Goal: Information Seeking & Learning: Compare options

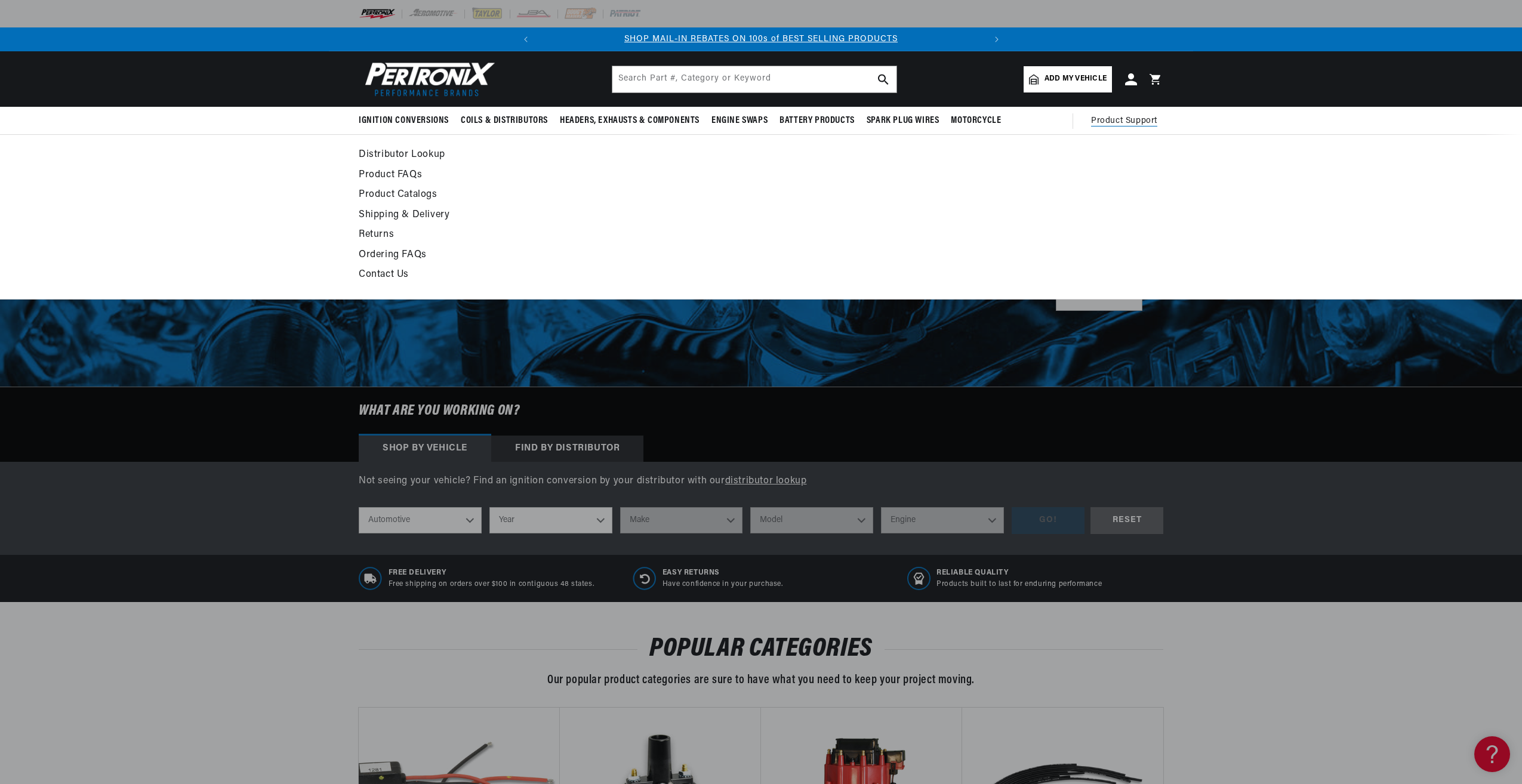
click at [1126, 120] on span "Product Support" at bounding box center [1124, 121] width 66 height 13
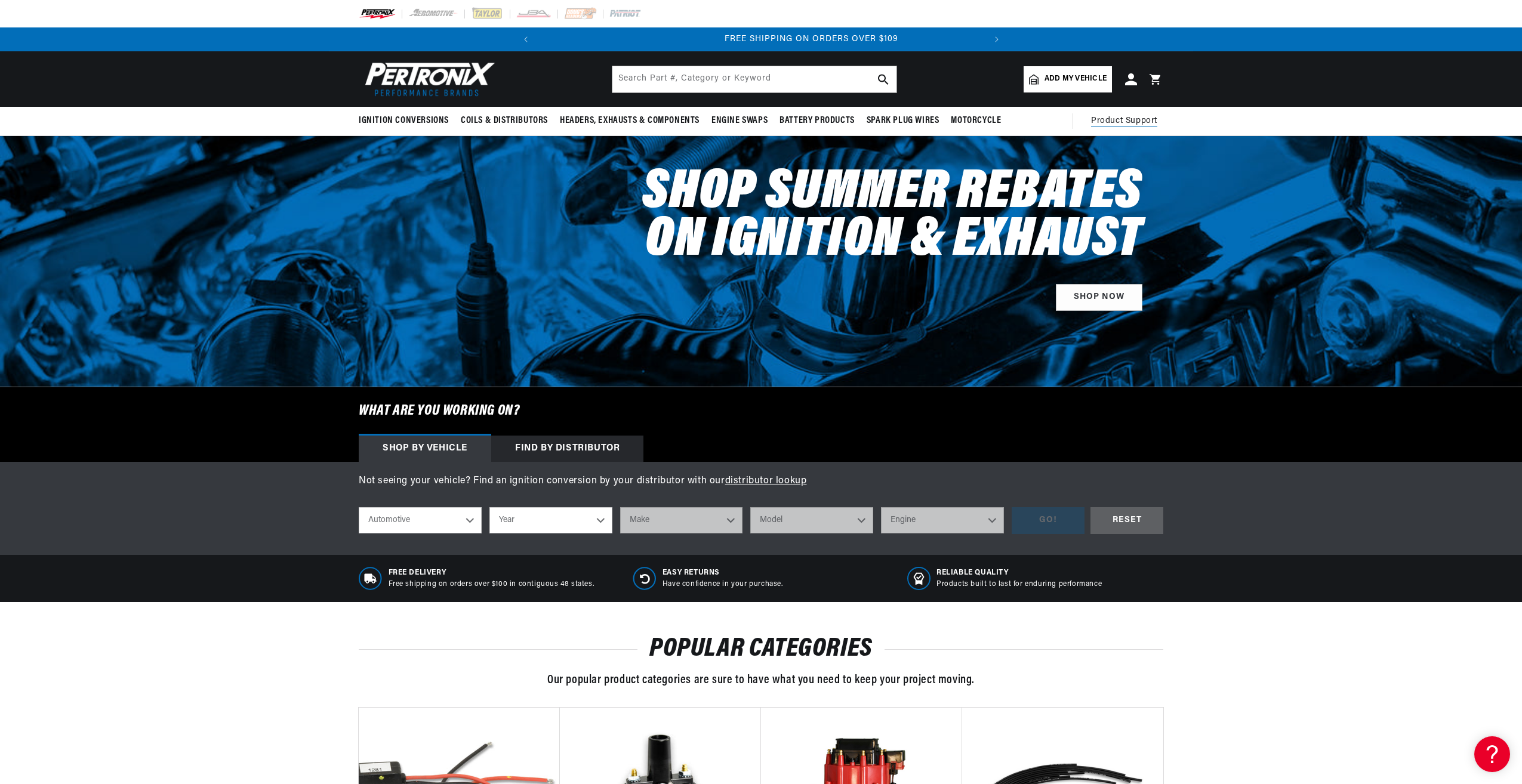
scroll to position [0, 446]
click at [1117, 120] on span "Product Support" at bounding box center [1124, 121] width 66 height 13
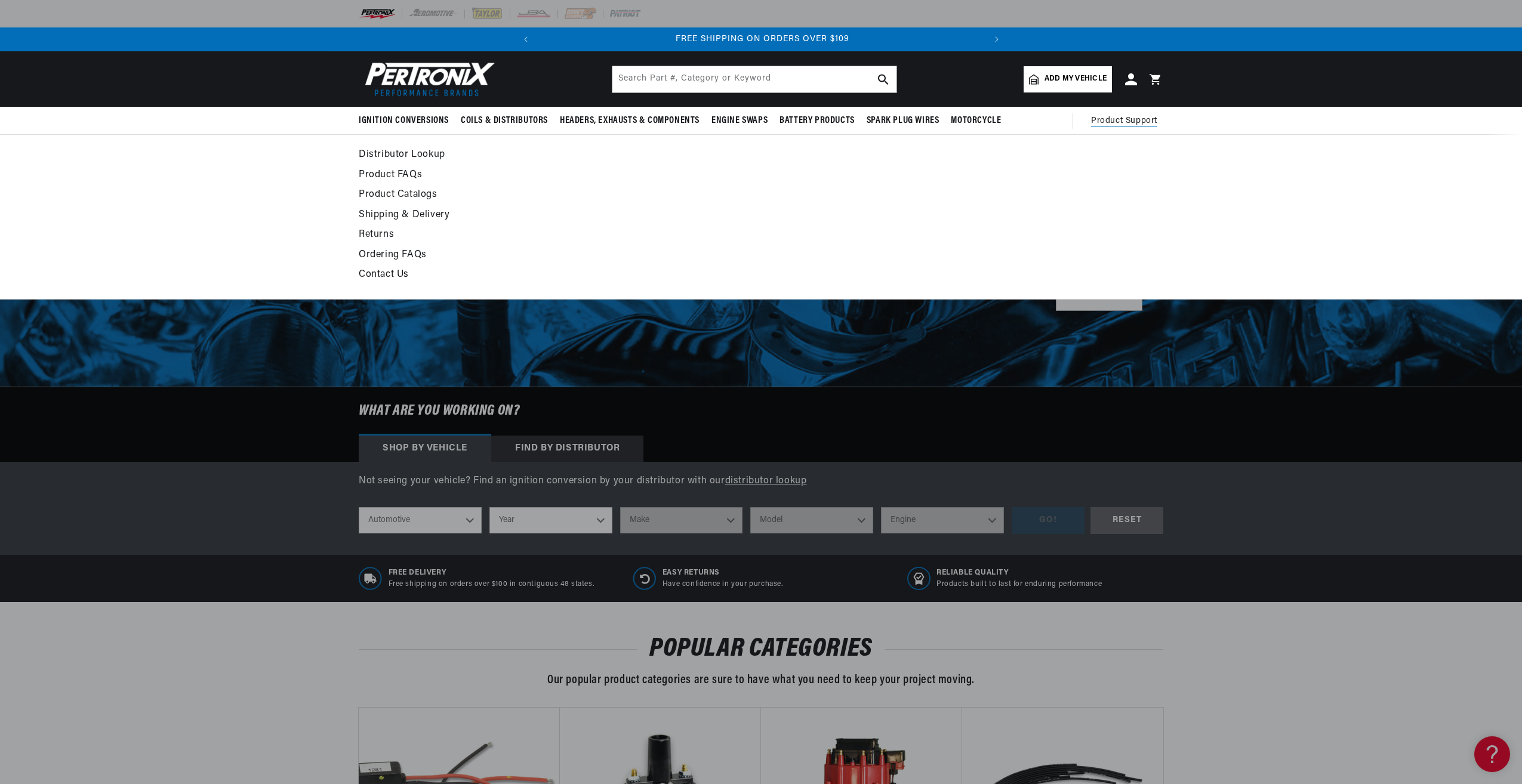
click at [387, 191] on link "Product Catalogs" at bounding box center [652, 195] width 586 height 17
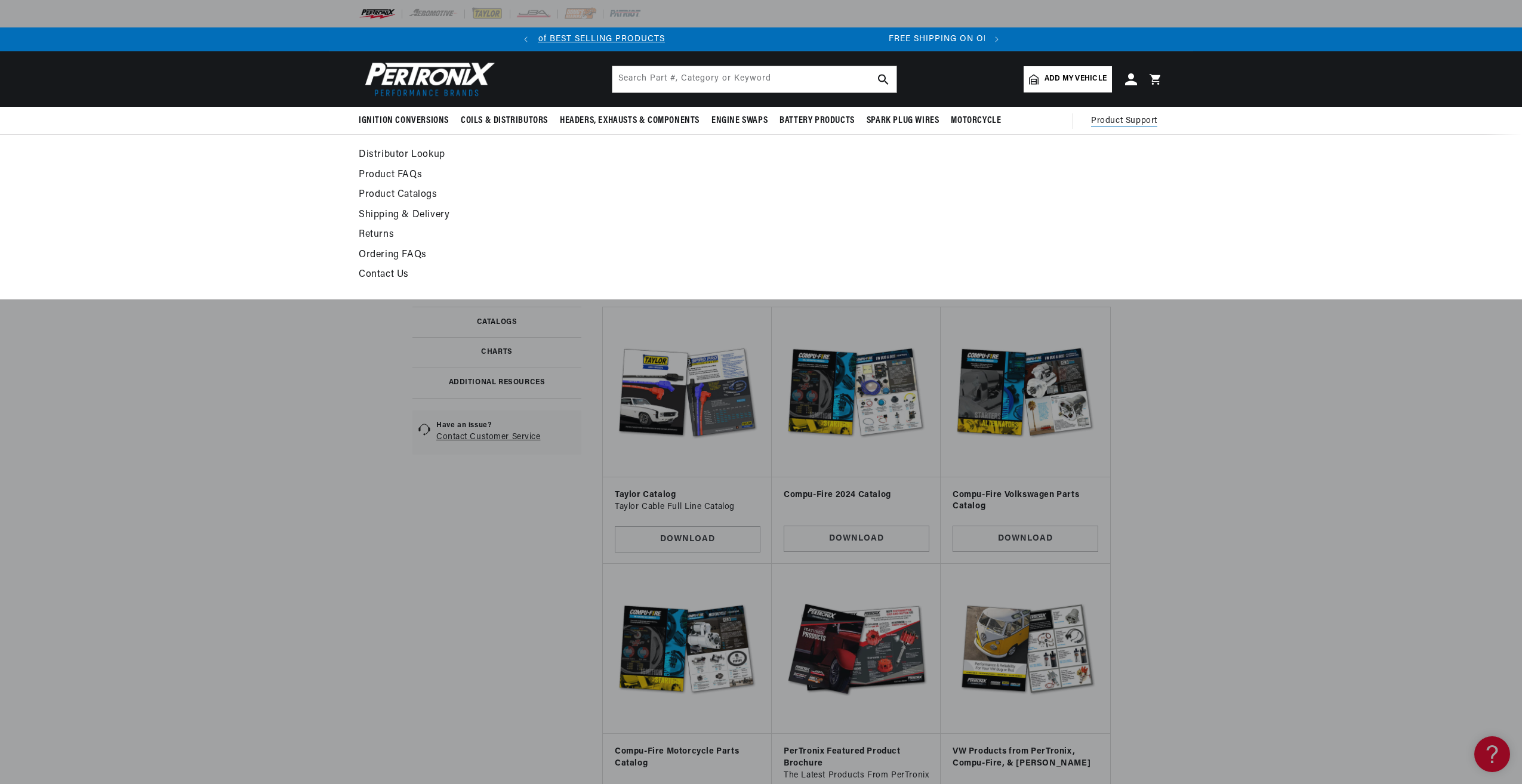
scroll to position [0, 446]
click at [389, 173] on link "Product FAQs" at bounding box center [652, 175] width 586 height 17
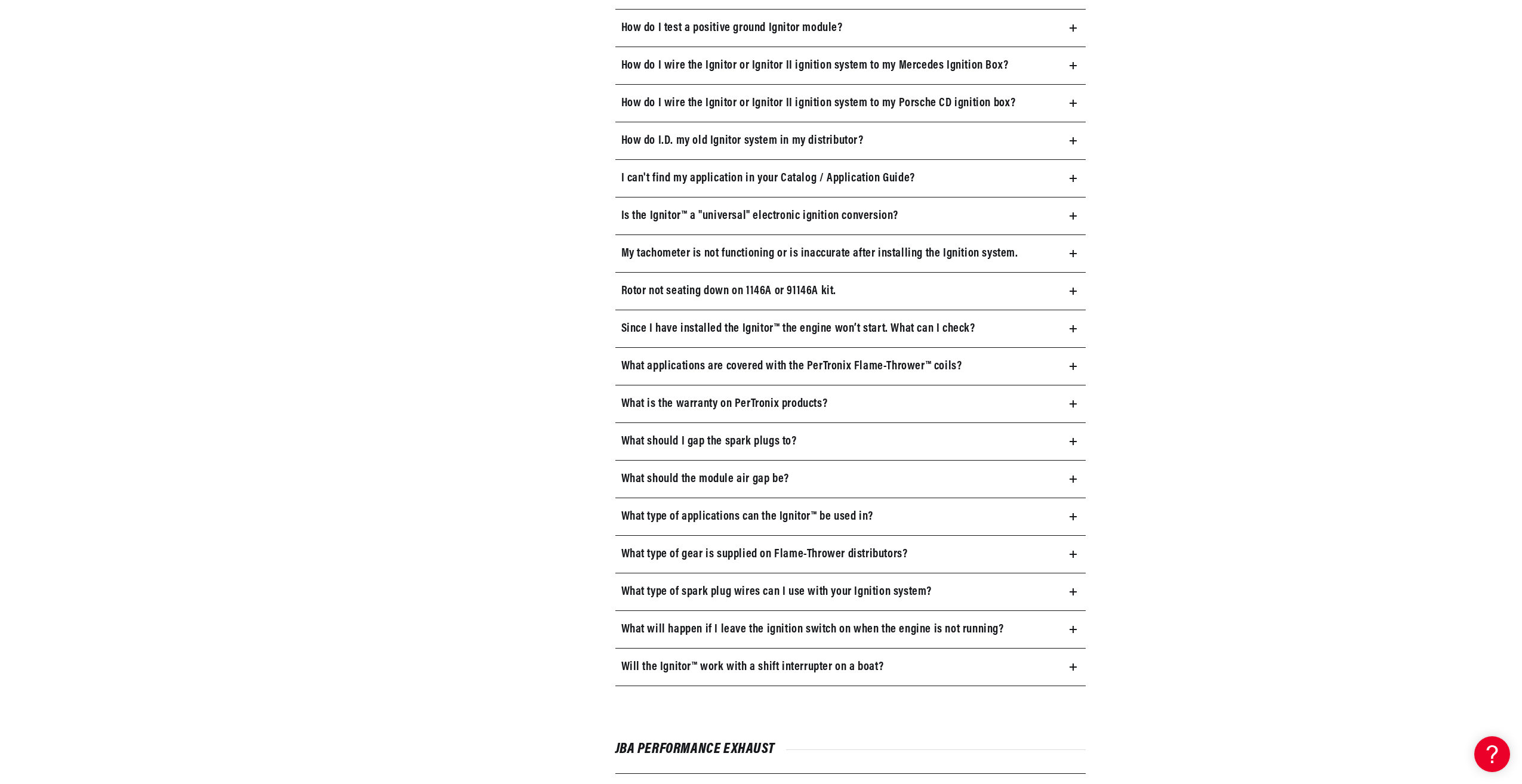
click at [1071, 590] on icon at bounding box center [1073, 592] width 7 height 7
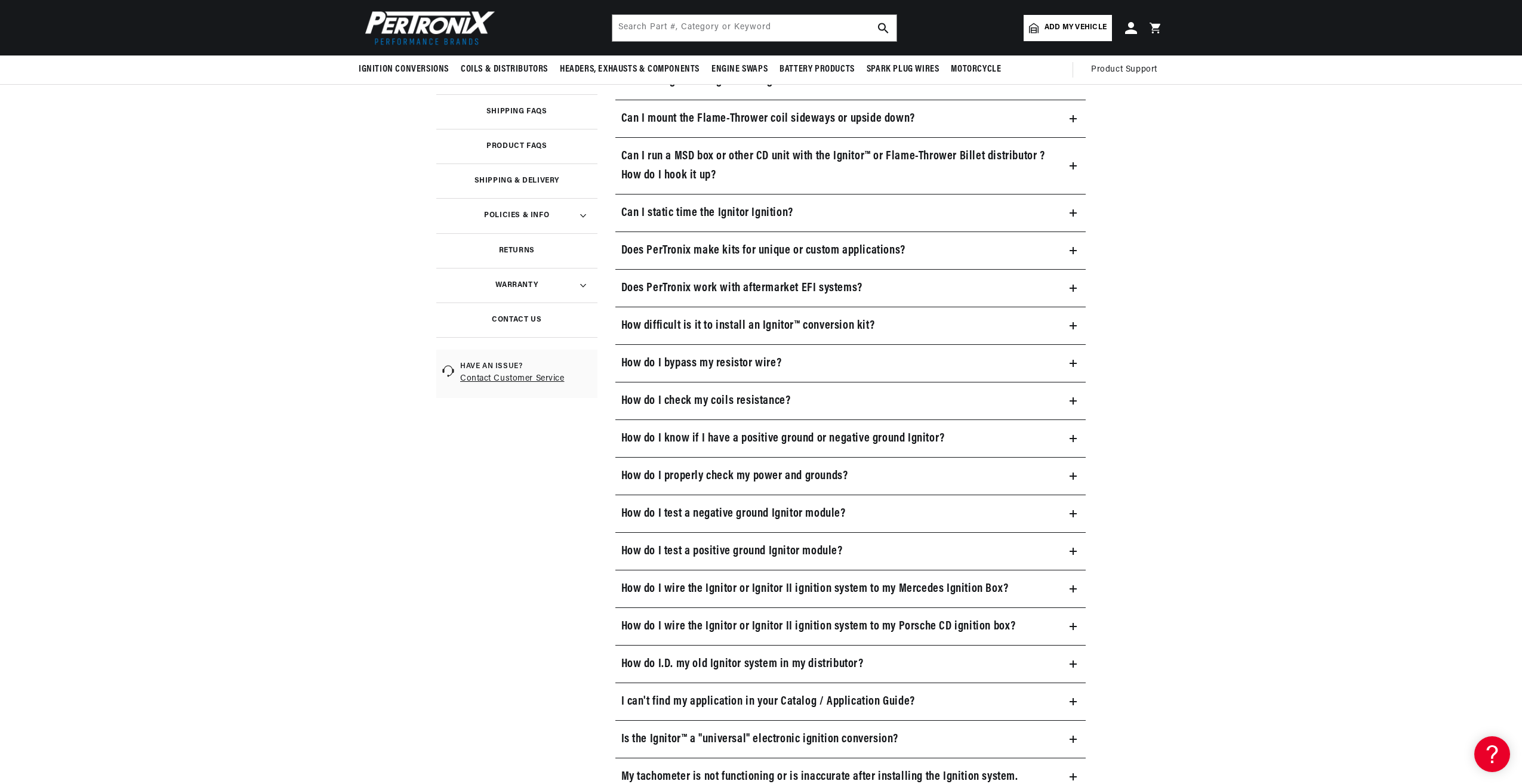
scroll to position [239, 0]
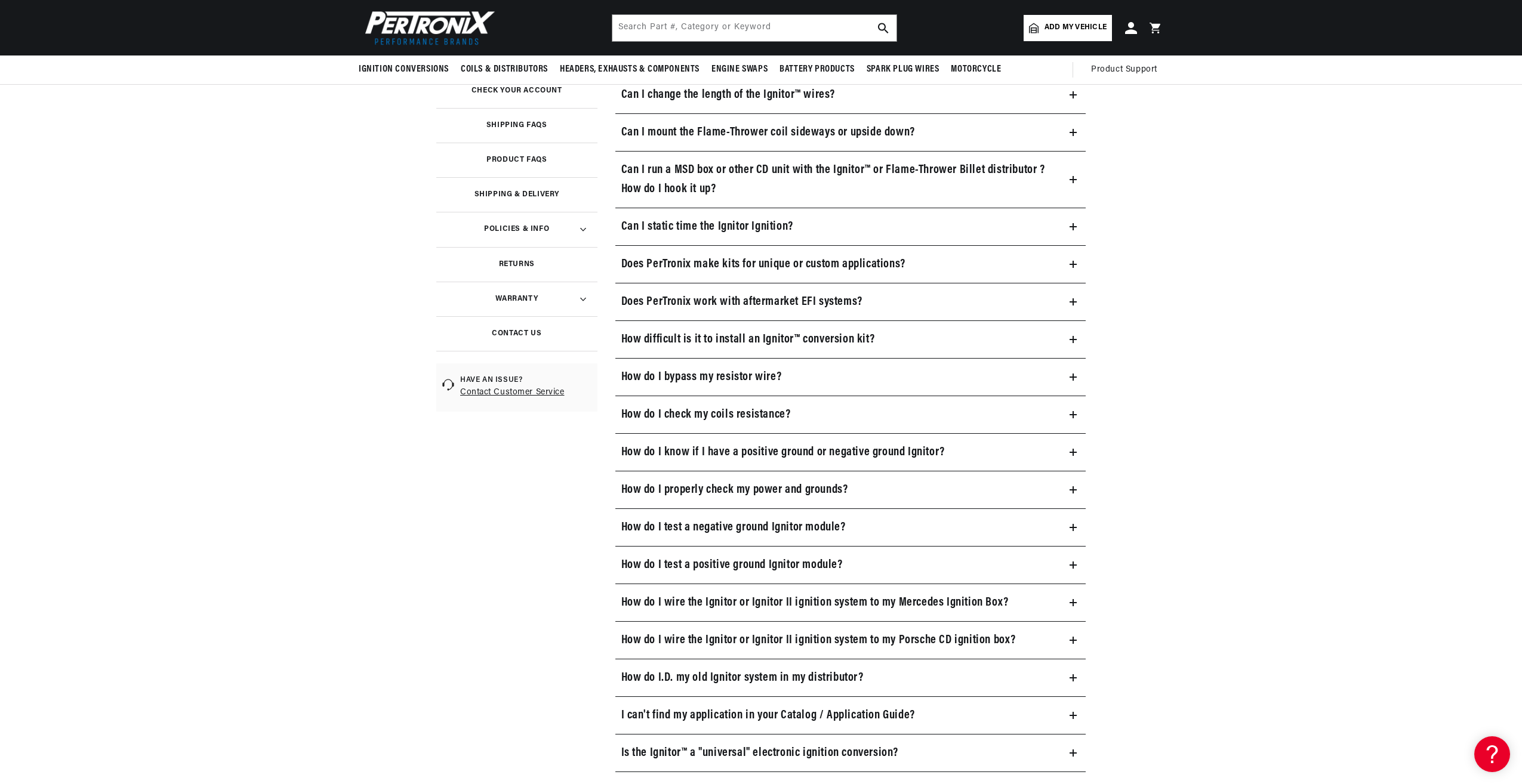
click at [1071, 374] on icon at bounding box center [1073, 377] width 7 height 7
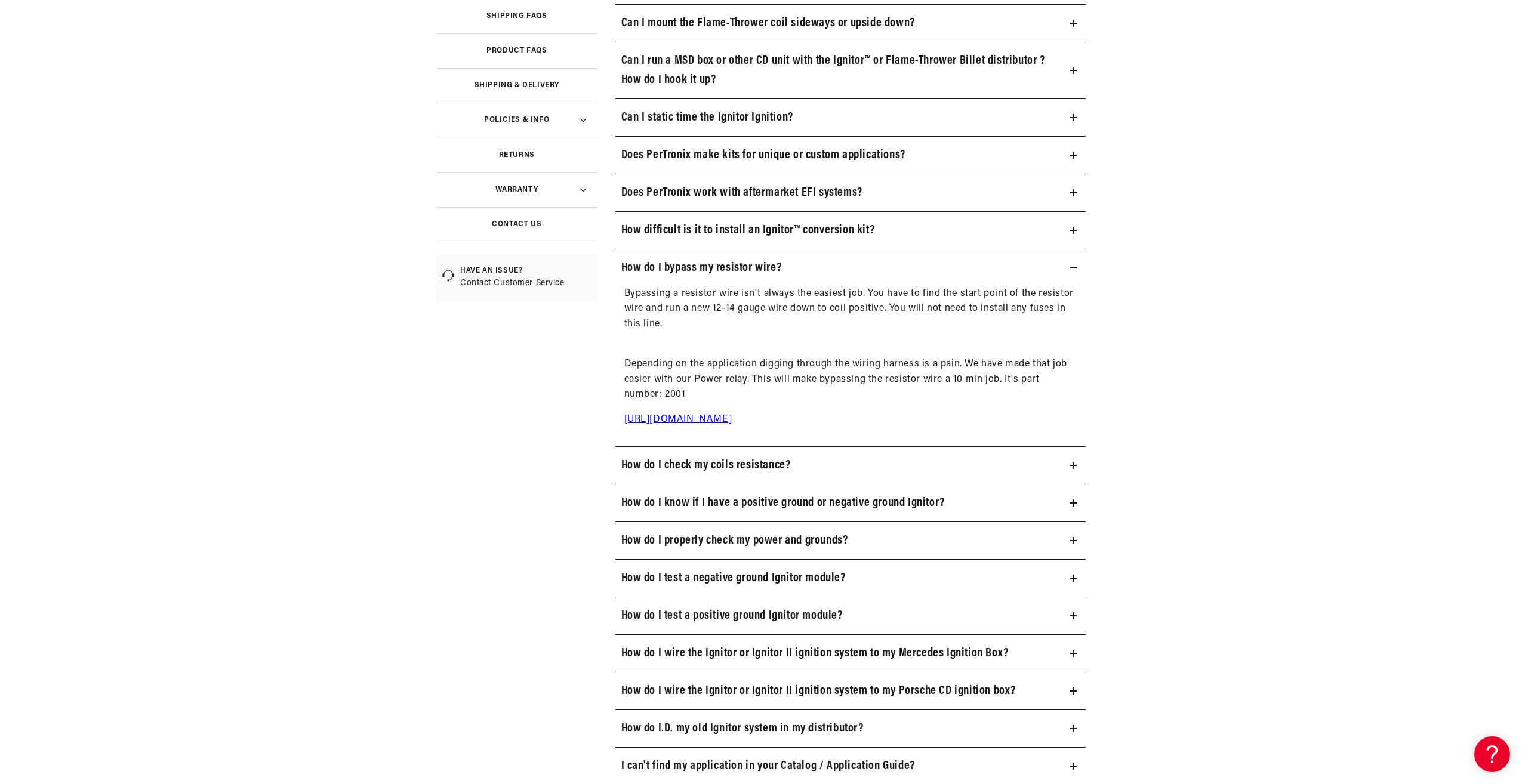
scroll to position [358, 0]
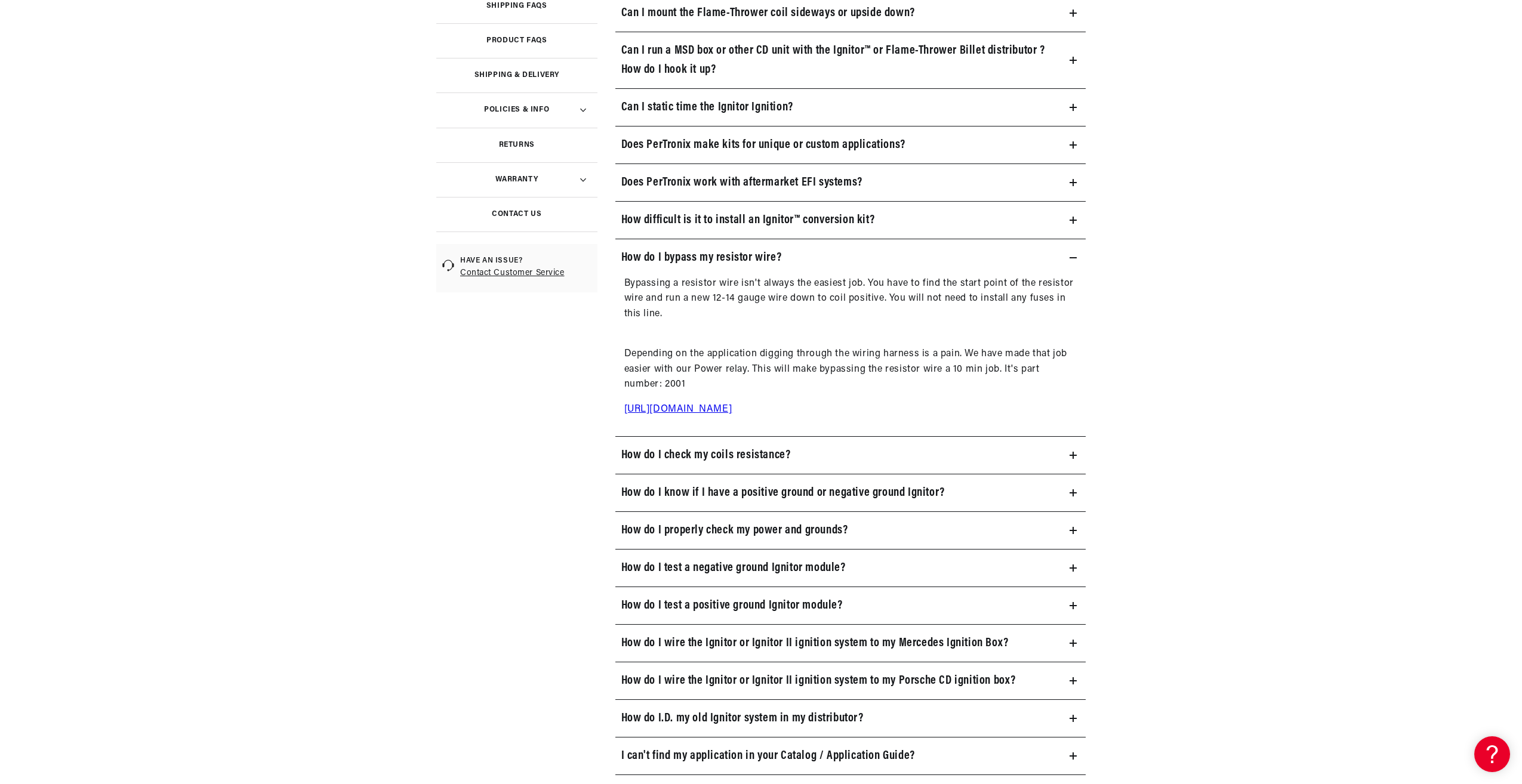
click at [1074, 452] on icon at bounding box center [1074, 455] width 0 height 7
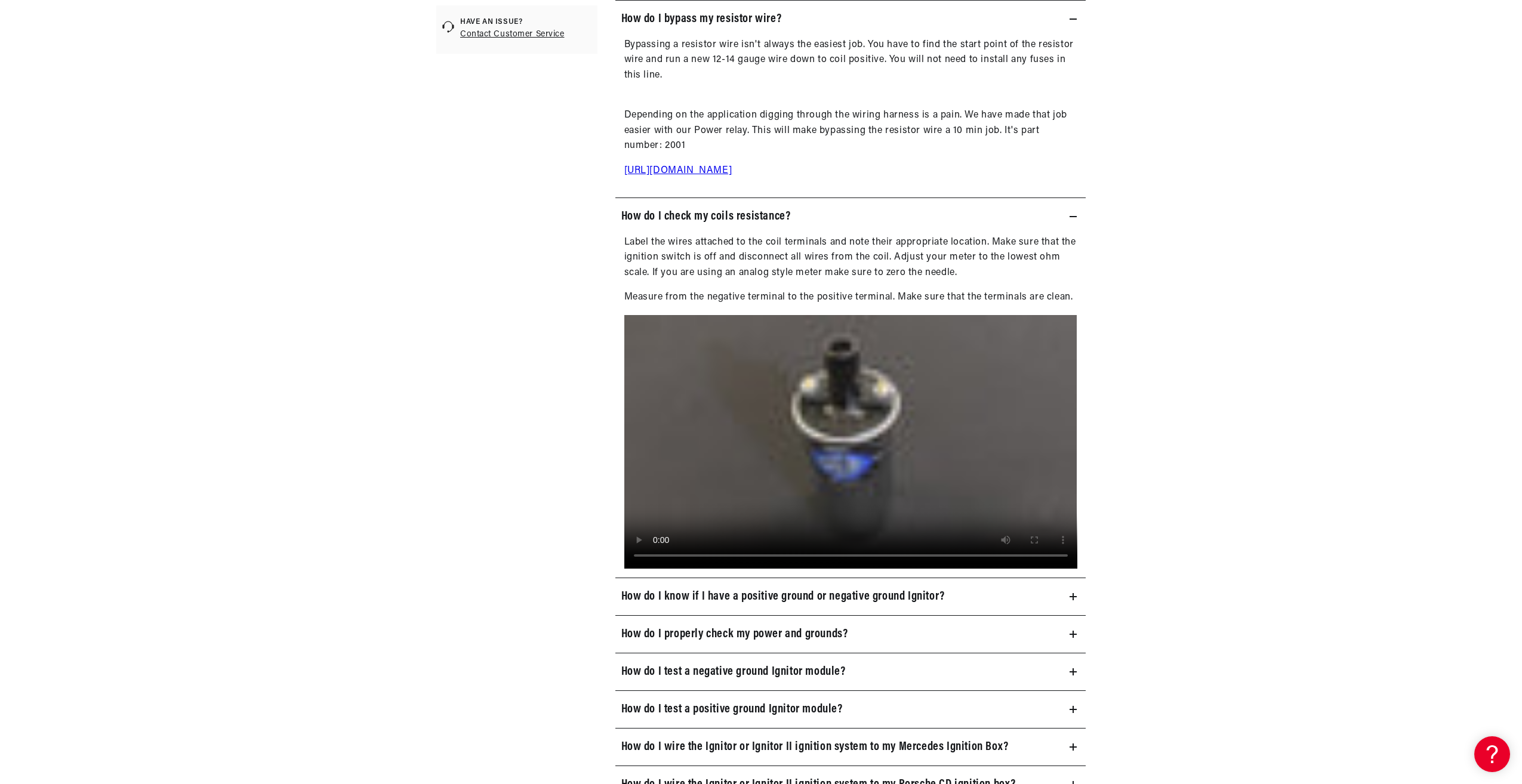
scroll to position [0, 0]
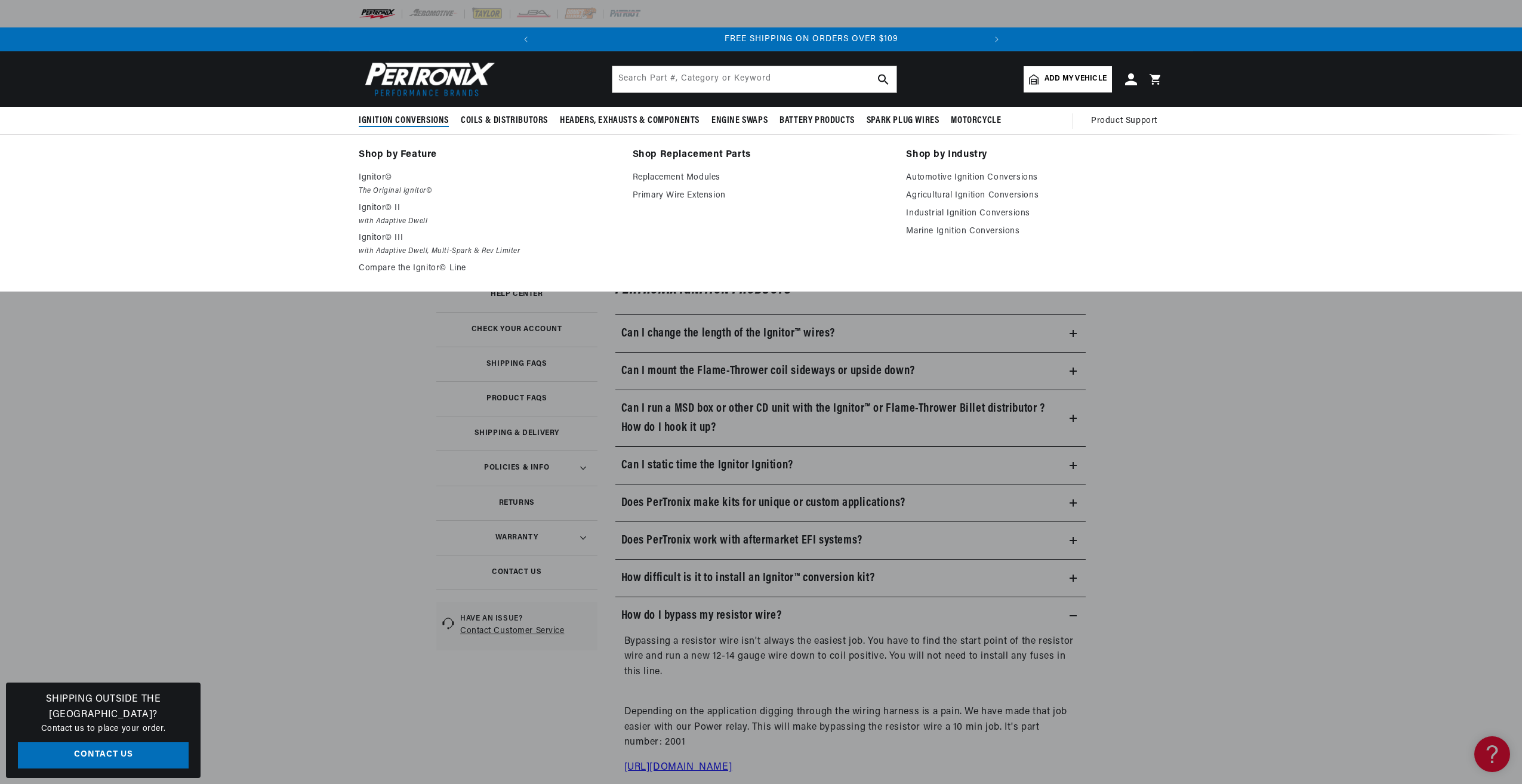
scroll to position [0, 446]
click at [386, 217] on em "with Adaptive Dwell" at bounding box center [487, 221] width 257 height 13
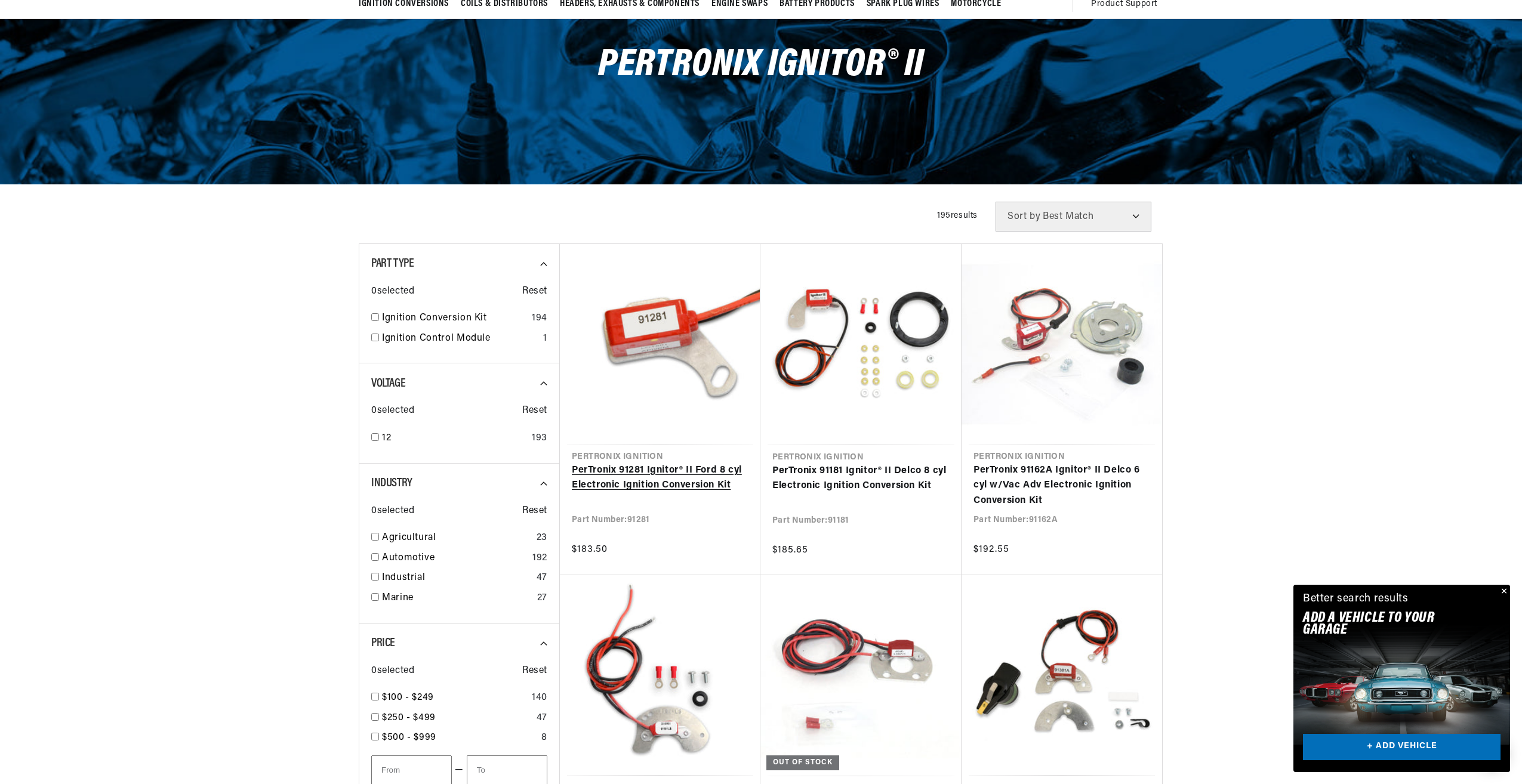
scroll to position [119, 0]
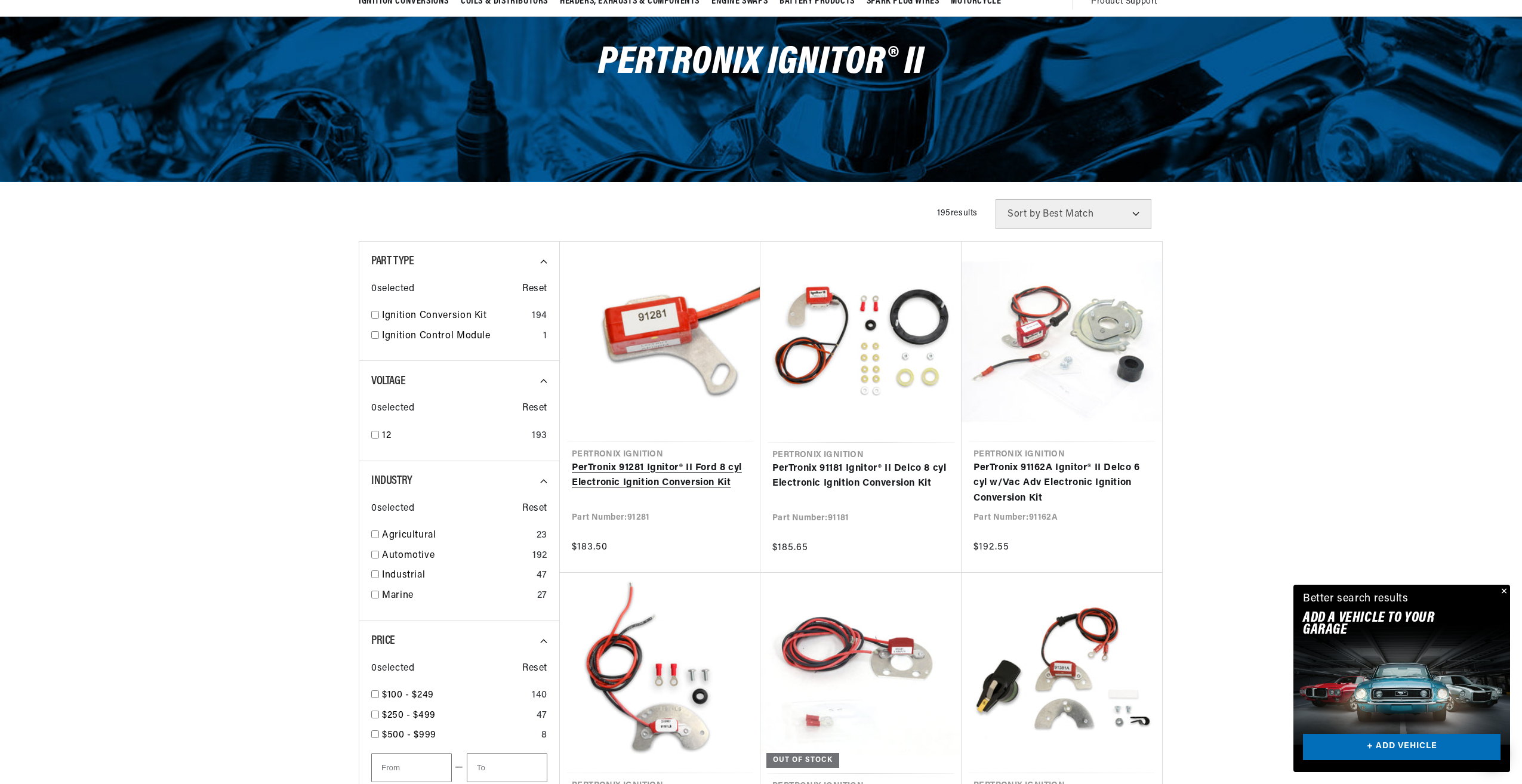
click at [631, 477] on link "PerTronix 91281 Ignitor® II Ford 8 cyl Electronic Ignition Conversion Kit" at bounding box center [661, 476] width 177 height 31
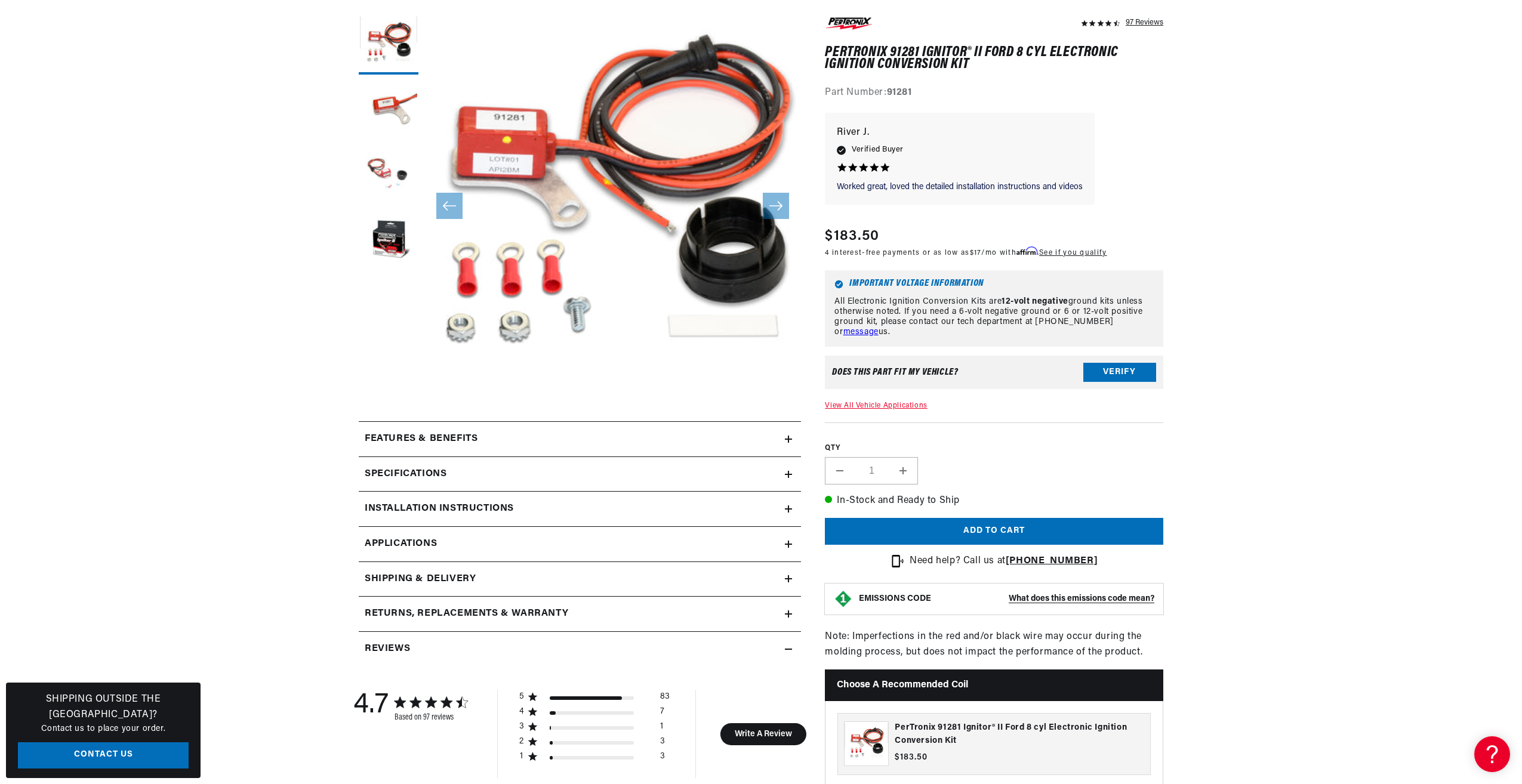
scroll to position [179, 0]
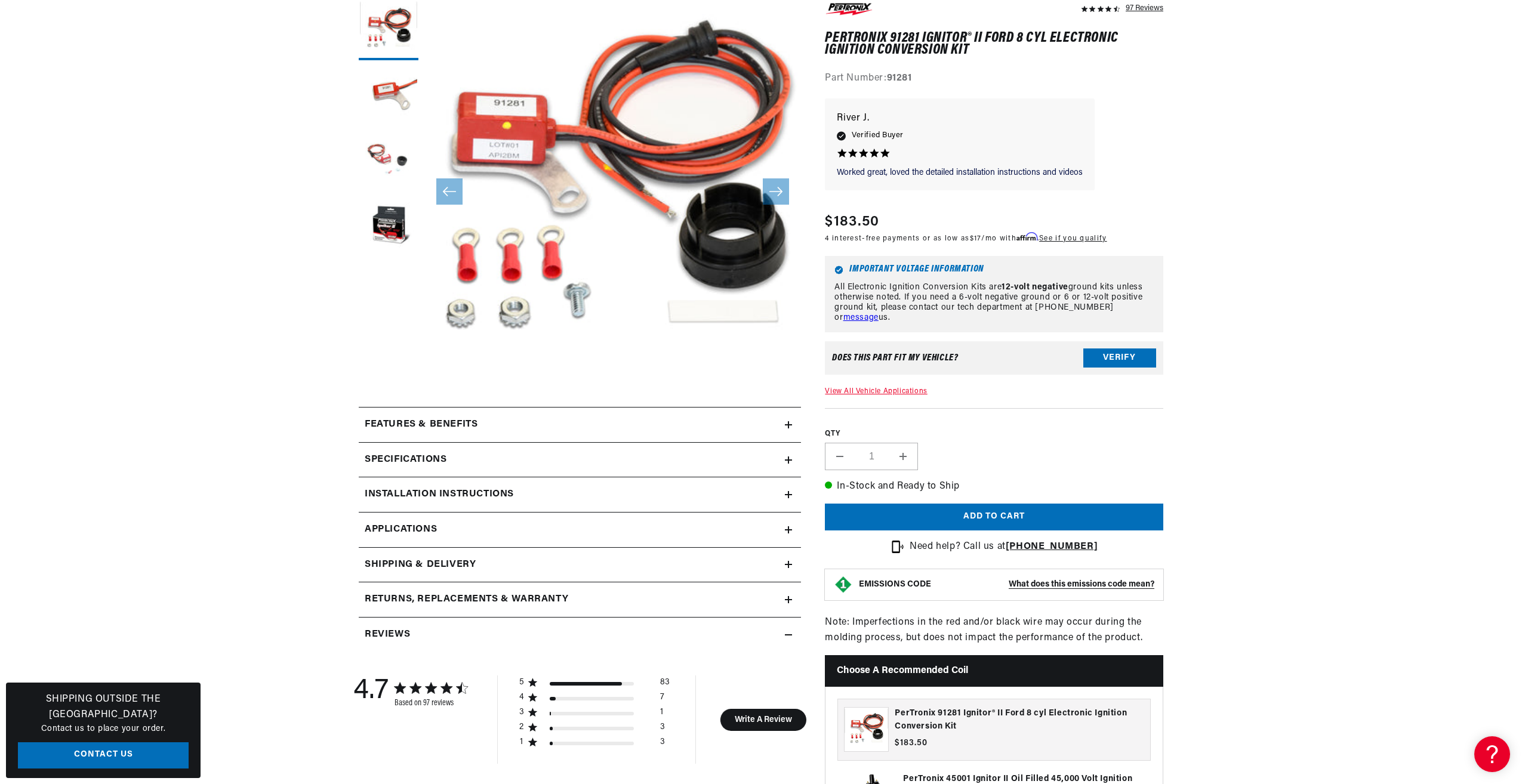
click at [791, 422] on icon at bounding box center [788, 425] width 7 height 7
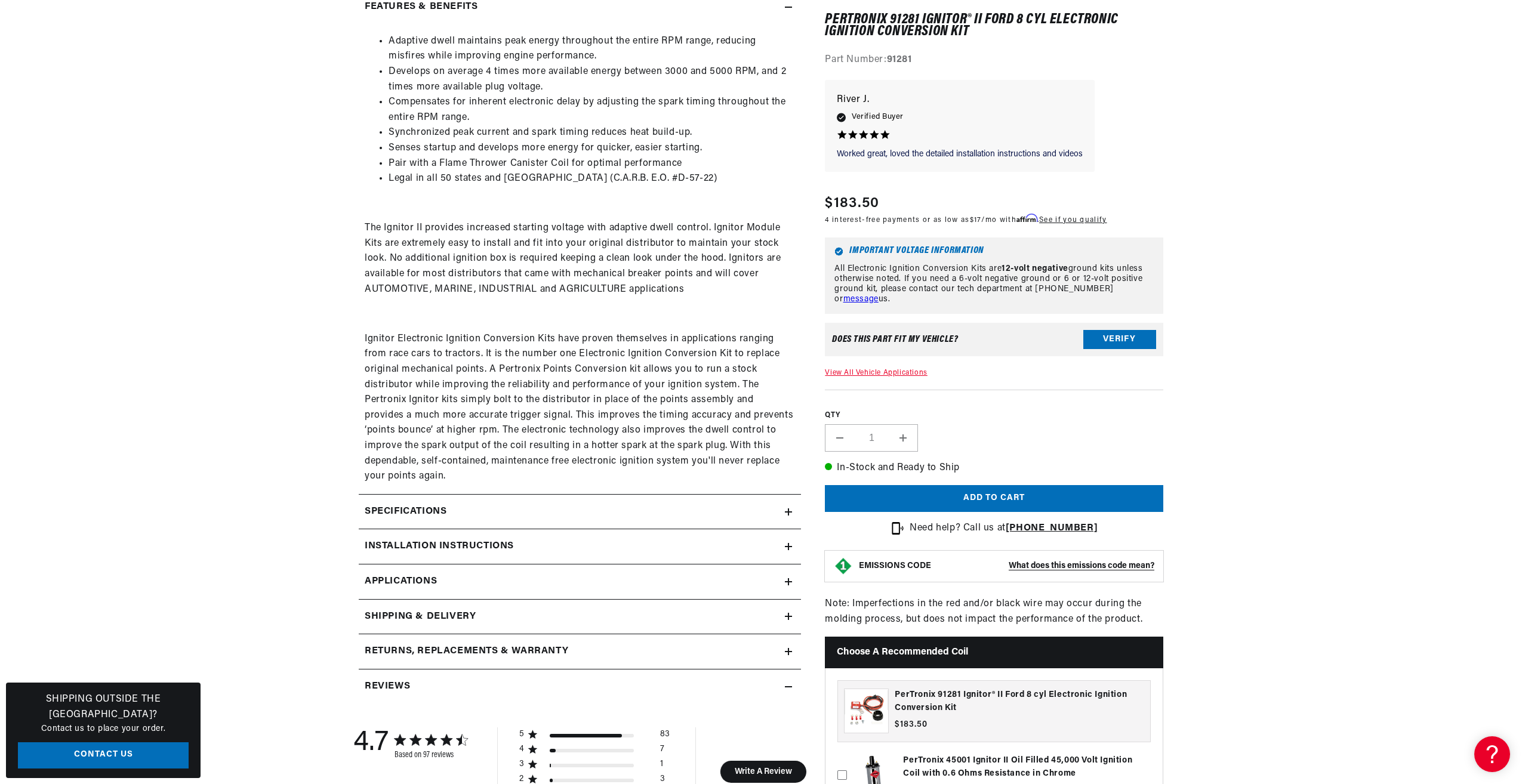
scroll to position [0, 0]
click at [788, 510] on icon at bounding box center [788, 511] width 0 height 7
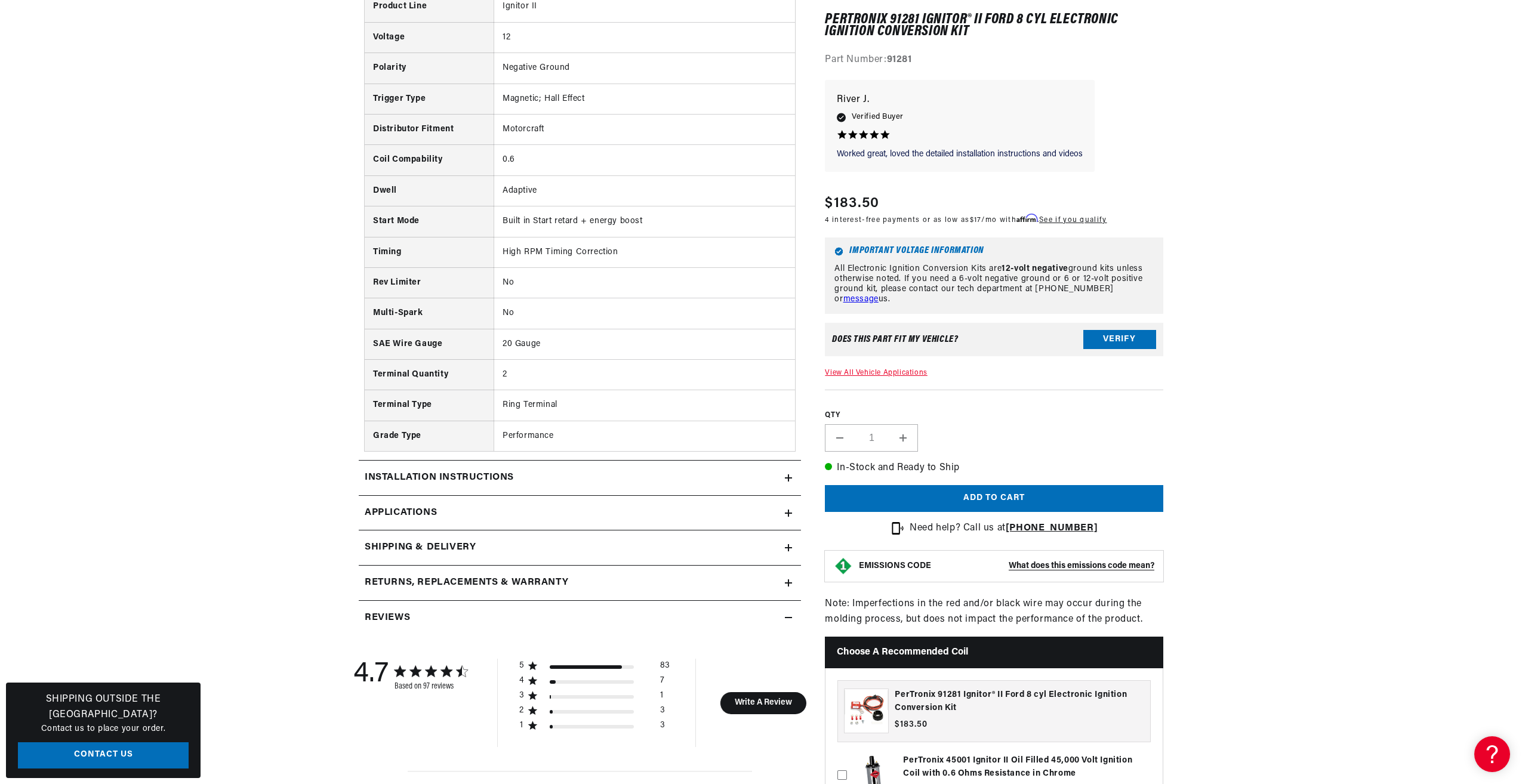
click at [788, 474] on icon at bounding box center [788, 477] width 7 height 7
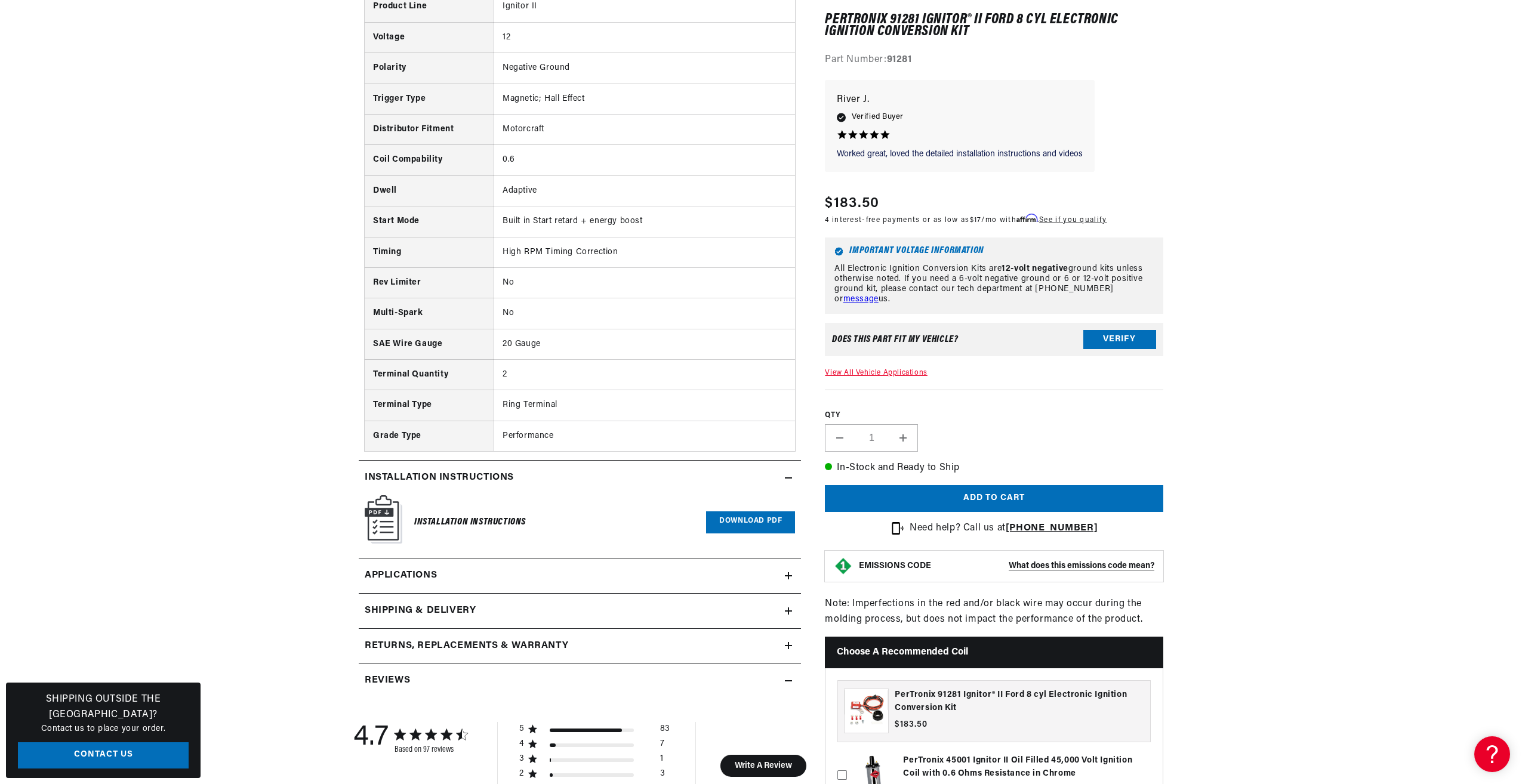
click at [761, 518] on link "Download PDF" at bounding box center [750, 522] width 89 height 22
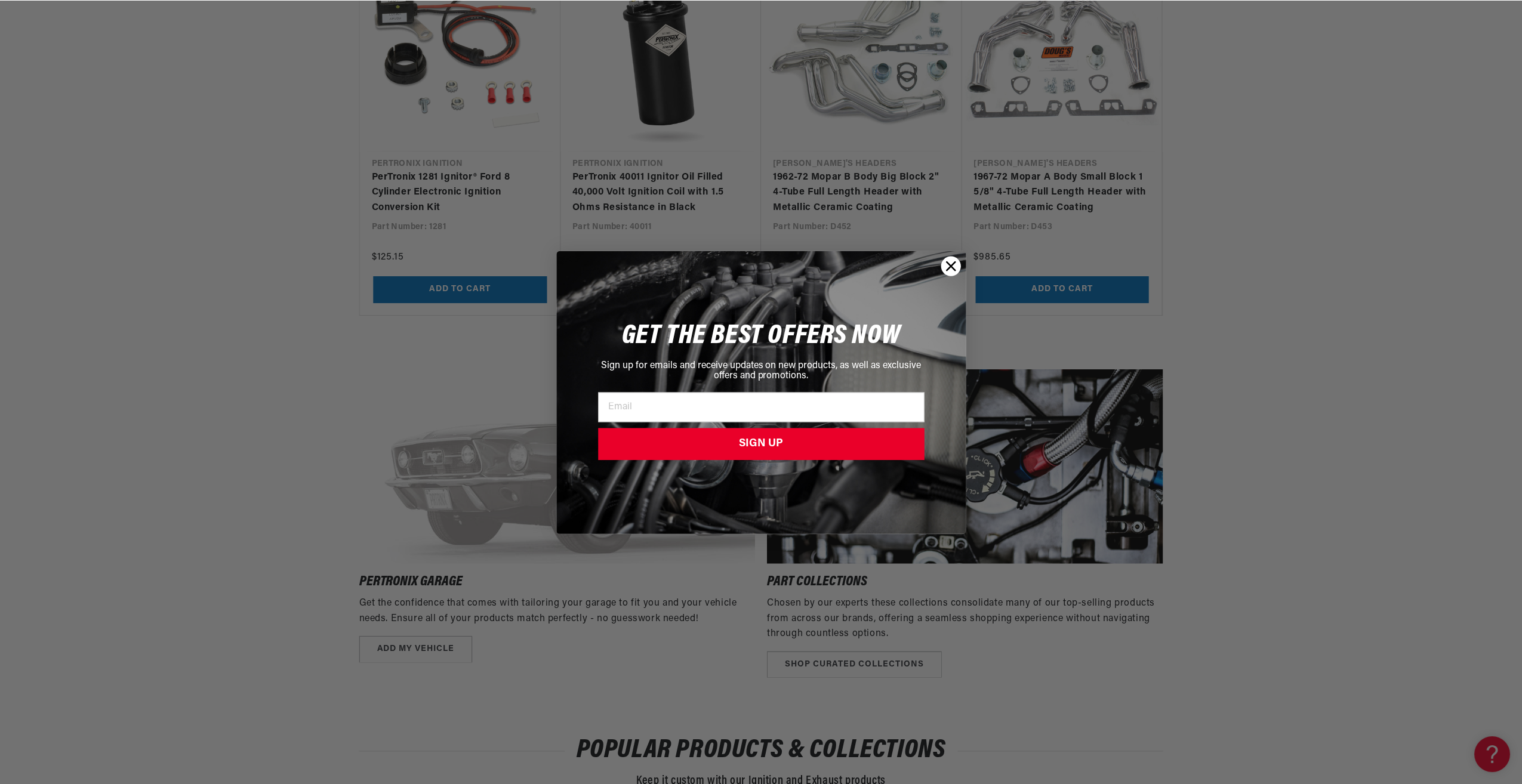
scroll to position [0, 446]
click at [948, 260] on circle "Close dialog" at bounding box center [951, 265] width 20 height 20
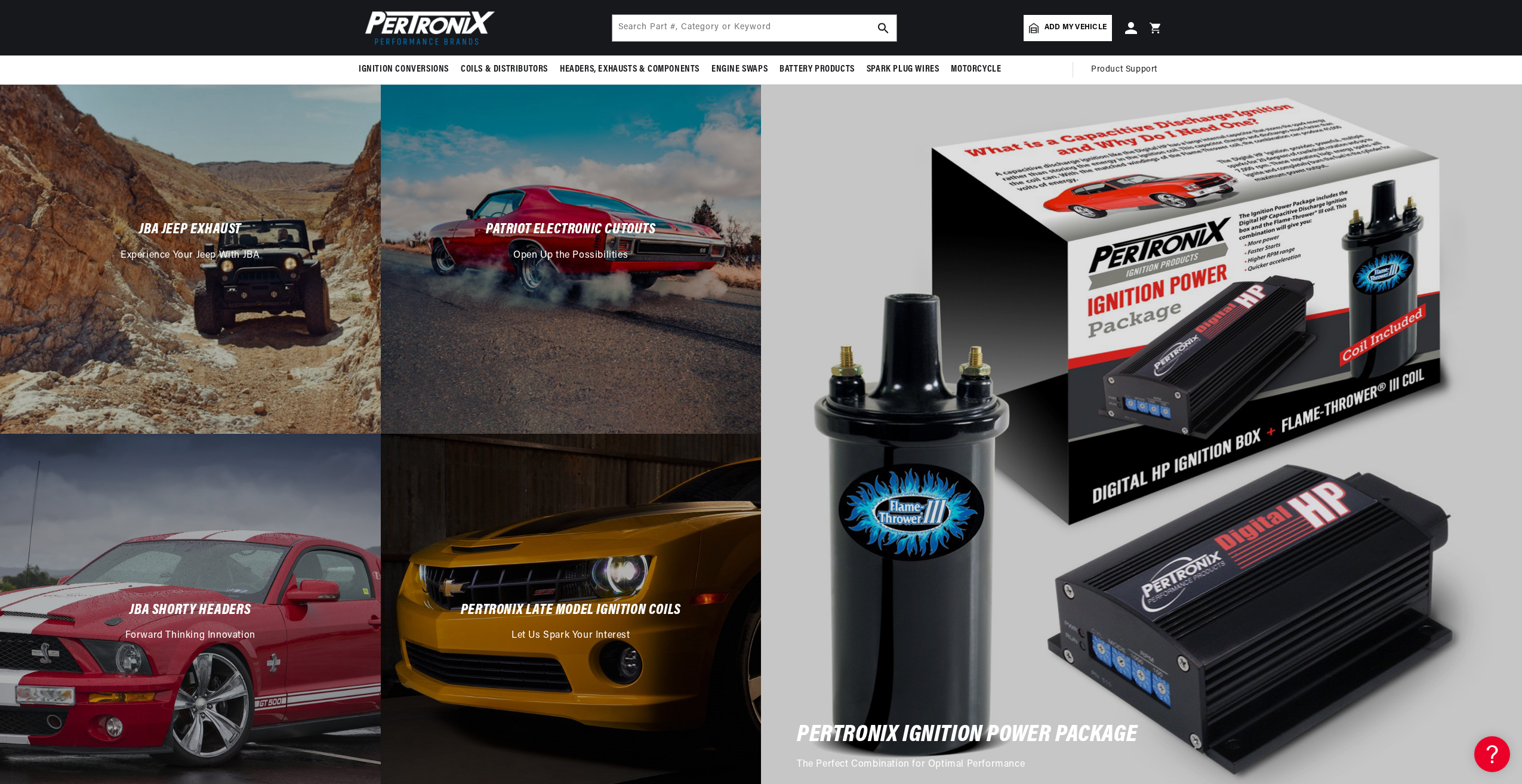
scroll to position [0, 0]
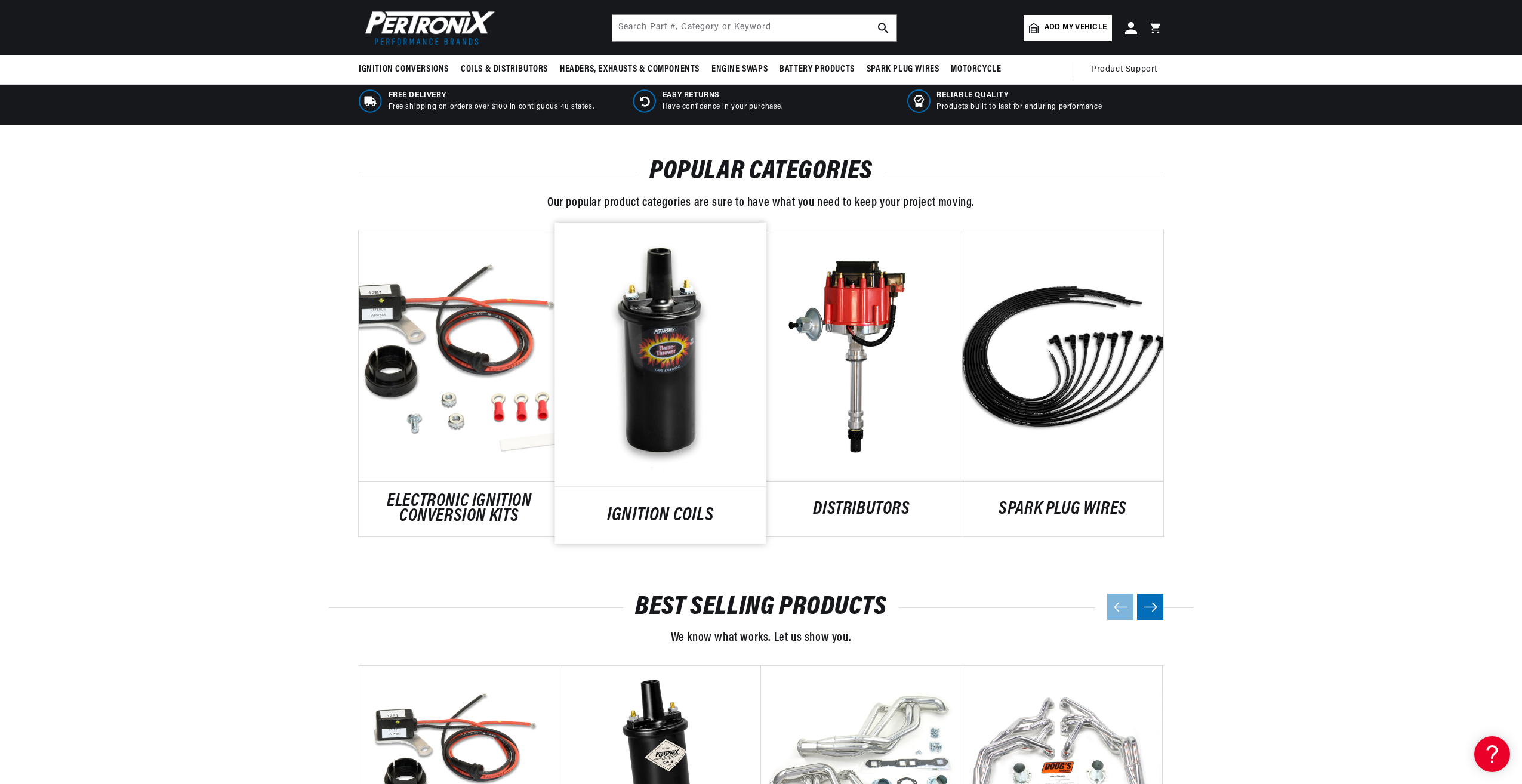
click at [662, 508] on link "IGNITION COILS" at bounding box center [661, 516] width 211 height 16
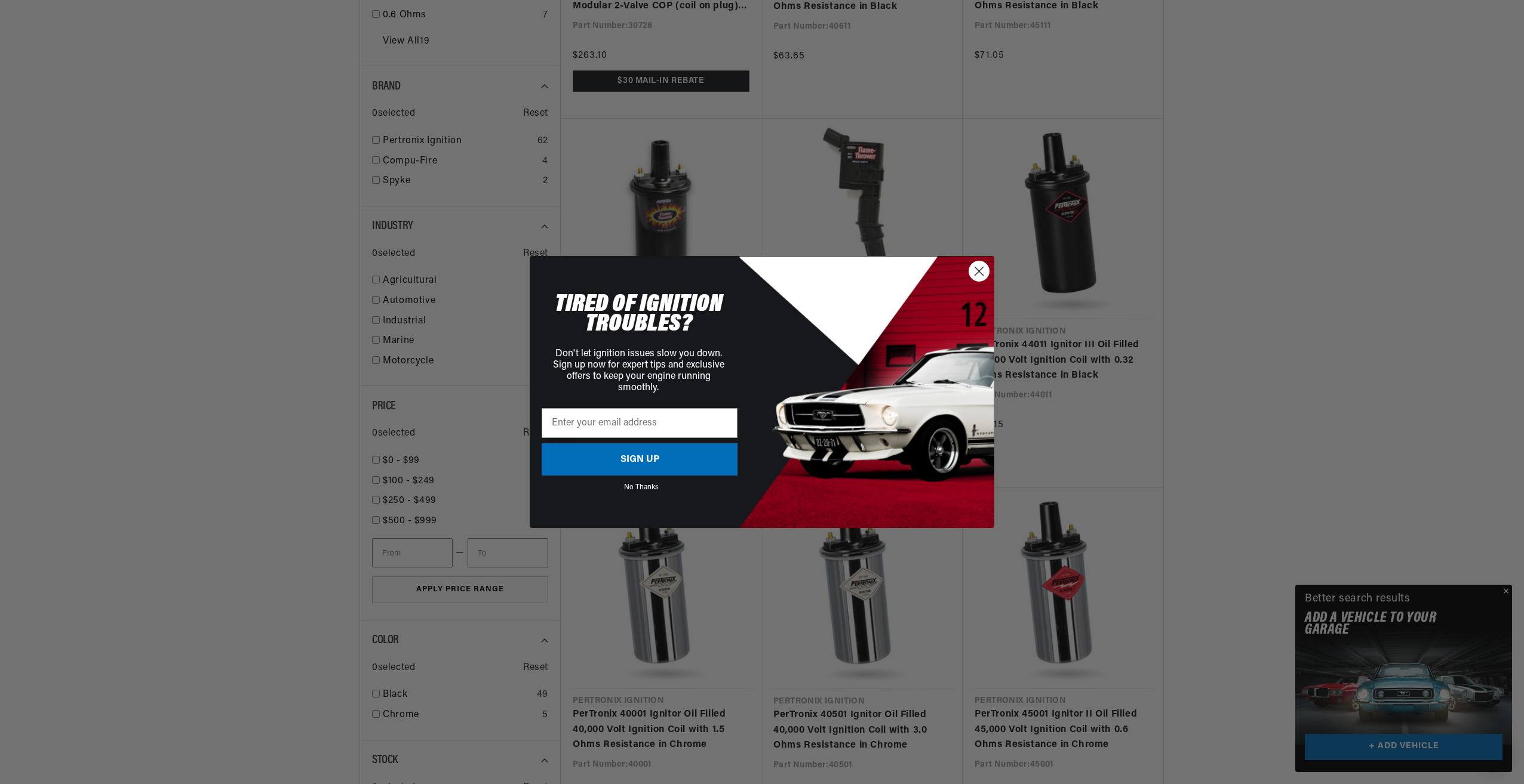
click at [981, 274] on circle "Close dialog" at bounding box center [978, 271] width 20 height 20
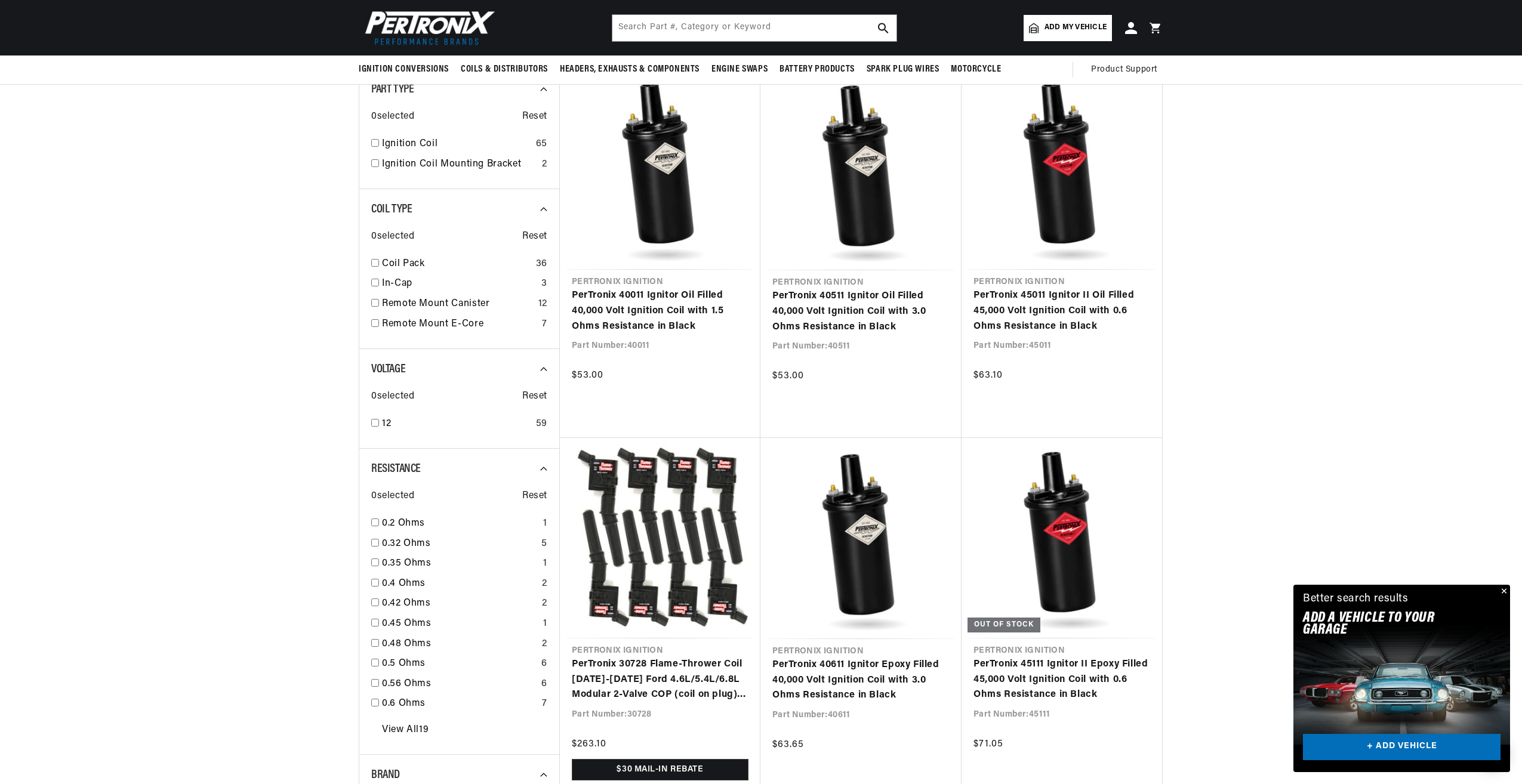
scroll to position [358, 0]
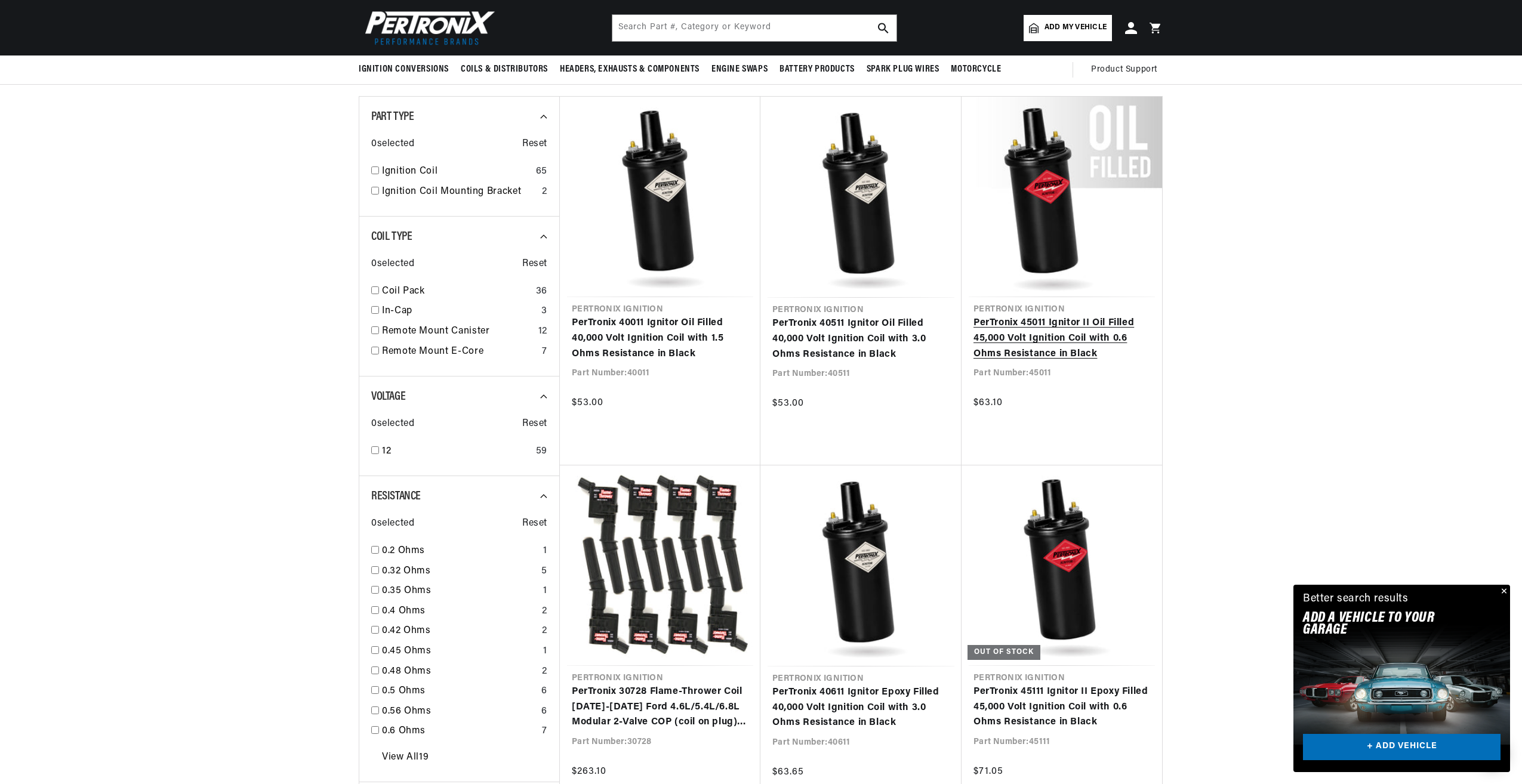
click at [1045, 339] on link "PerTronix 45011 Ignitor II Oil Filled 45,000 Volt Ignition Coil with 0.6 Ohms R…" at bounding box center [1062, 339] width 177 height 46
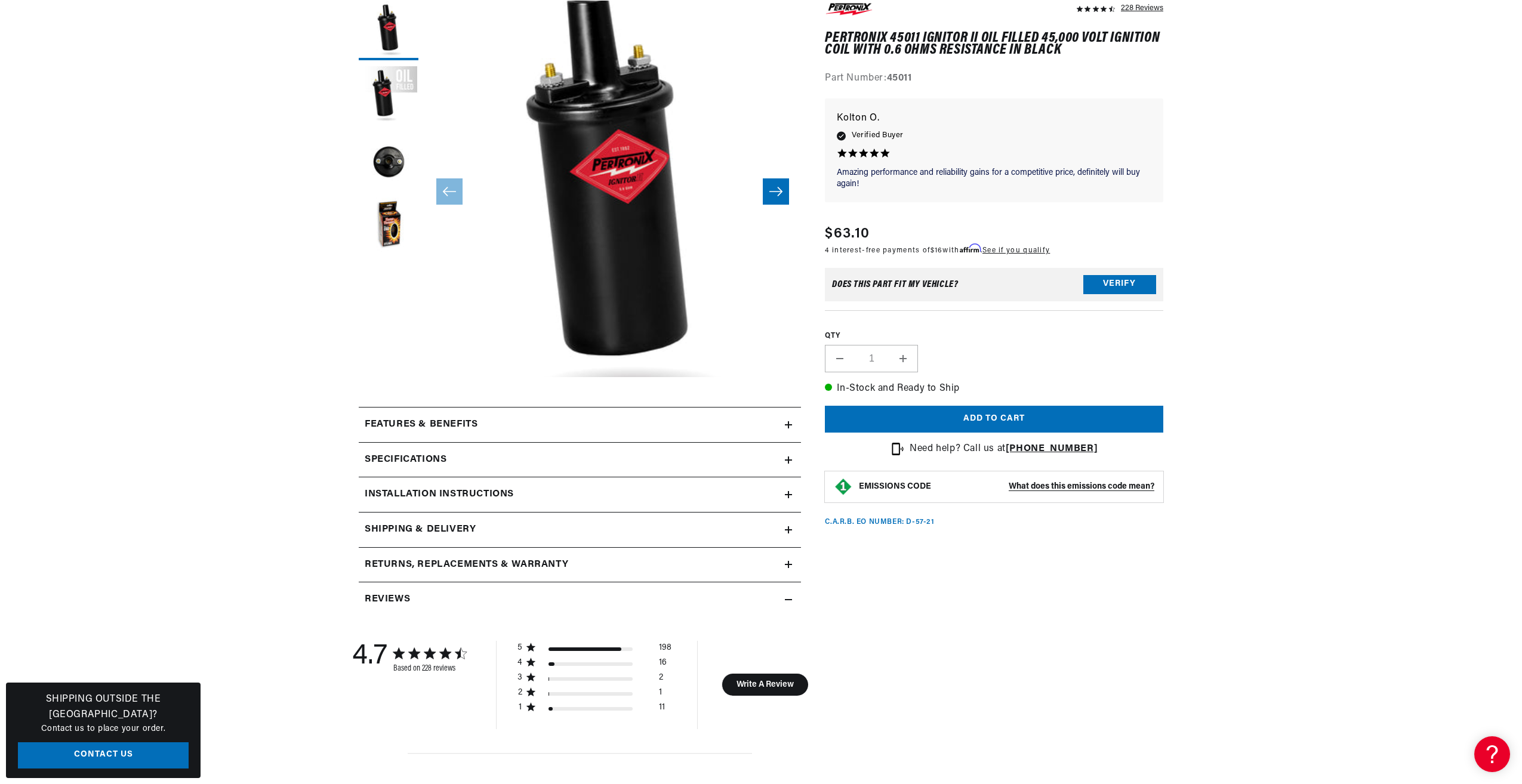
click at [787, 491] on icon at bounding box center [788, 494] width 7 height 7
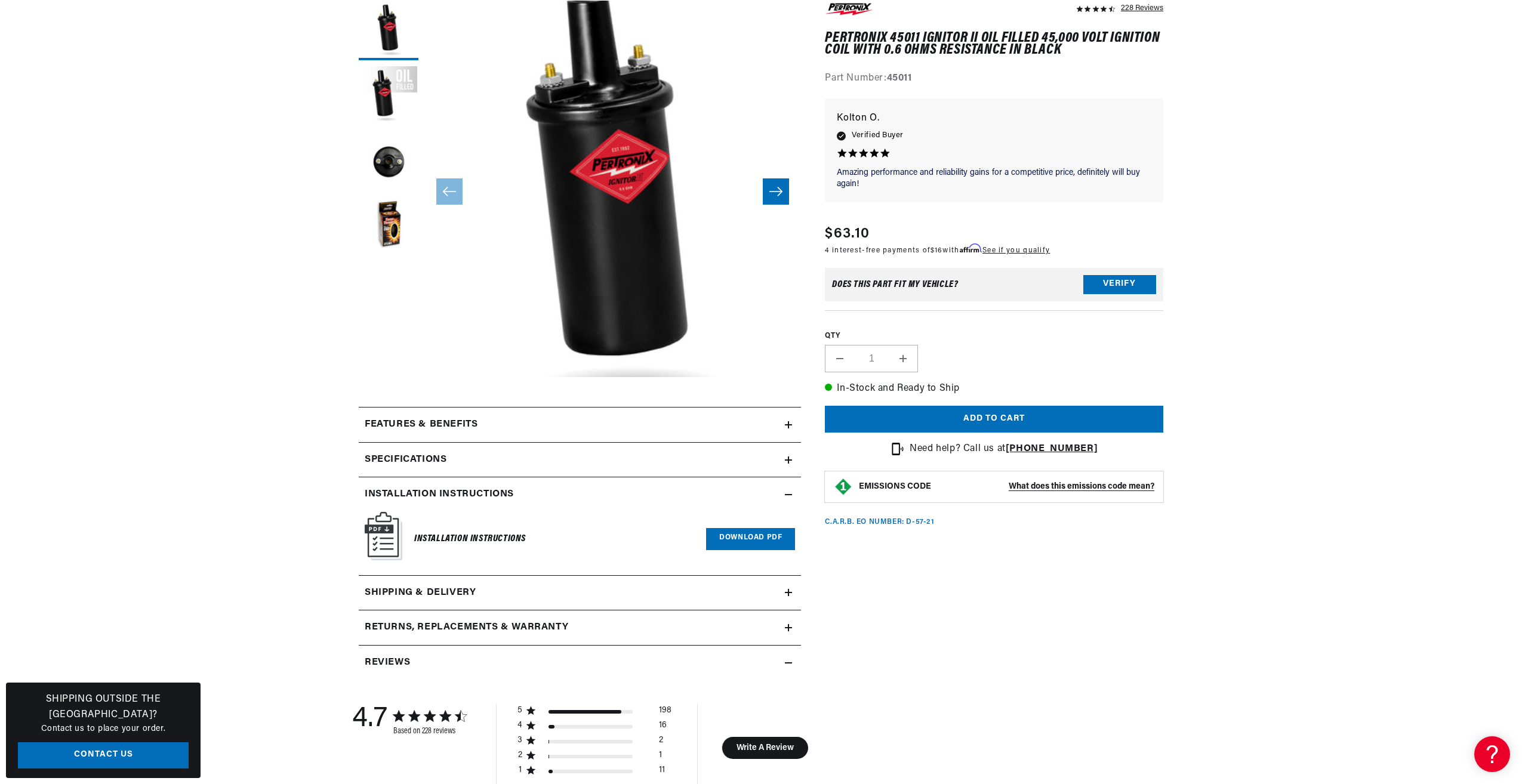
click at [787, 491] on icon at bounding box center [788, 494] width 7 height 7
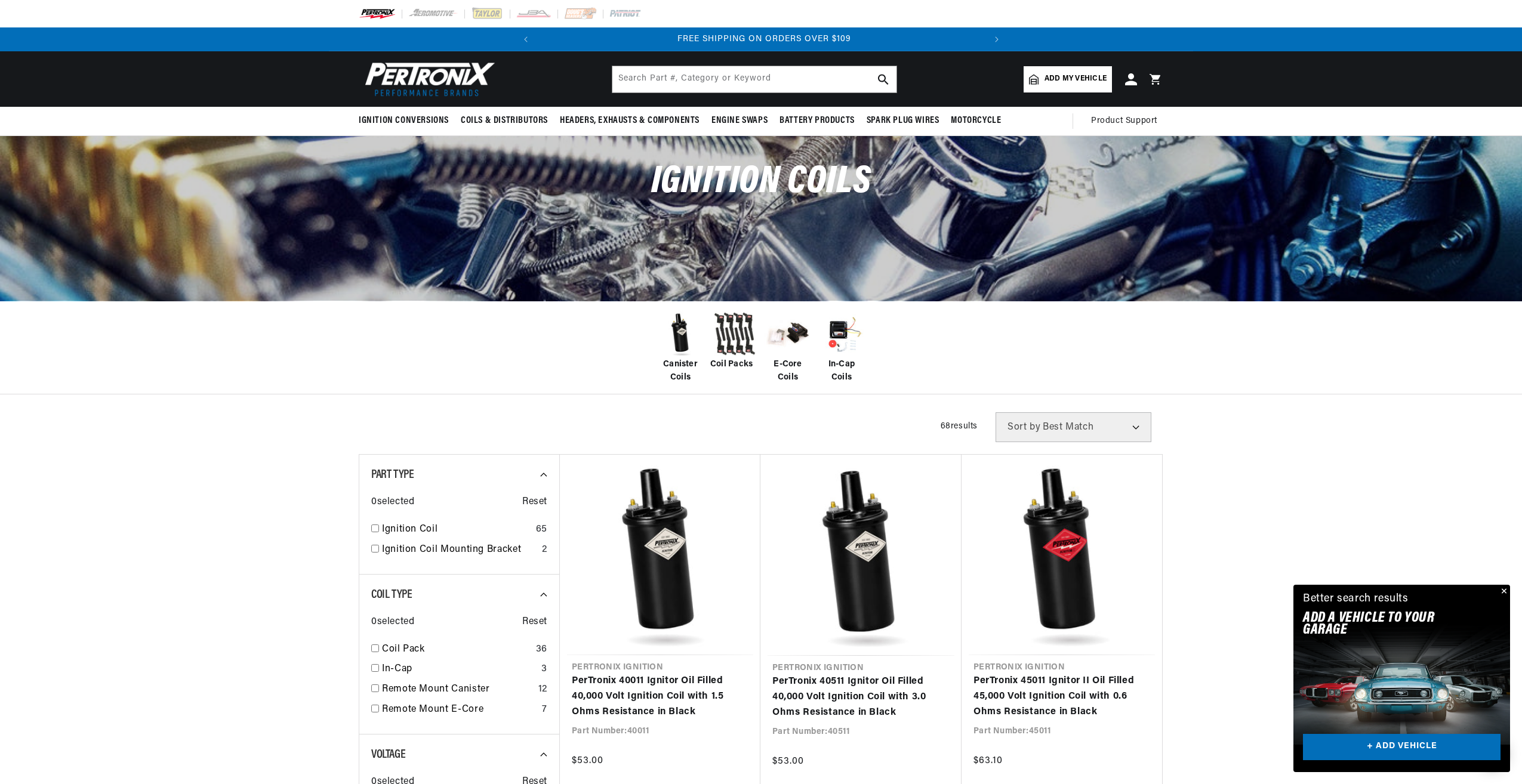
scroll to position [0, 446]
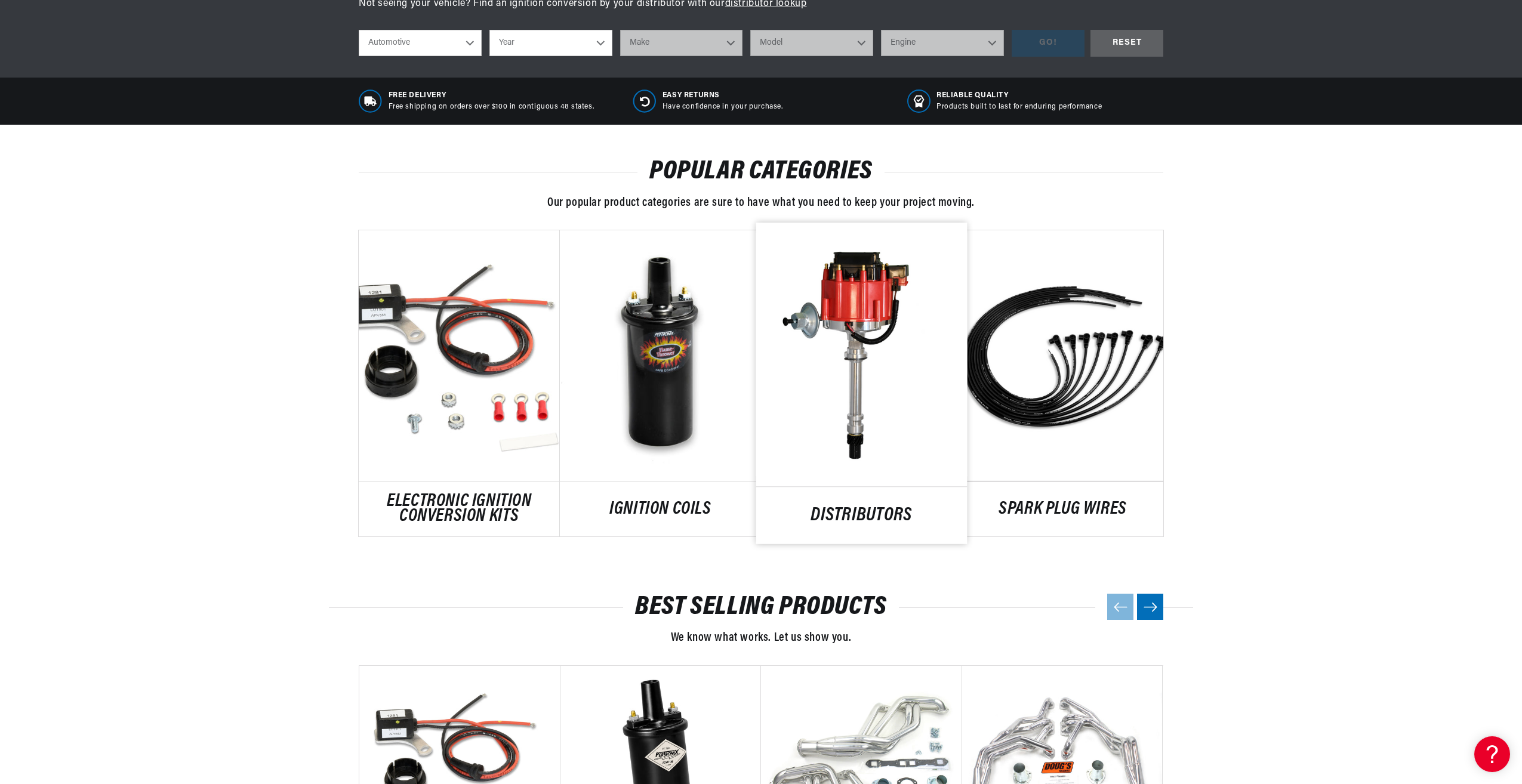
click at [856, 508] on link "DISTRIBUTORS" at bounding box center [862, 516] width 211 height 16
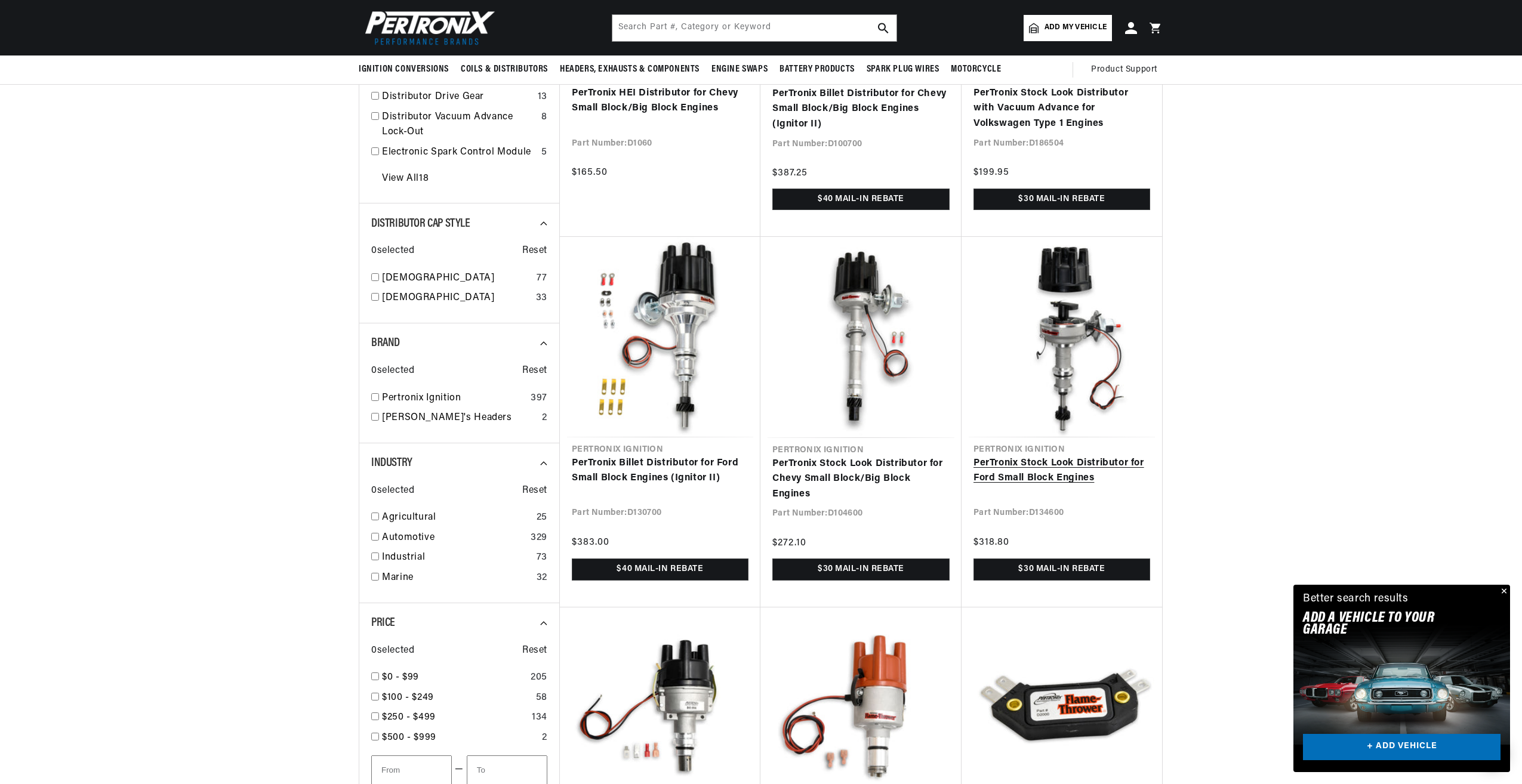
scroll to position [596, 0]
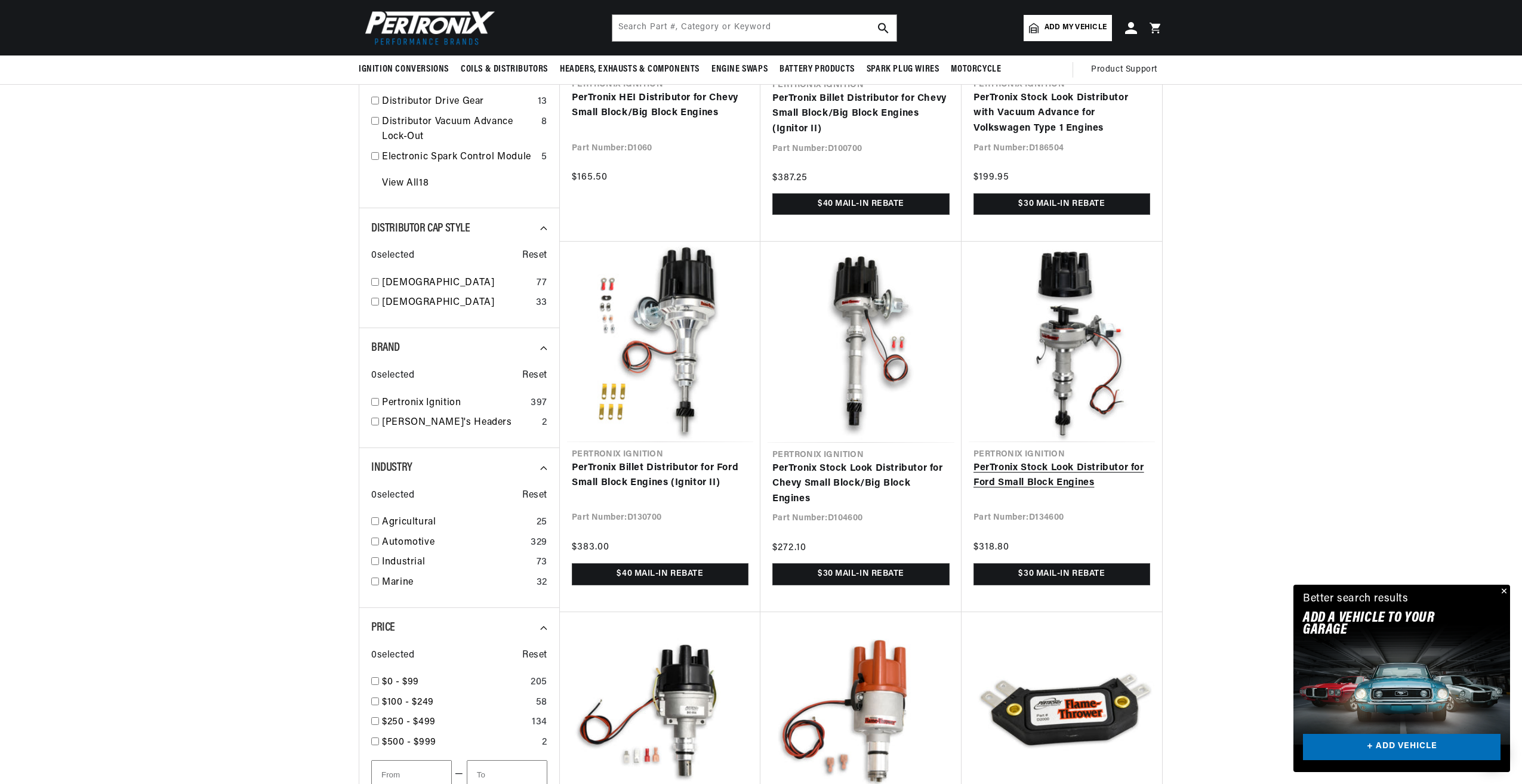
click at [1062, 461] on link "PerTronix Stock Look Distributor for Ford Small Block Engines" at bounding box center [1062, 476] width 177 height 31
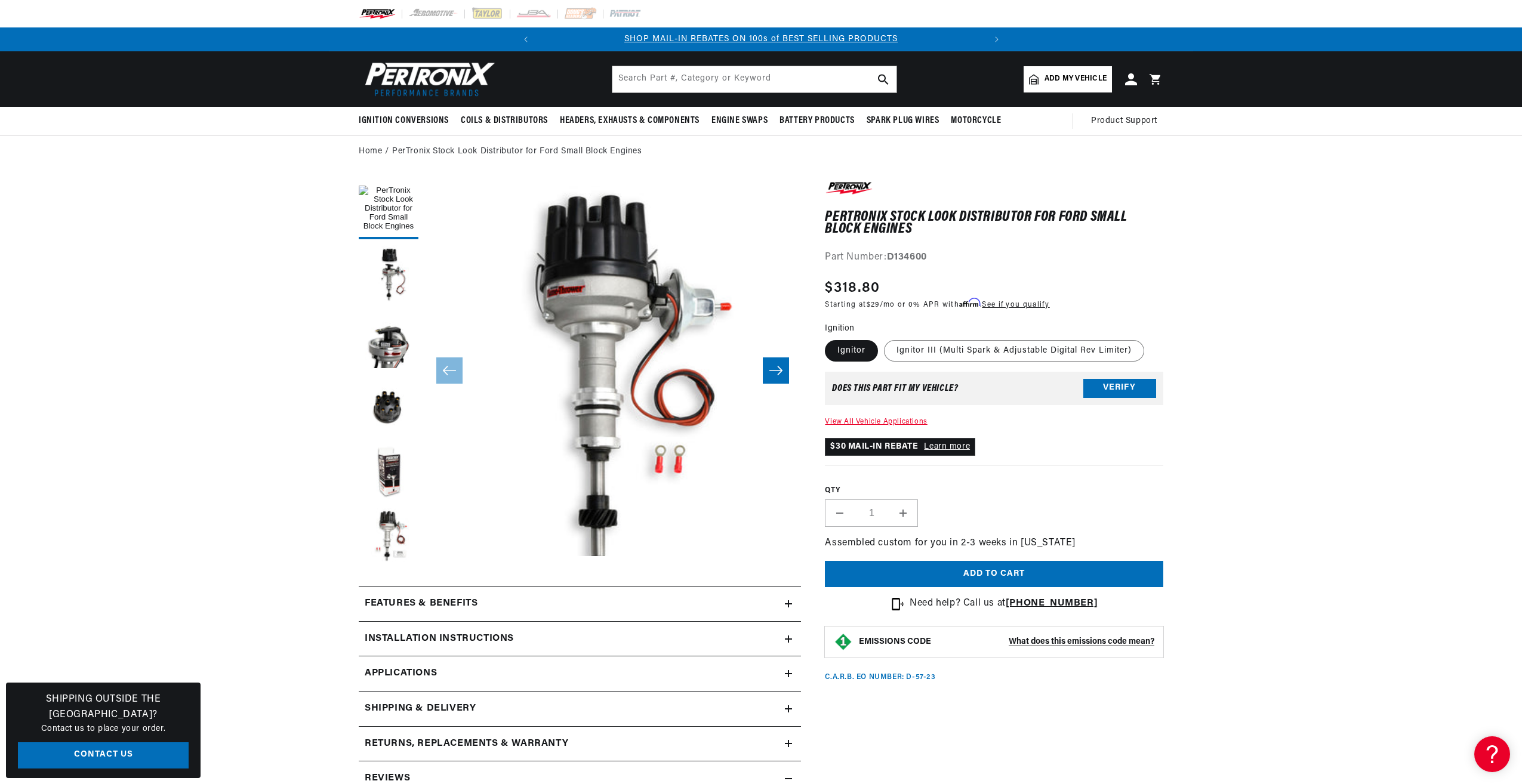
click at [124, 321] on section "PerTronix Stock Look Distributor for Ford Small Block Engines PerTronix Stock L…" at bounding box center [761, 598] width 1522 height 860
click at [124, 318] on section "PerTronix Stock Look Distributor for Ford Small Block Engines PerTronix Stock L…" at bounding box center [761, 598] width 1522 height 860
click at [114, 314] on section "PerTronix Stock Look Distributor for Ford Small Block Engines PerTronix Stock L…" at bounding box center [761, 598] width 1522 height 860
click at [776, 366] on icon "Slide right" at bounding box center [776, 370] width 14 height 12
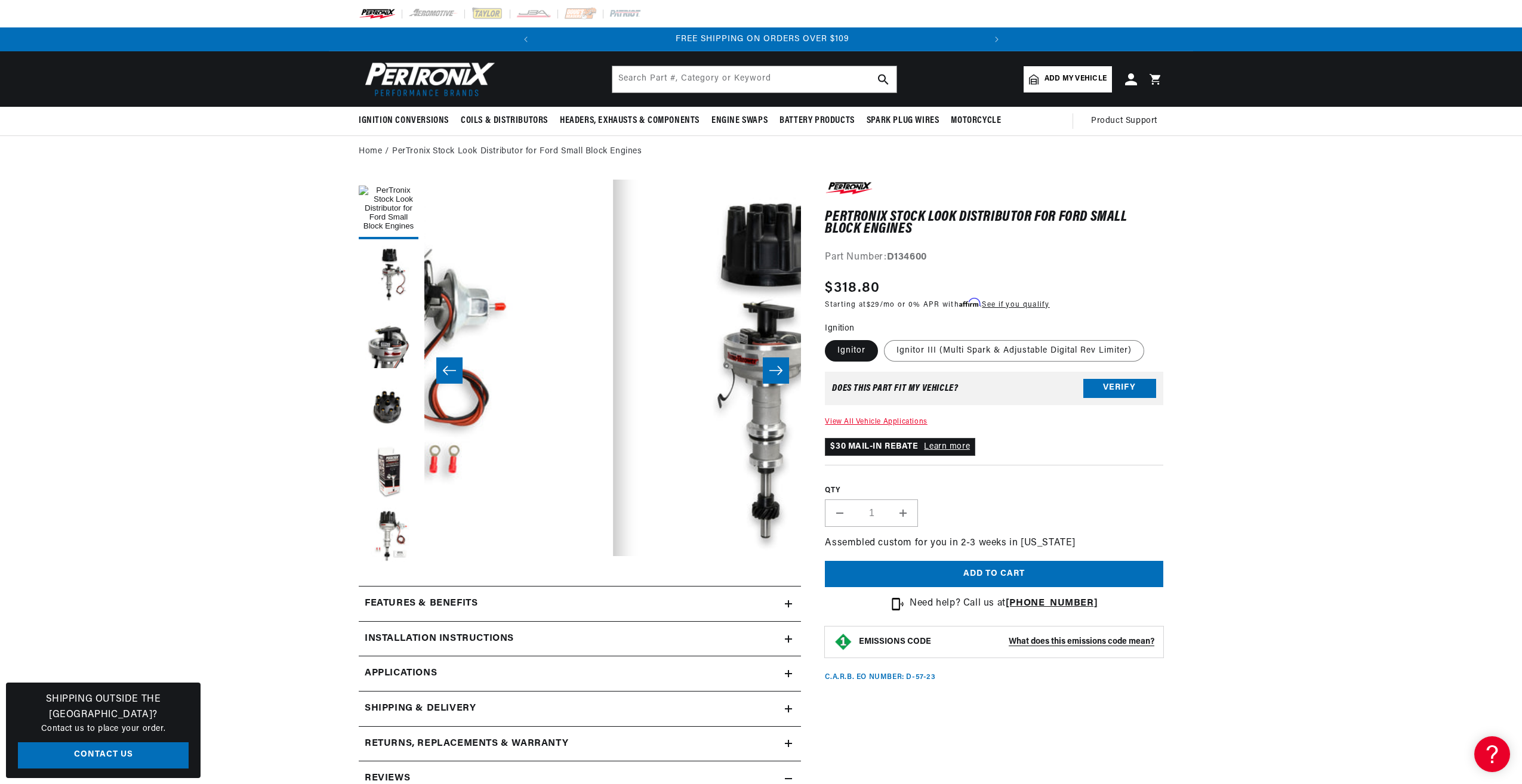
scroll to position [0, 377]
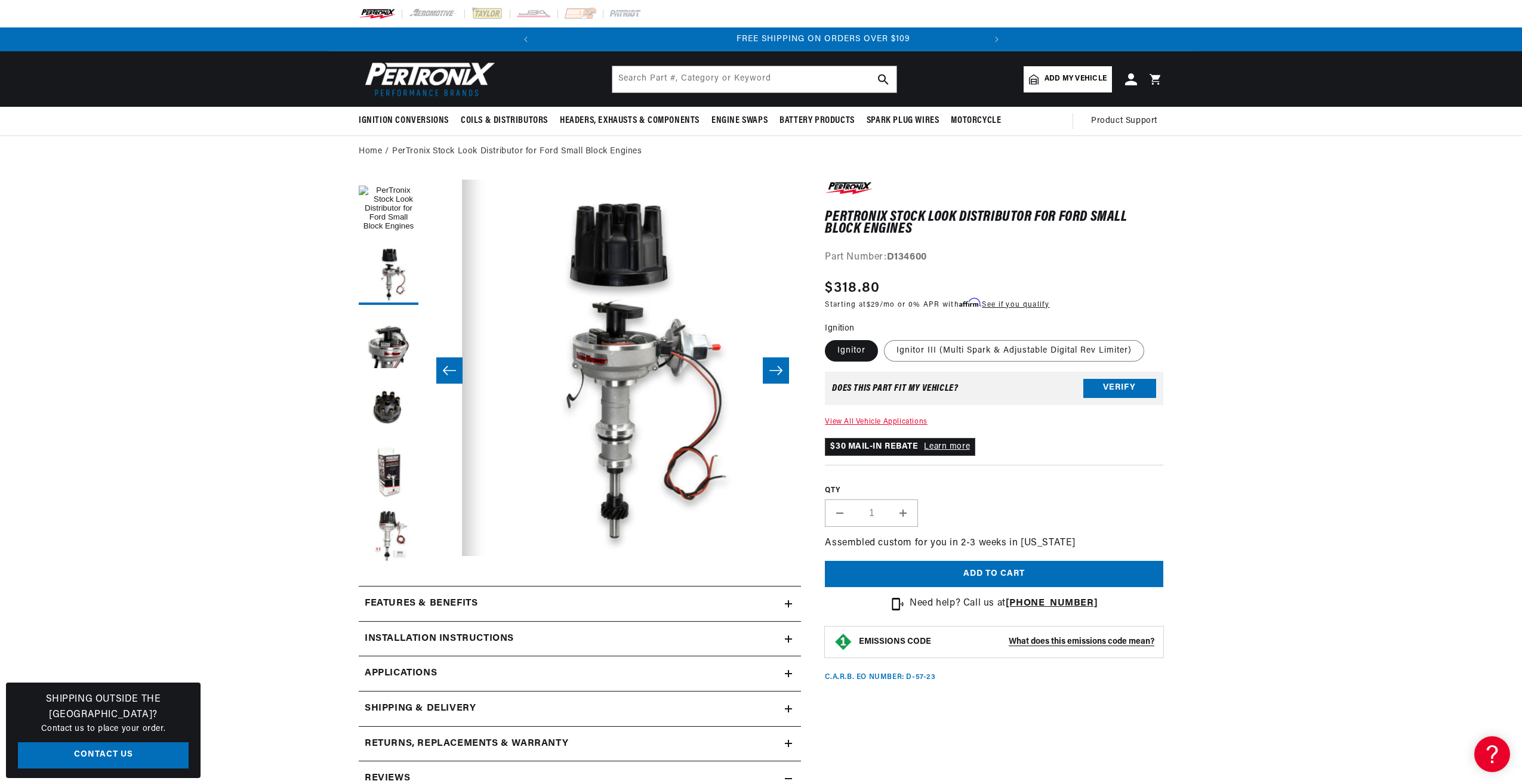
click at [774, 366] on icon "Slide right" at bounding box center [776, 370] width 14 height 12
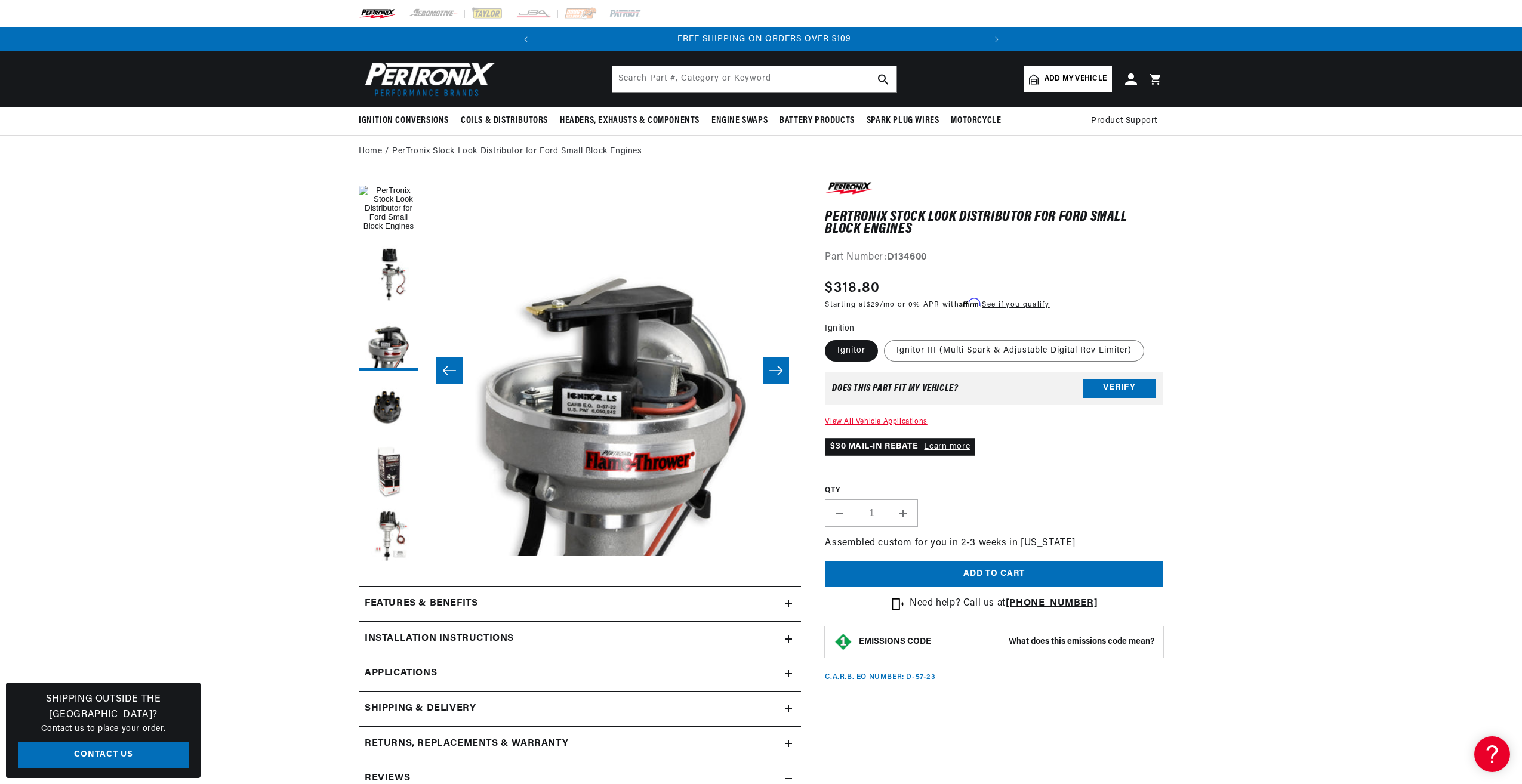
scroll to position [0, 446]
click at [916, 350] on label "Ignitor III (Multi Spark & Adjustable Digital Rev Limiter)" at bounding box center [1014, 351] width 260 height 21
click at [884, 338] on input "Ignitor III (Multi Spark & Adjustable Digital Rev Limiter)" at bounding box center [884, 338] width 1 height 1
radio input "true"
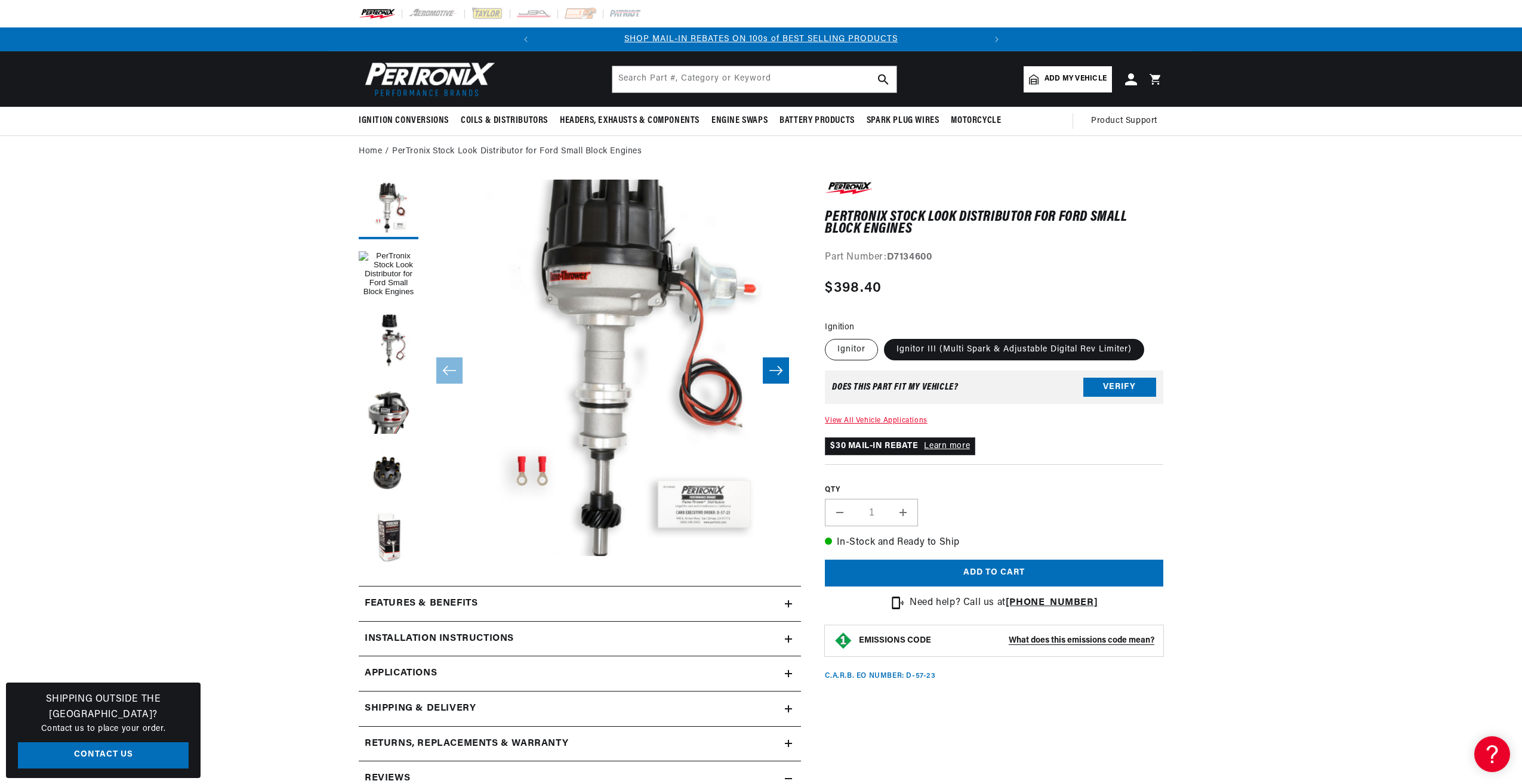
click at [839, 347] on label "Ignitor" at bounding box center [851, 349] width 53 height 21
click at [828, 337] on input "Ignitor" at bounding box center [828, 336] width 1 height 1
radio input "true"
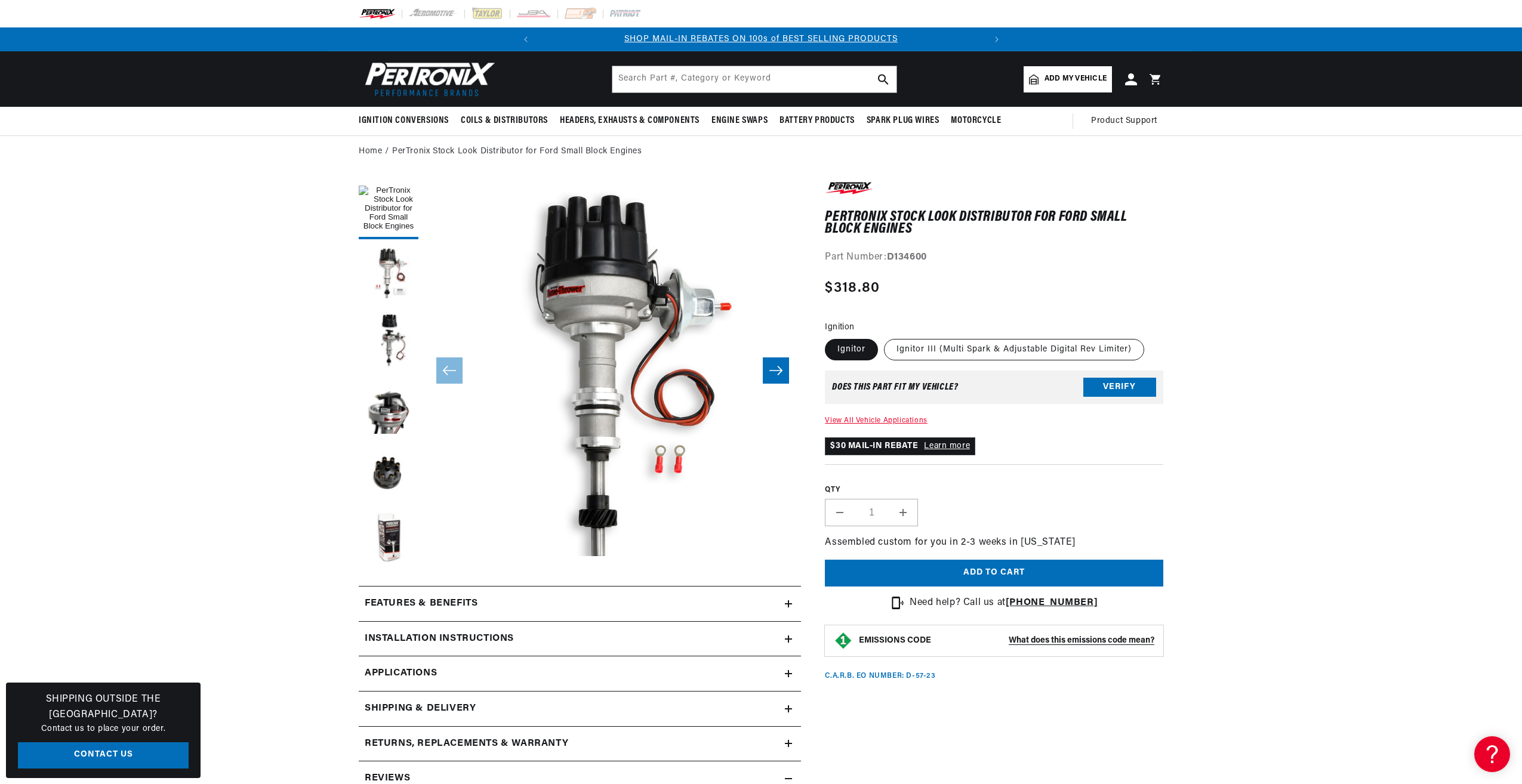
click at [916, 351] on label "Ignitor III (Multi Spark & Adjustable Digital Rev Limiter)" at bounding box center [1014, 349] width 260 height 21
click at [884, 337] on input "Ignitor III (Multi Spark & Adjustable Digital Rev Limiter)" at bounding box center [884, 336] width 1 height 1
radio input "true"
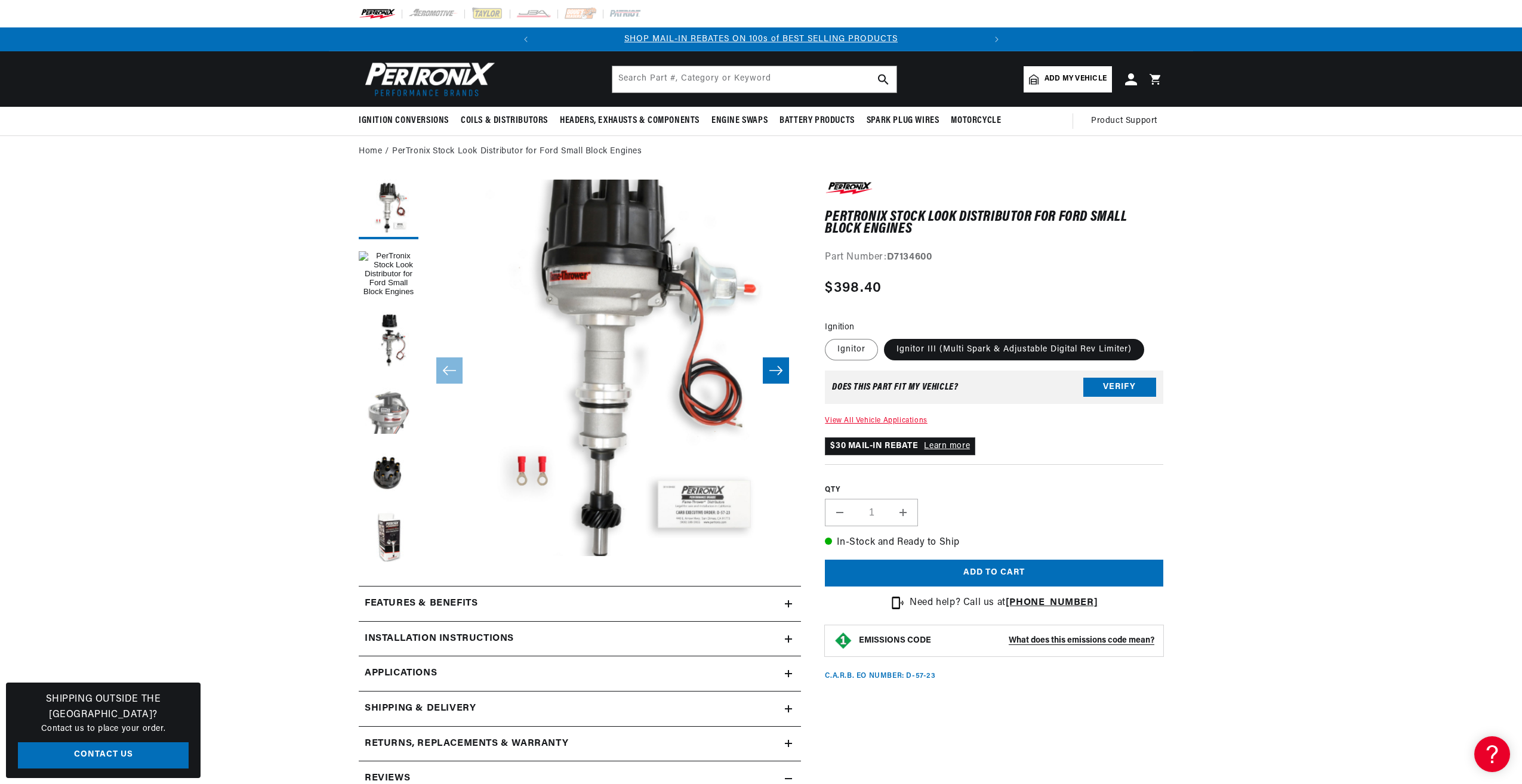
click at [390, 407] on button "Load image 3 in gallery view" at bounding box center [389, 407] width 60 height 60
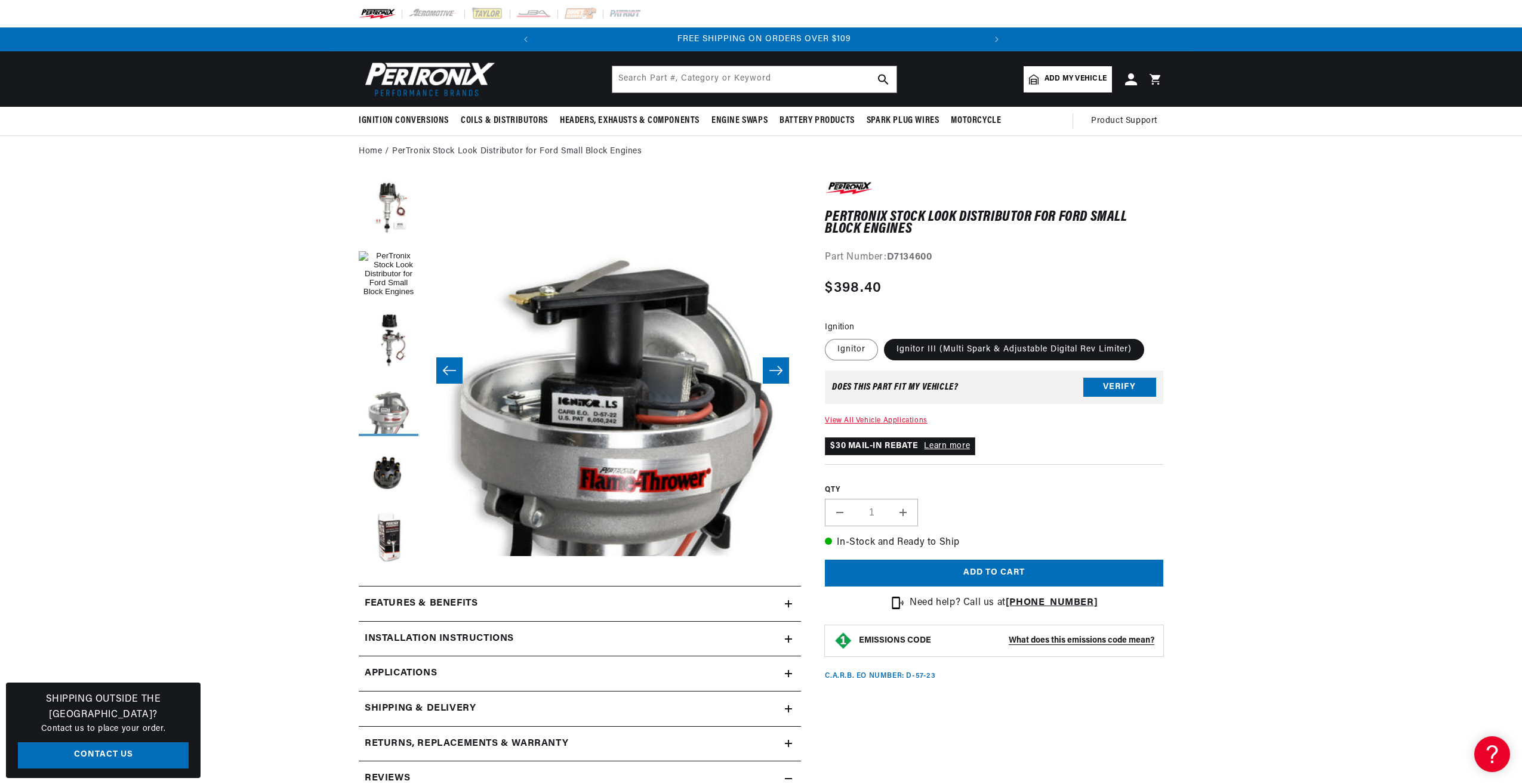
scroll to position [0, 446]
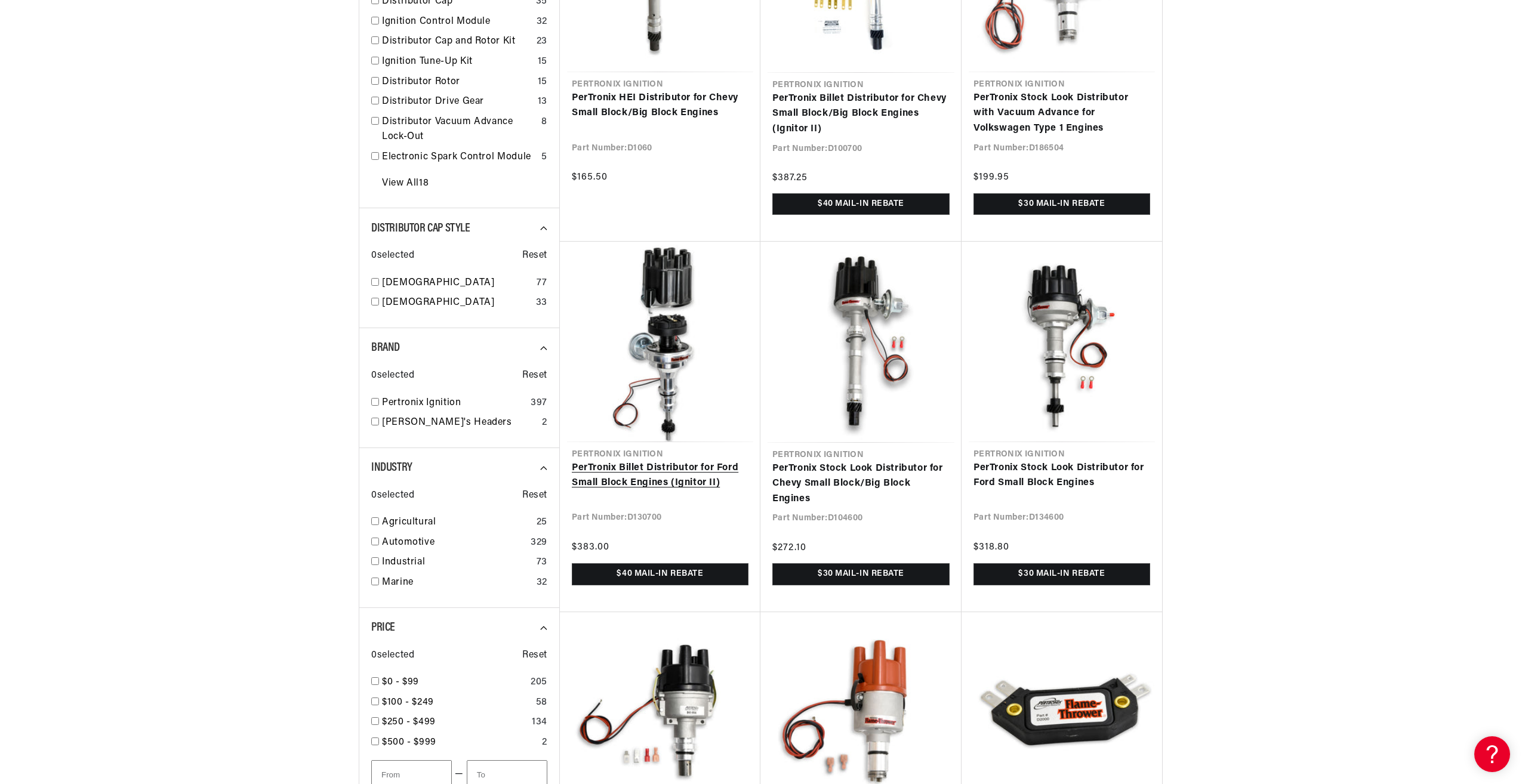
click at [672, 461] on link "PerTronix Billet Distributor for Ford Small Block Engines (Ignitor II)" at bounding box center [661, 476] width 177 height 31
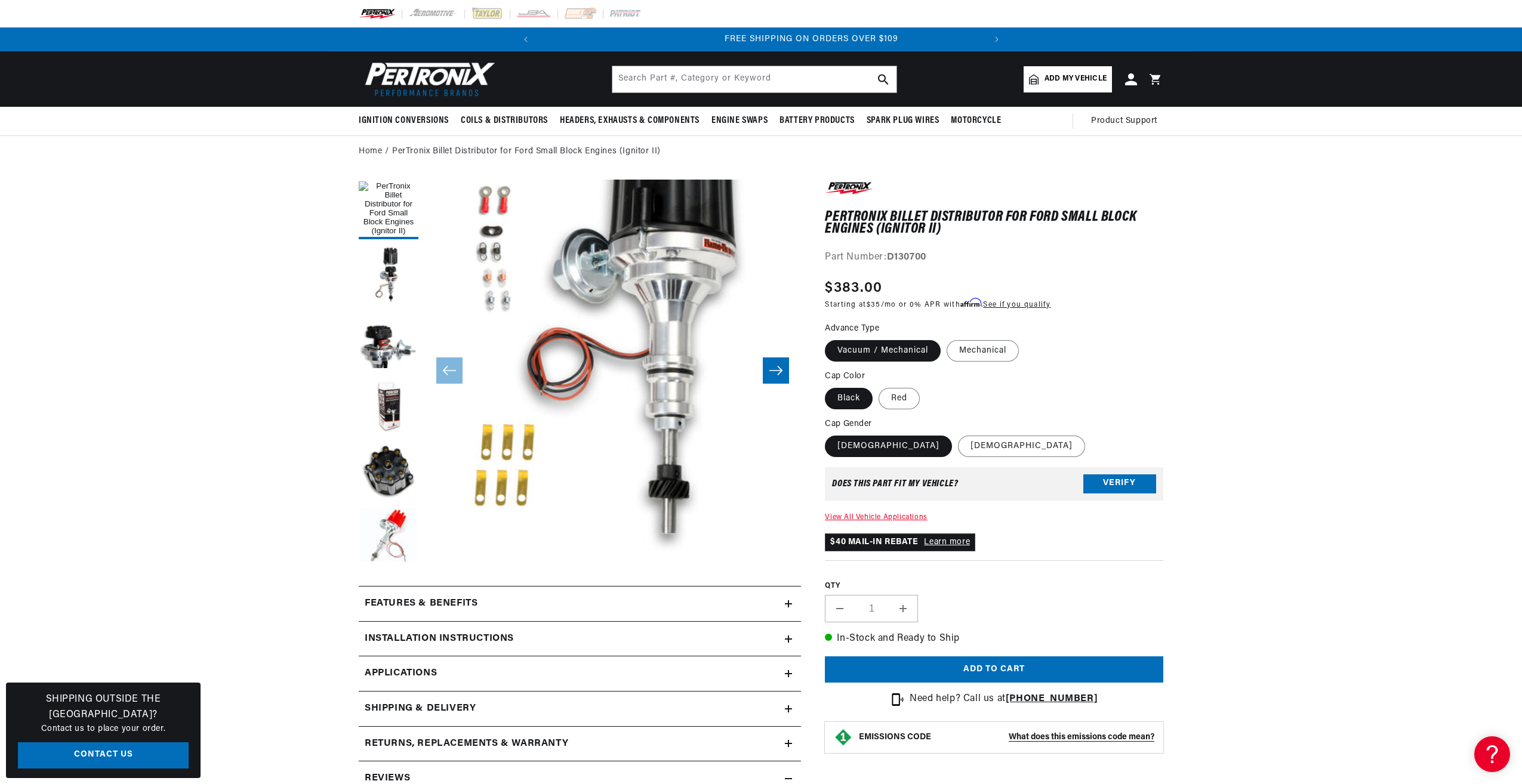
scroll to position [0, 446]
click at [787, 602] on icon at bounding box center [788, 604] width 7 height 7
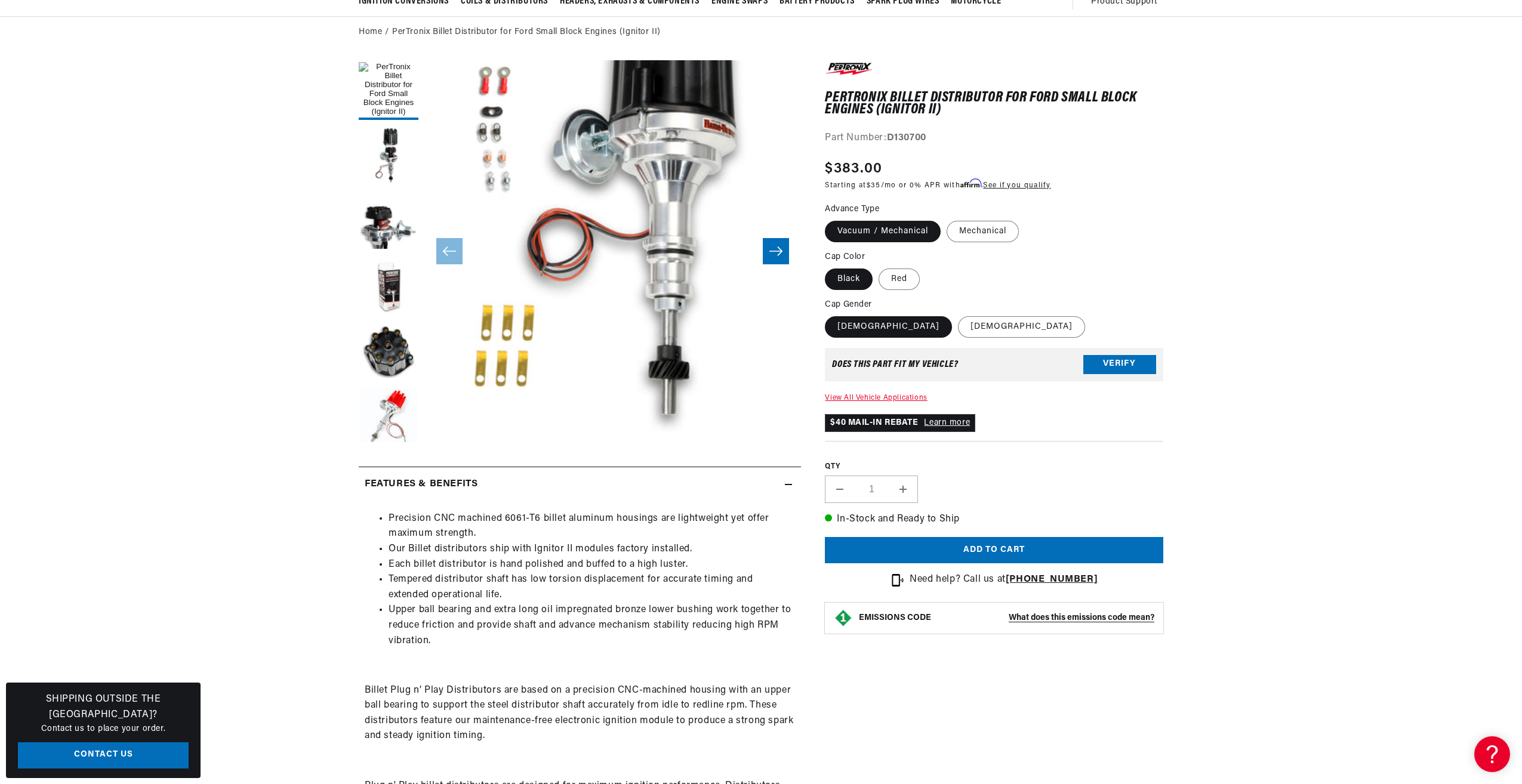
scroll to position [0, 0]
click at [789, 485] on icon at bounding box center [788, 485] width 7 height 0
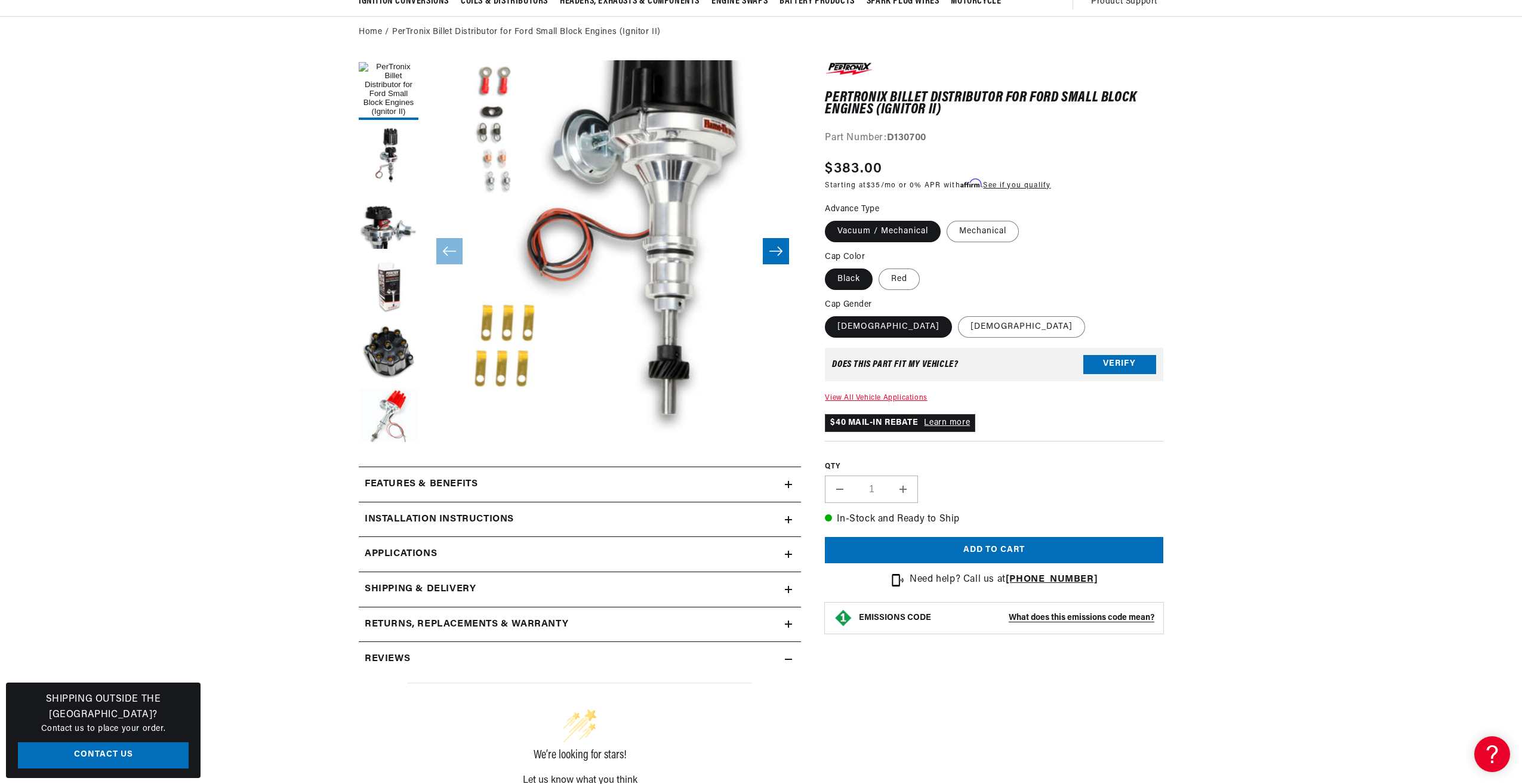
click at [790, 518] on icon at bounding box center [788, 519] width 7 height 7
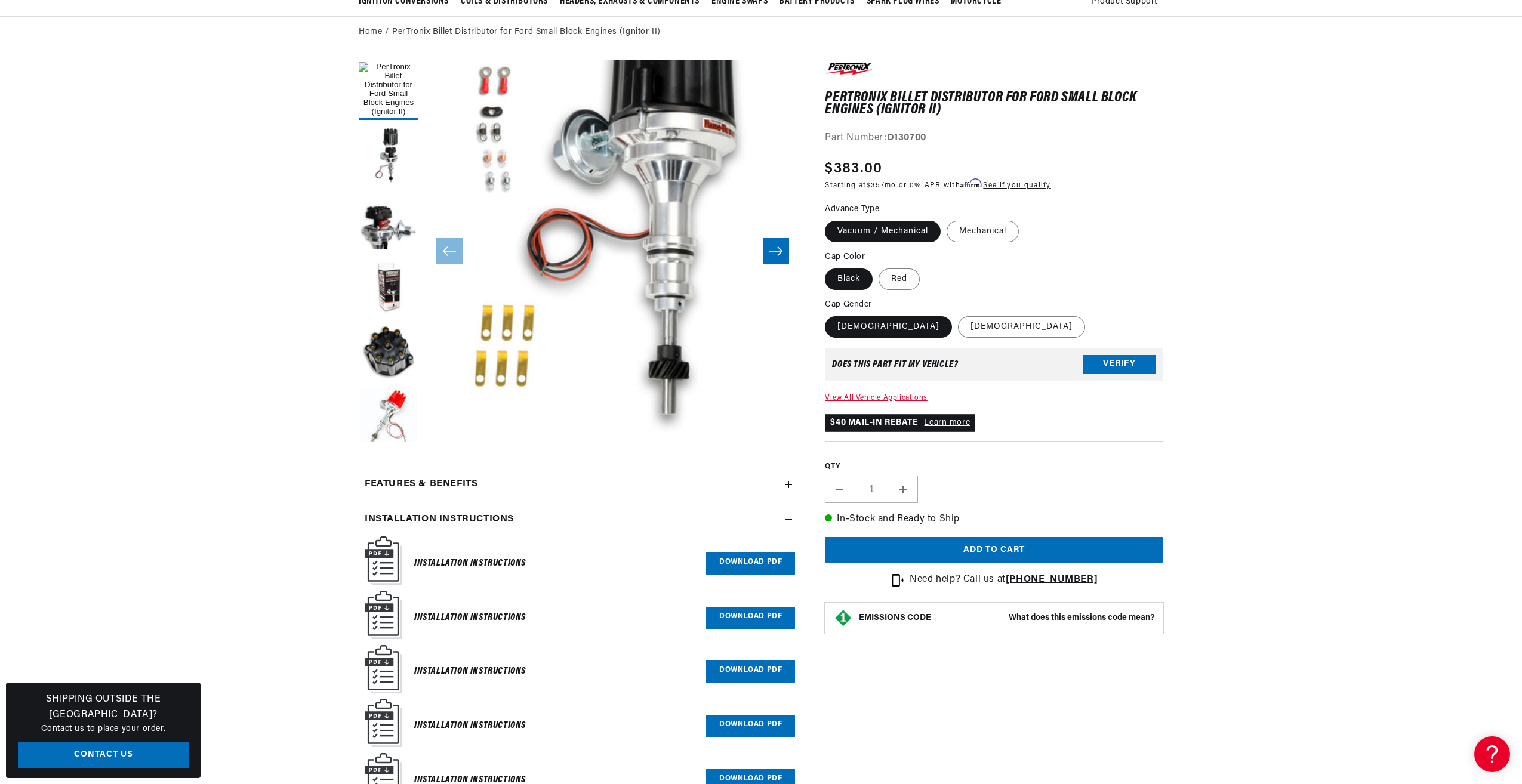
click at [790, 518] on icon at bounding box center [788, 519] width 7 height 7
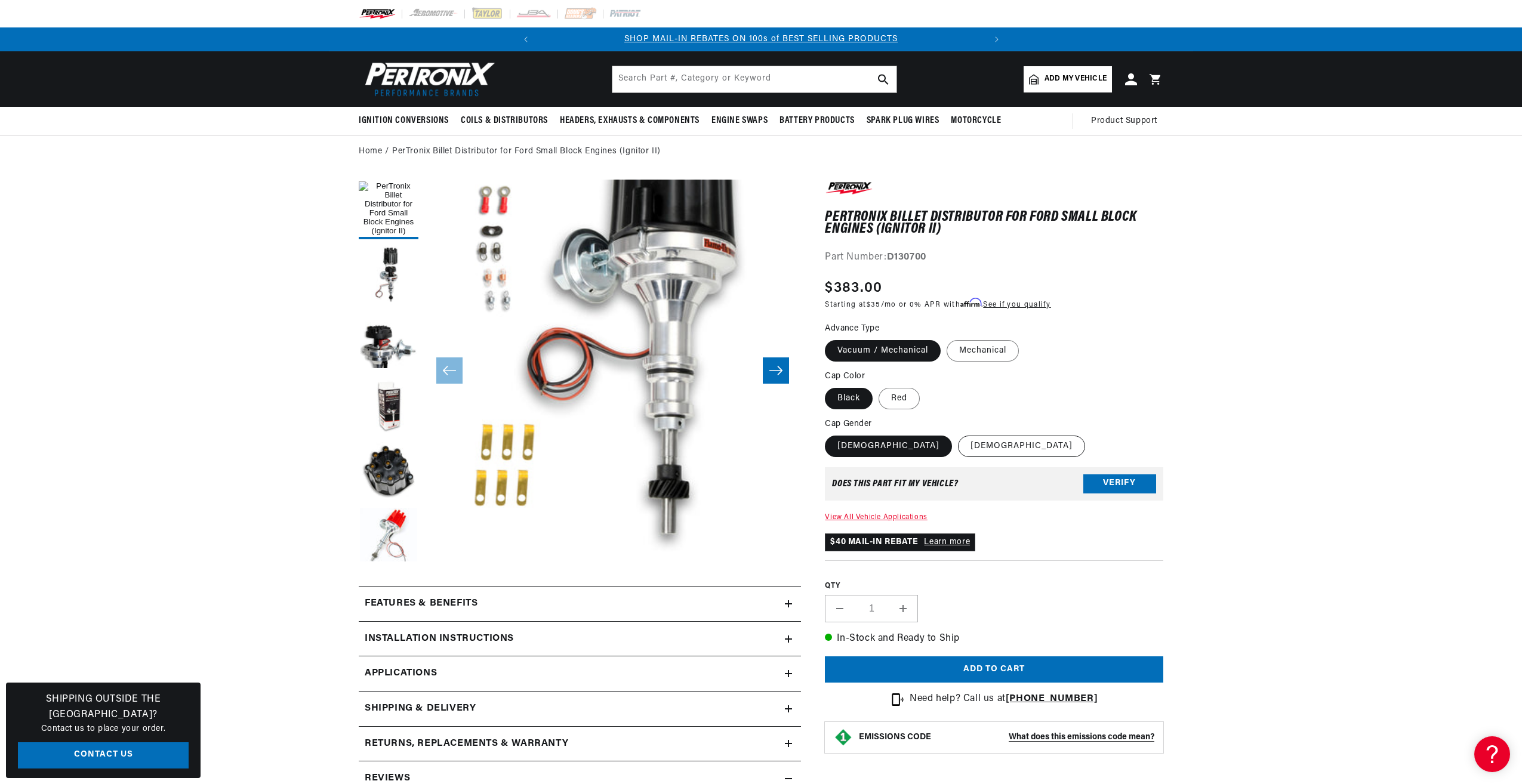
click at [958, 444] on label "Male" at bounding box center [1021, 446] width 127 height 21
click at [958, 434] on input "Male" at bounding box center [958, 433] width 1 height 1
radio input "true"
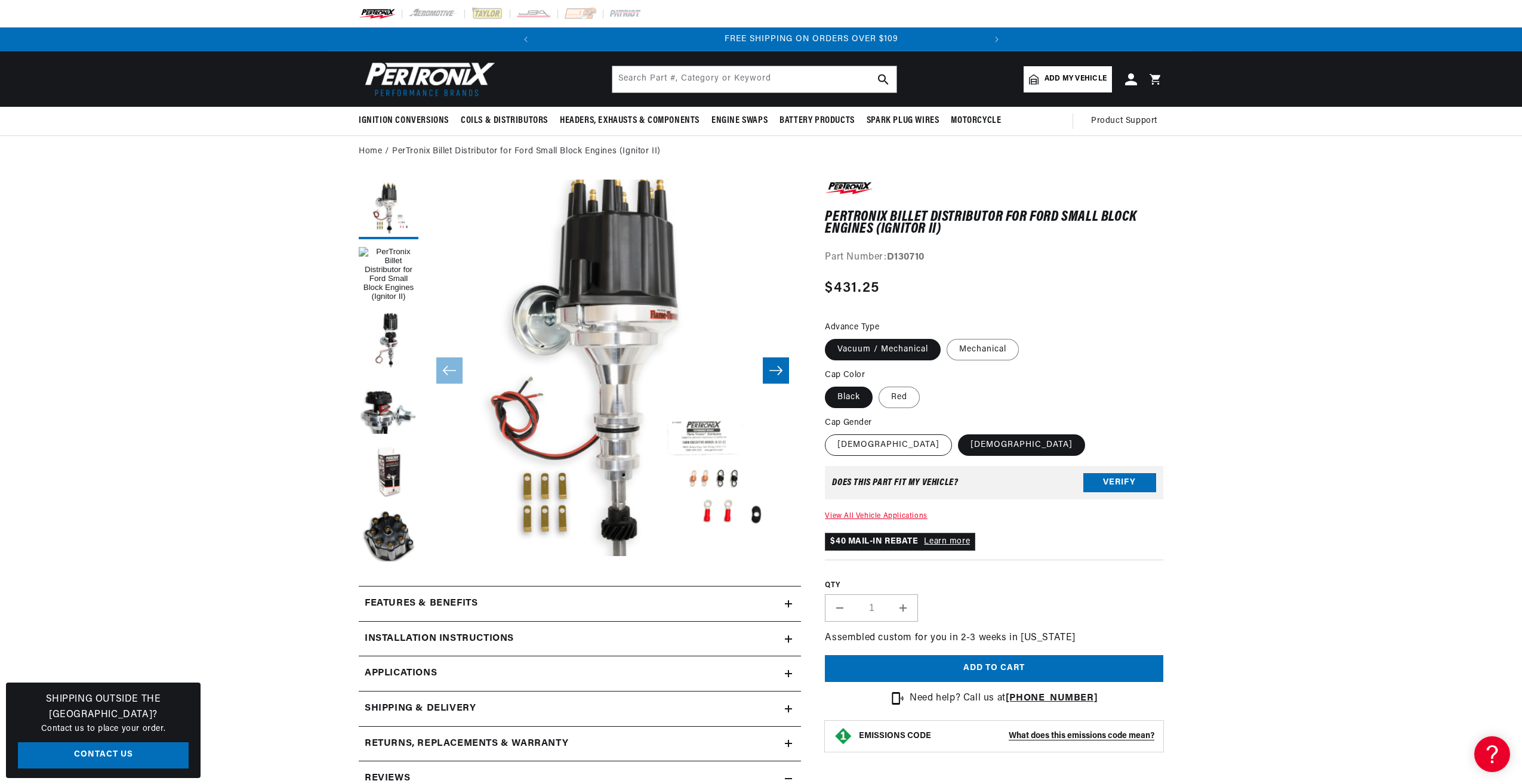
scroll to position [0, 446]
click at [839, 441] on label "Female" at bounding box center [888, 444] width 127 height 21
click at [828, 433] on input "Female" at bounding box center [828, 432] width 1 height 1
radio input "true"
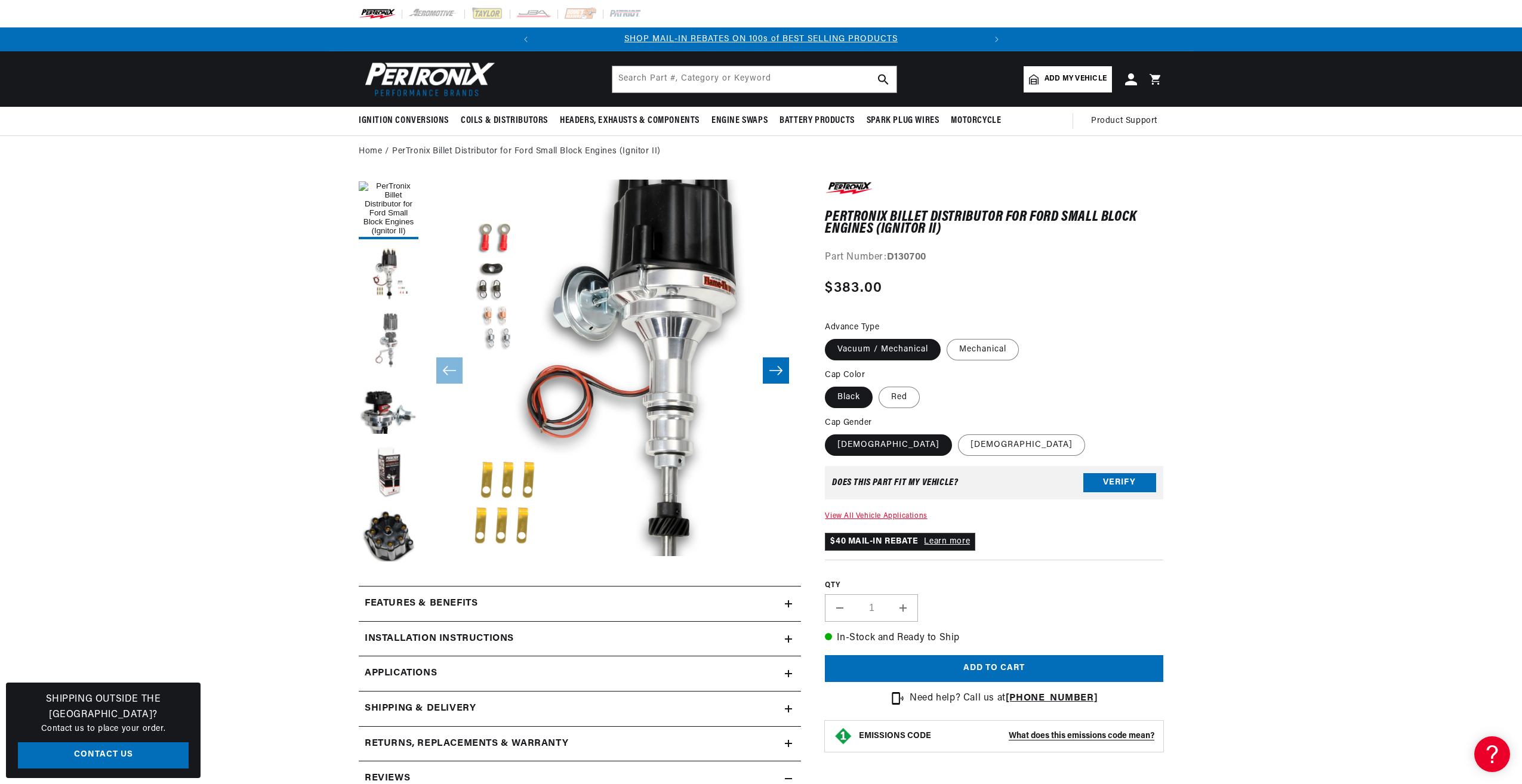
click at [393, 333] on button "Load image 2 in gallery view" at bounding box center [389, 341] width 60 height 60
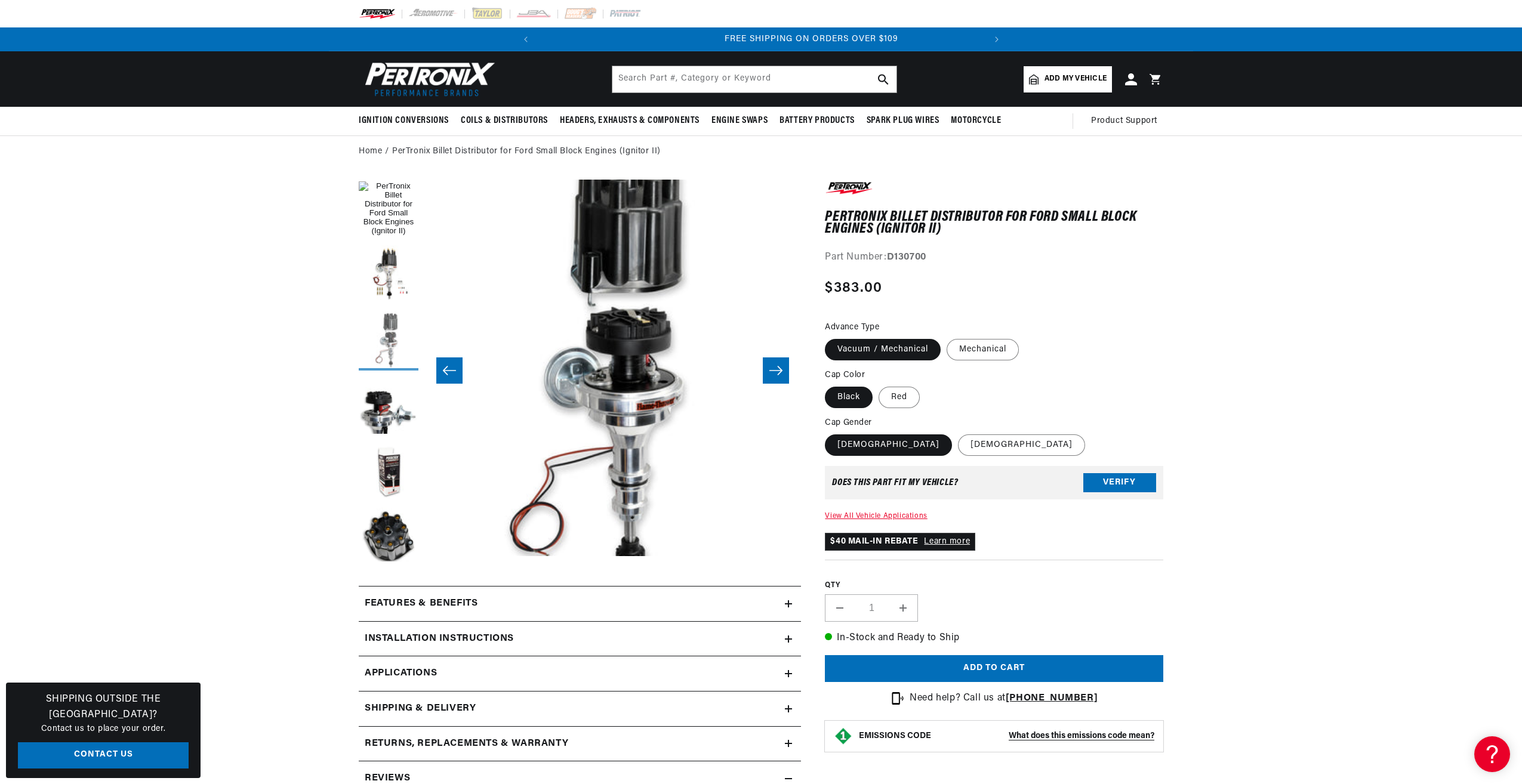
scroll to position [0, 446]
click at [384, 411] on button "Load image 3 in gallery view" at bounding box center [389, 407] width 60 height 60
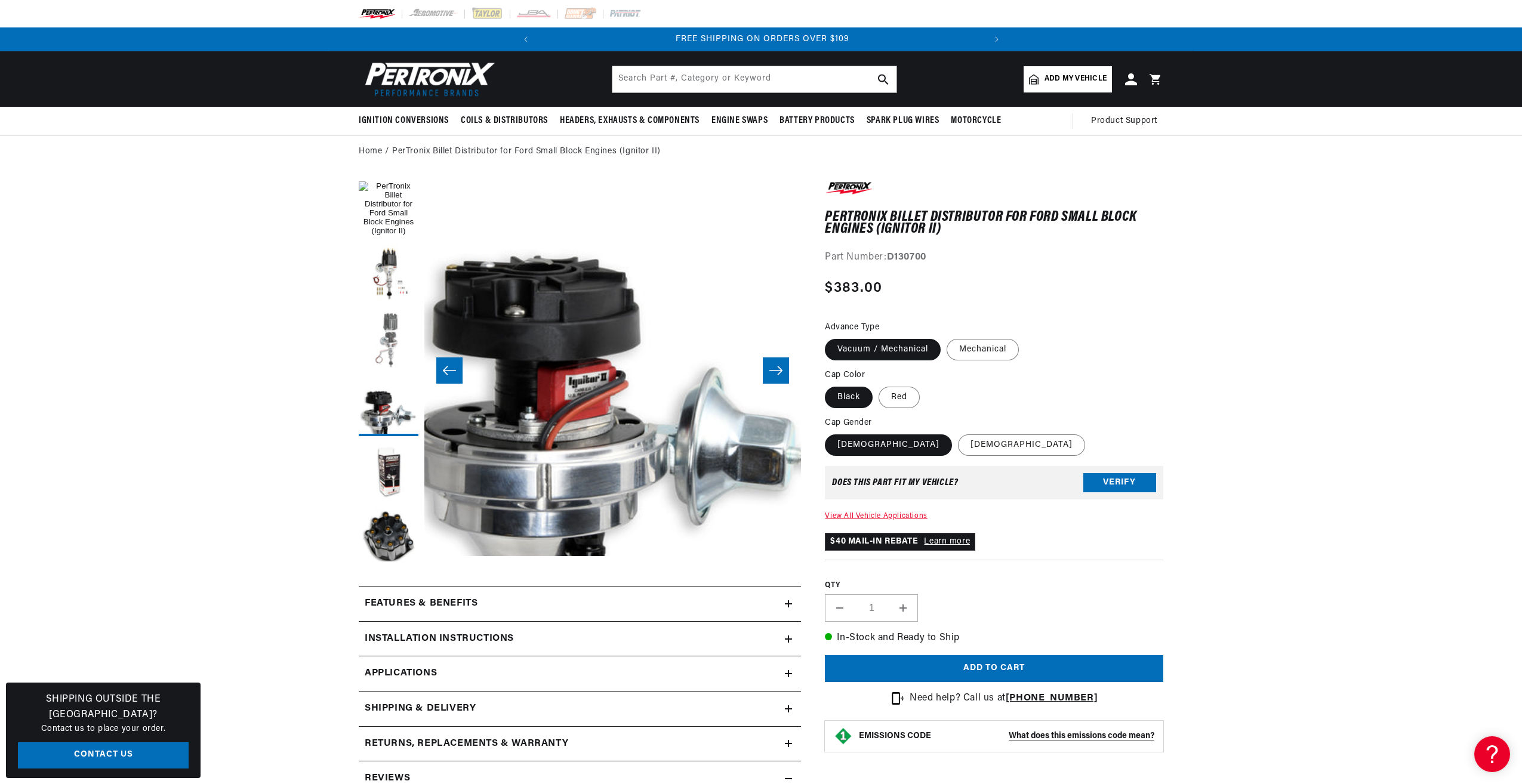
click at [391, 325] on button "Load image 2 in gallery view" at bounding box center [389, 341] width 60 height 60
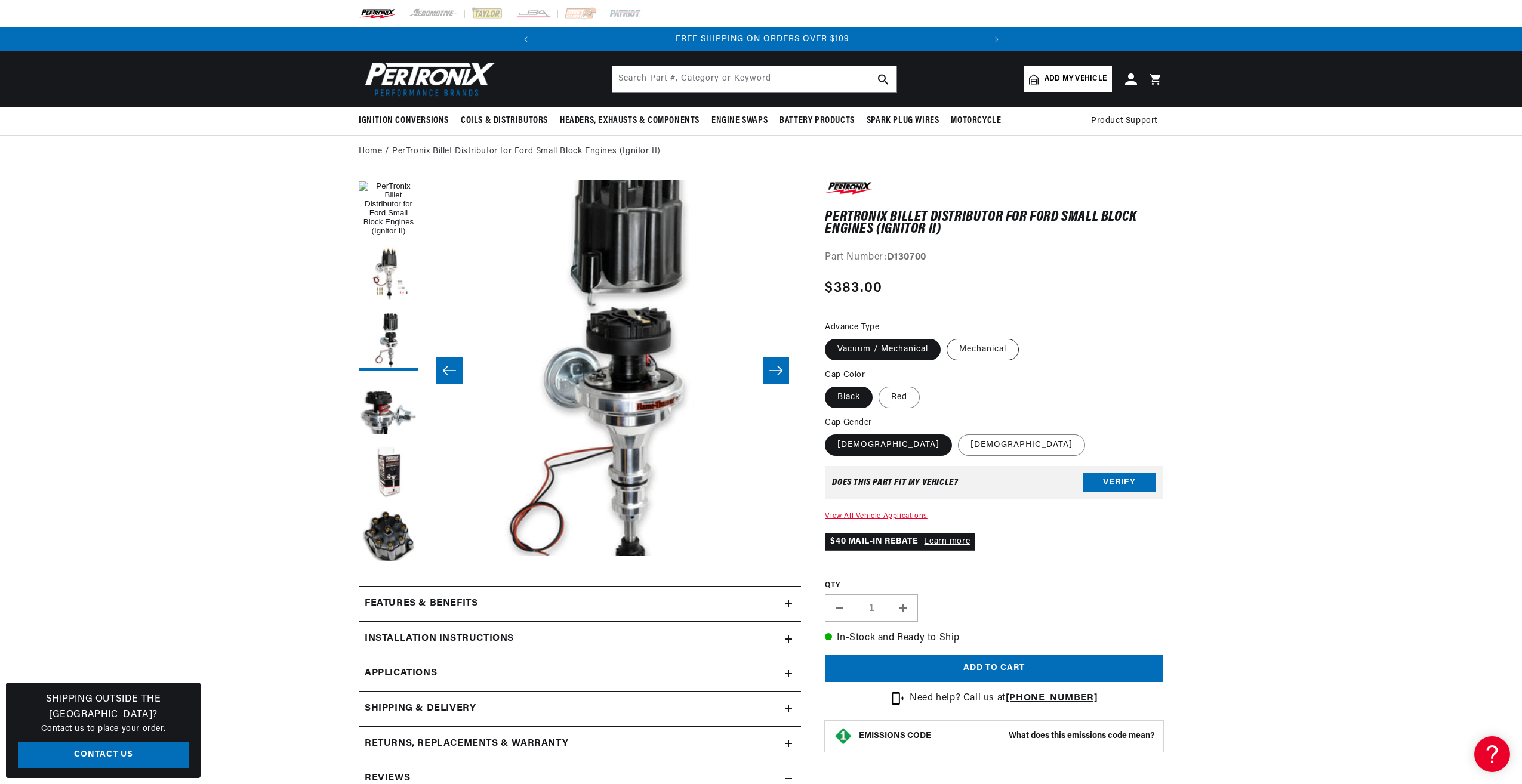
click at [982, 346] on label "Mechanical" at bounding box center [983, 349] width 73 height 21
click at [947, 337] on input "Mechanical" at bounding box center [947, 336] width 1 height 1
radio input "true"
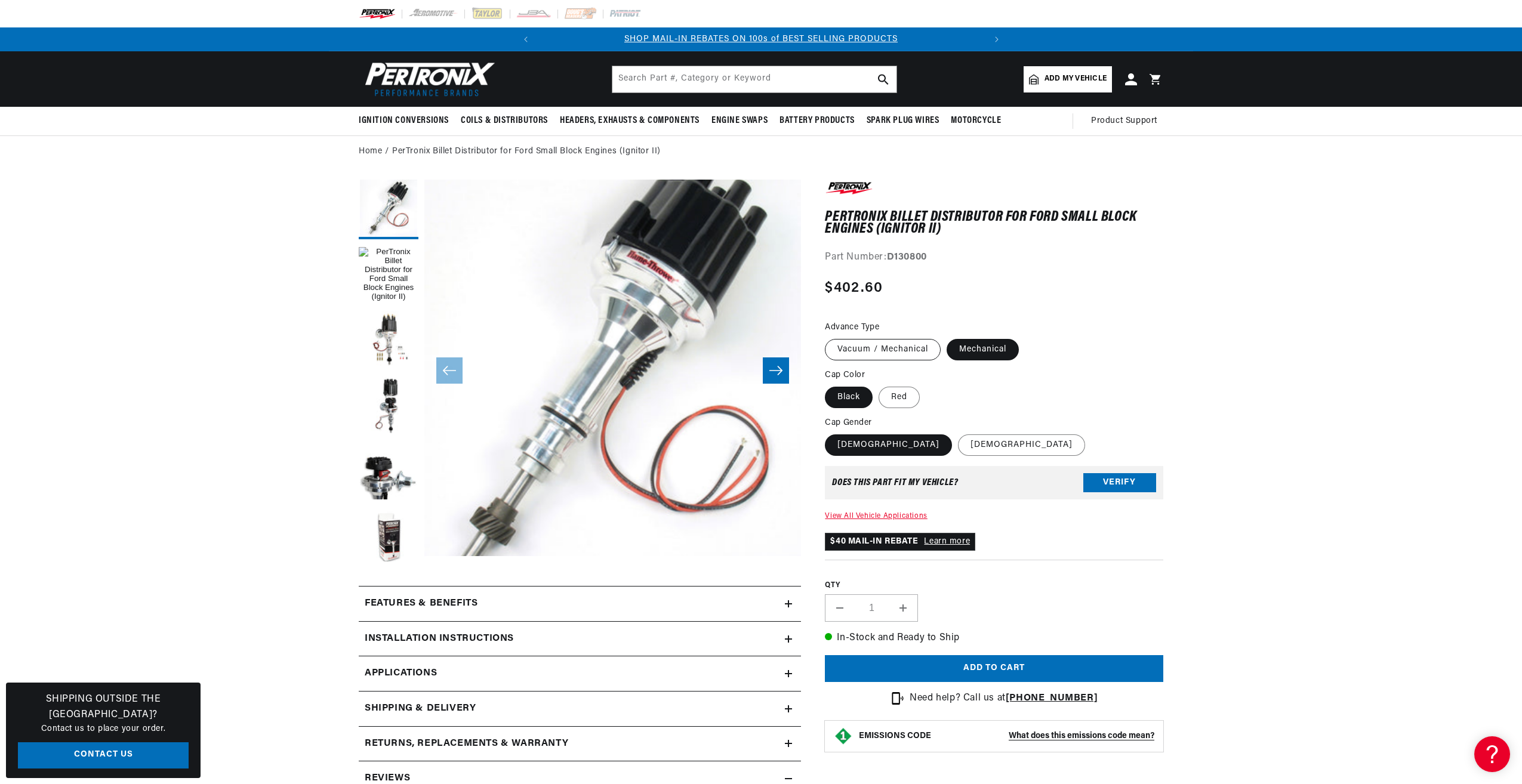
click at [873, 346] on label "Vacuum / Mechanical" at bounding box center [883, 349] width 116 height 21
click at [828, 337] on input "Vacuum / Mechanical" at bounding box center [828, 336] width 1 height 1
radio input "true"
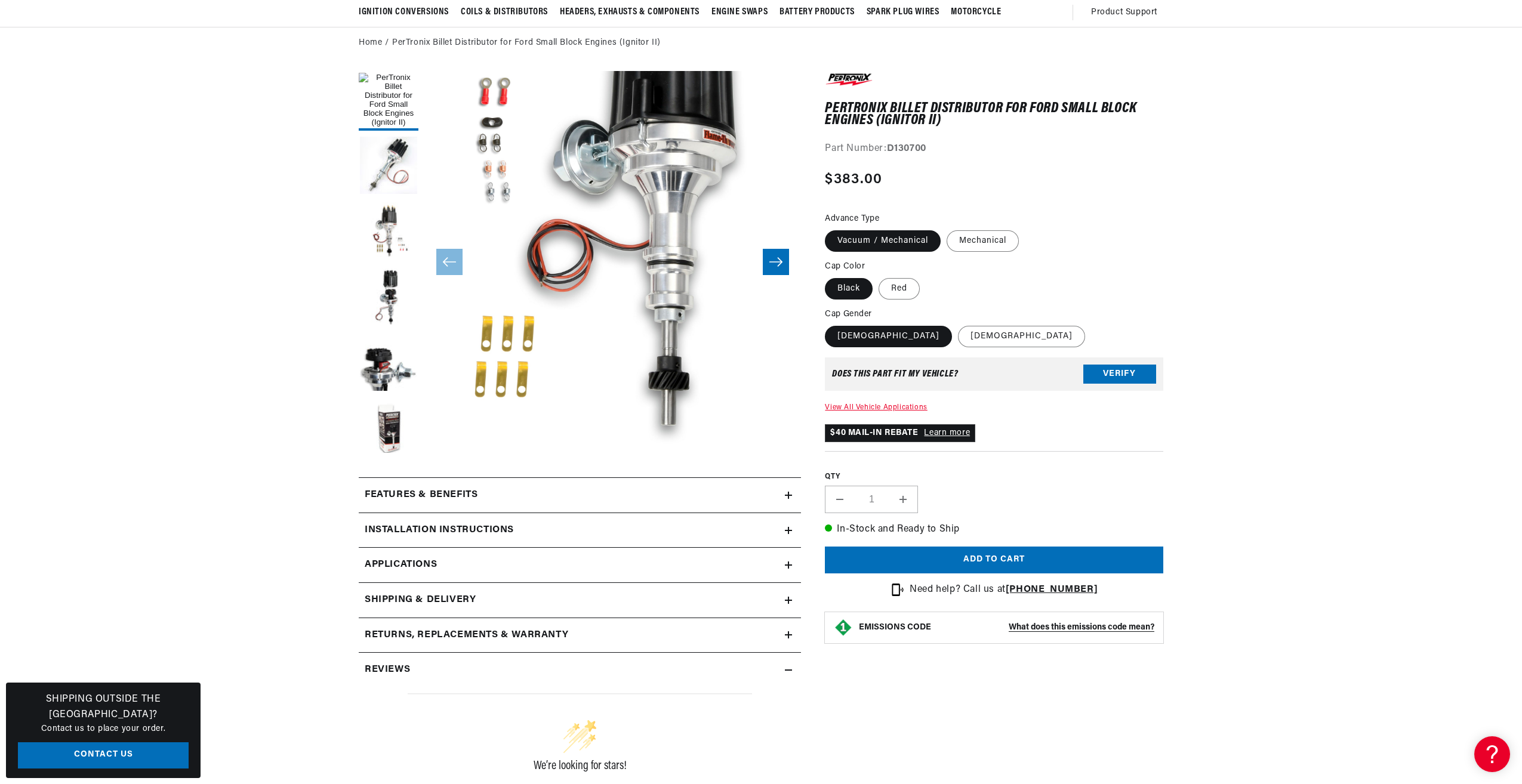
scroll to position [119, 0]
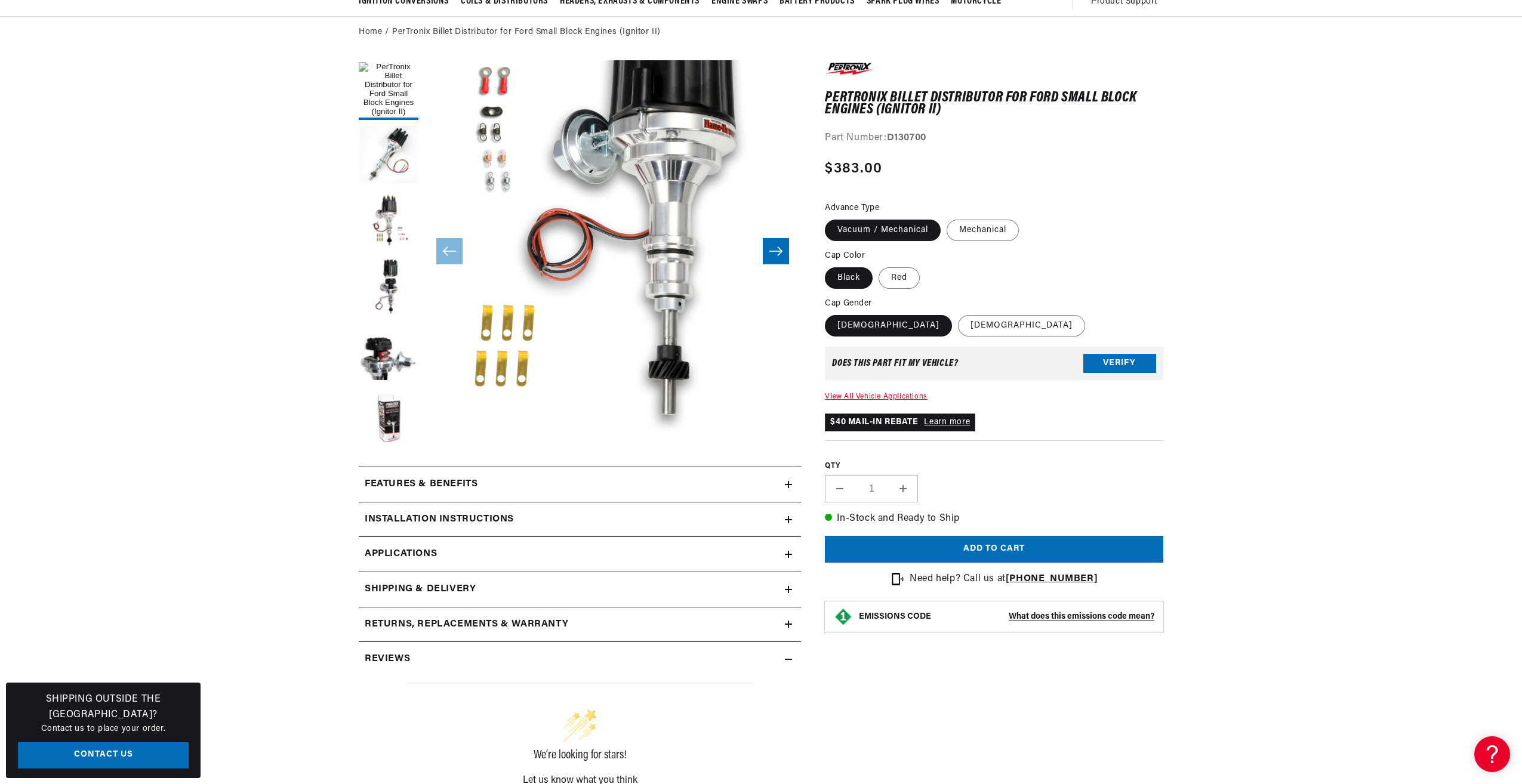
click at [784, 481] on div "Features & Benefits" at bounding box center [571, 485] width 426 height 16
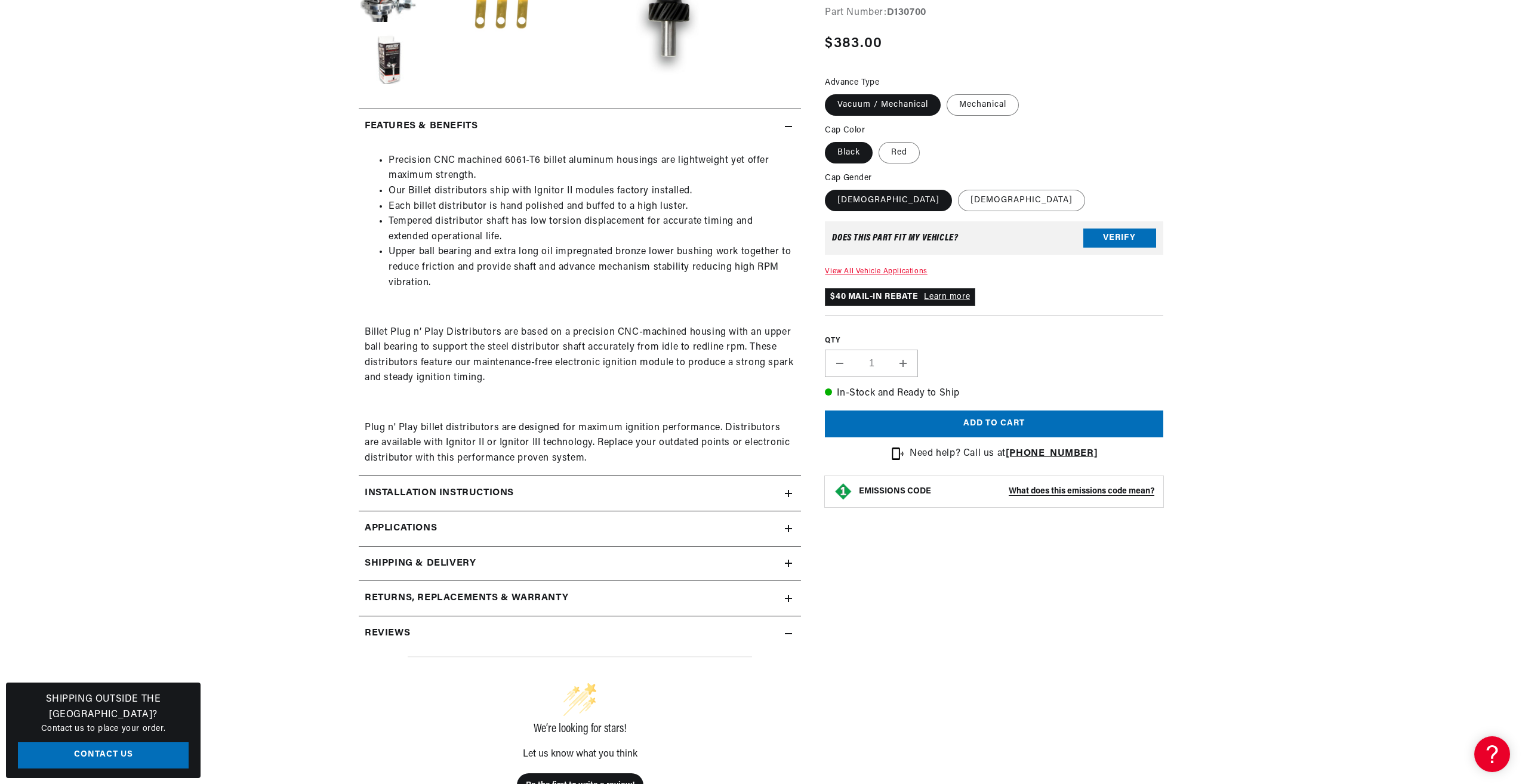
scroll to position [0, 0]
click at [788, 526] on icon at bounding box center [788, 528] width 0 height 7
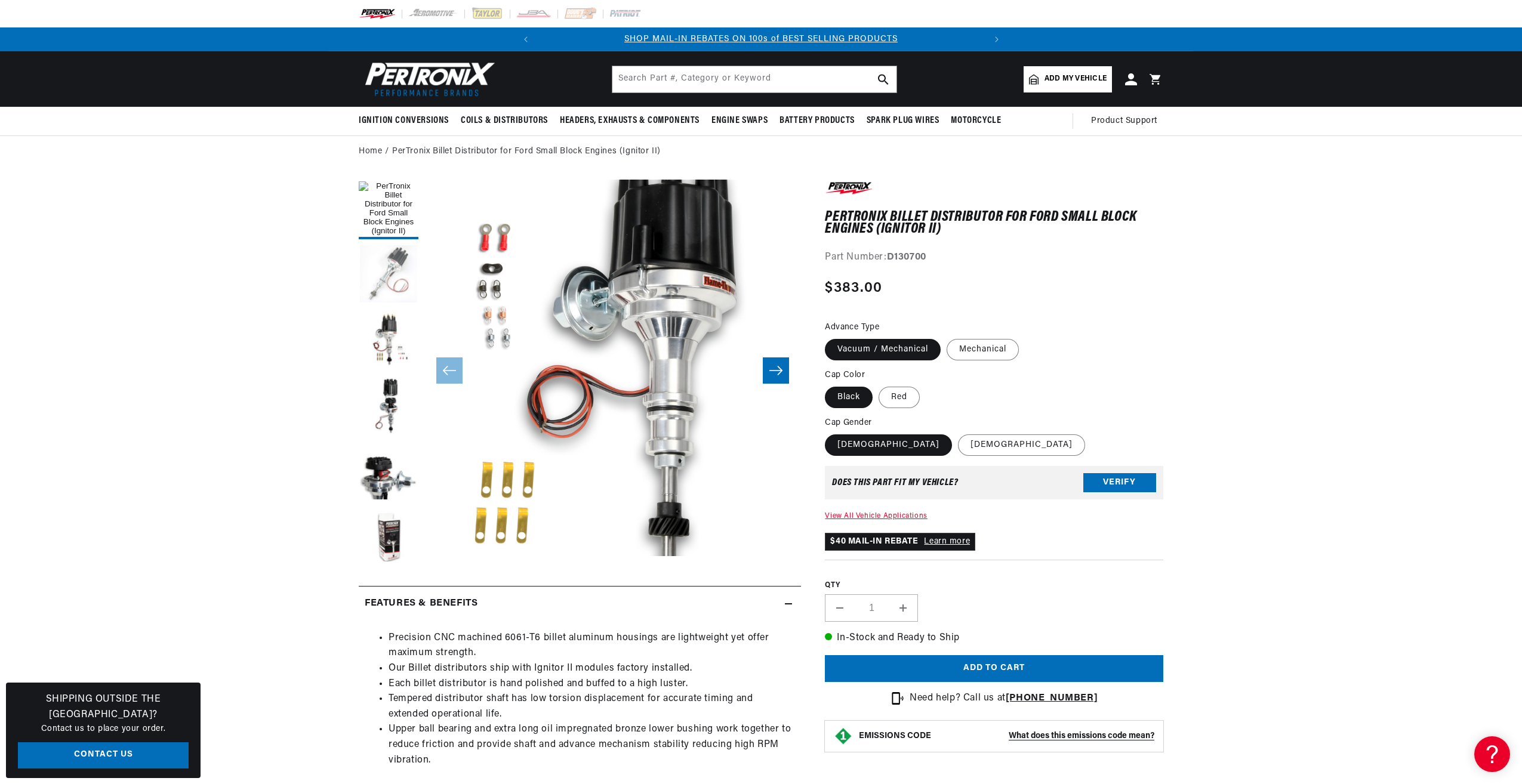
click at [392, 270] on button "Load image 13 in gallery view" at bounding box center [389, 275] width 60 height 60
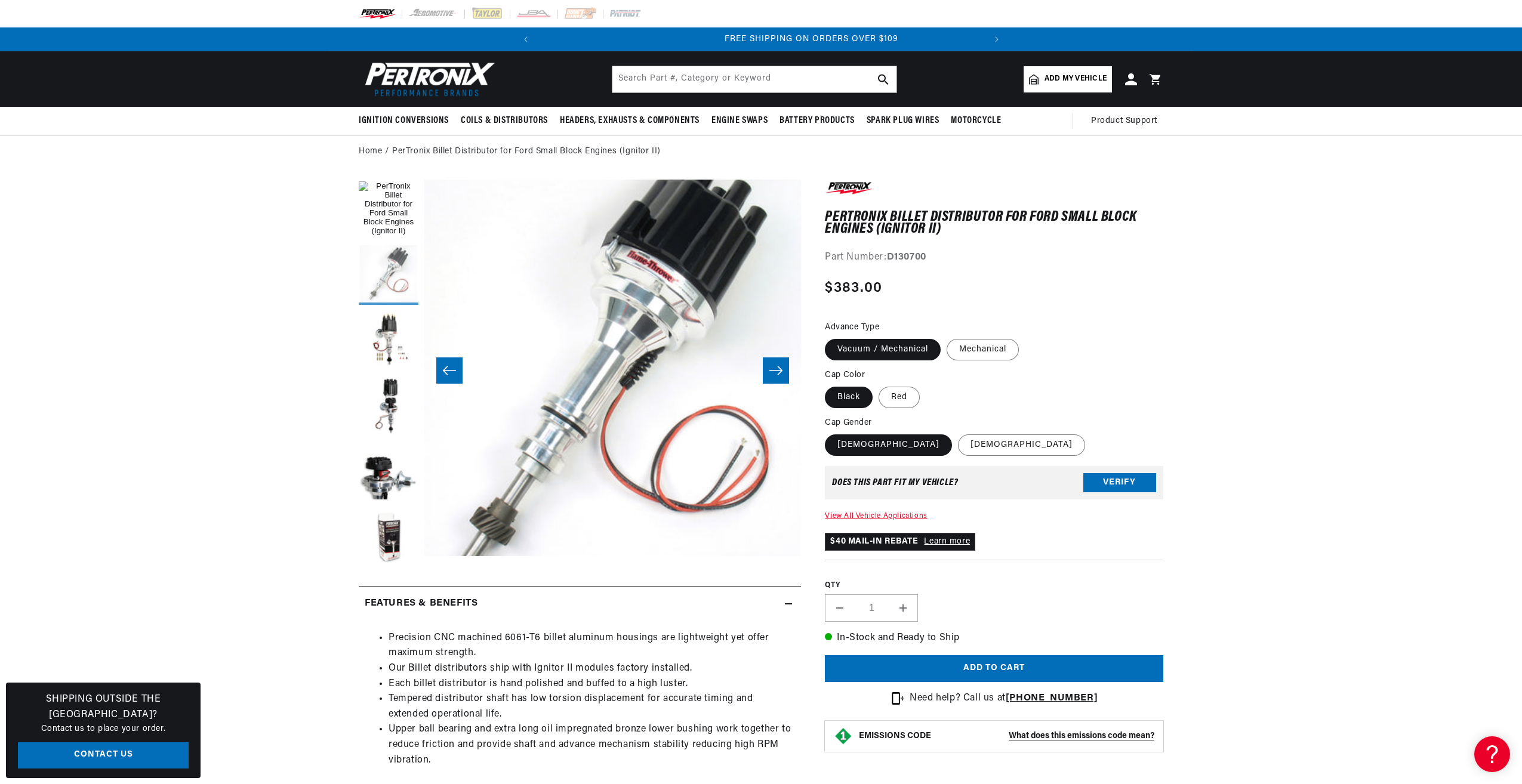
scroll to position [0, 446]
click at [386, 200] on button "Load image 1 in gallery view" at bounding box center [389, 210] width 60 height 60
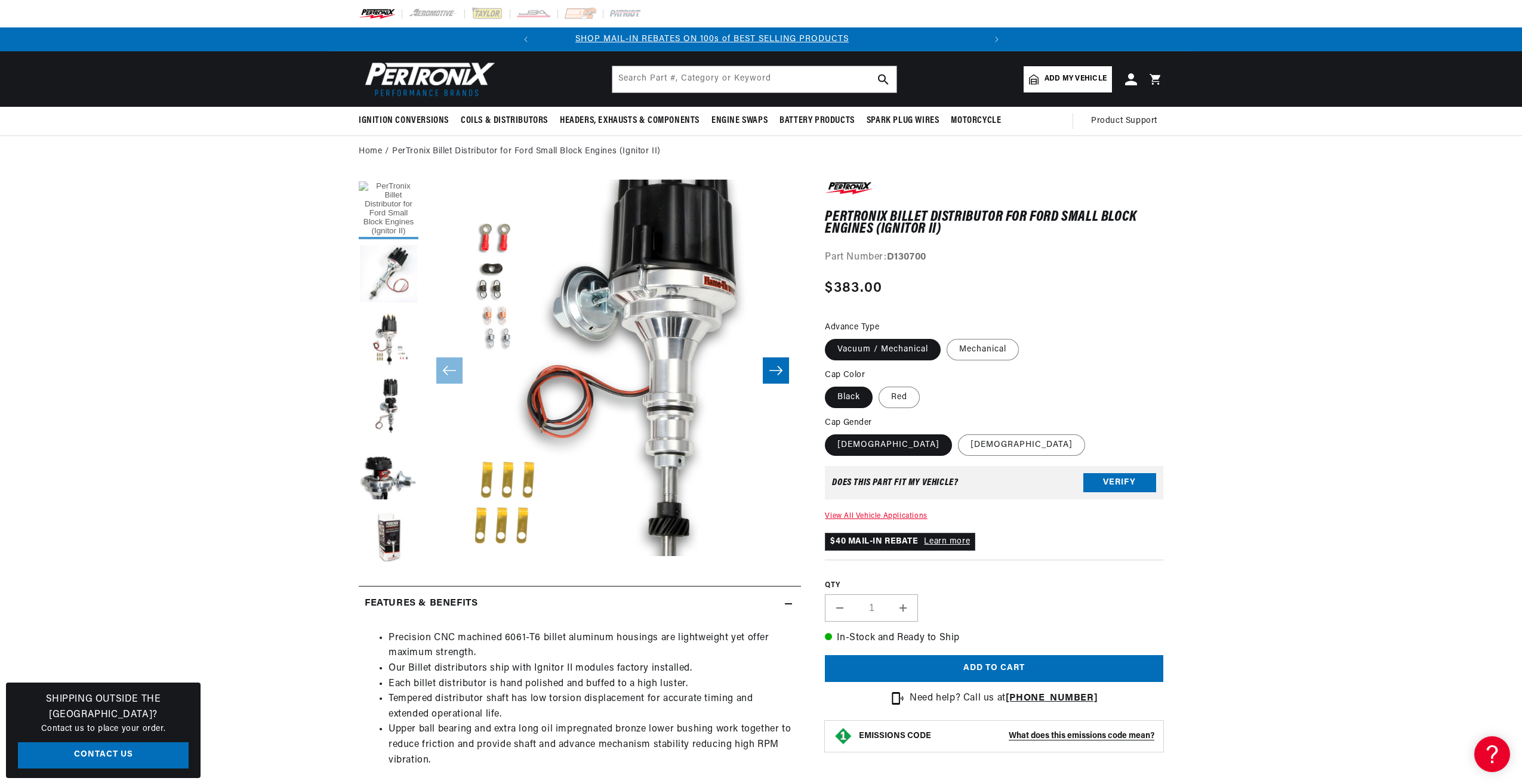
scroll to position [0, 0]
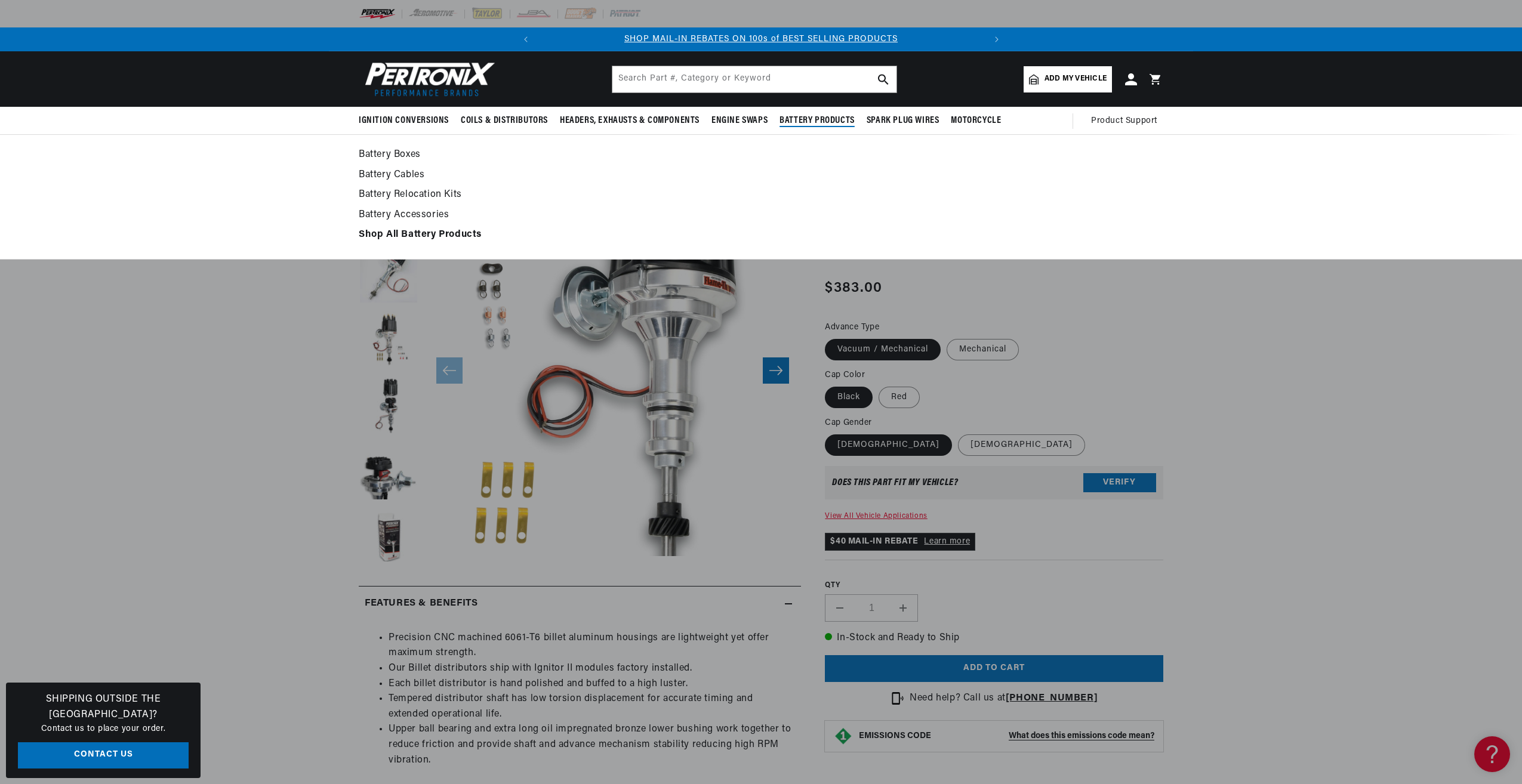
click at [808, 113] on summary "Battery Products" at bounding box center [817, 121] width 87 height 28
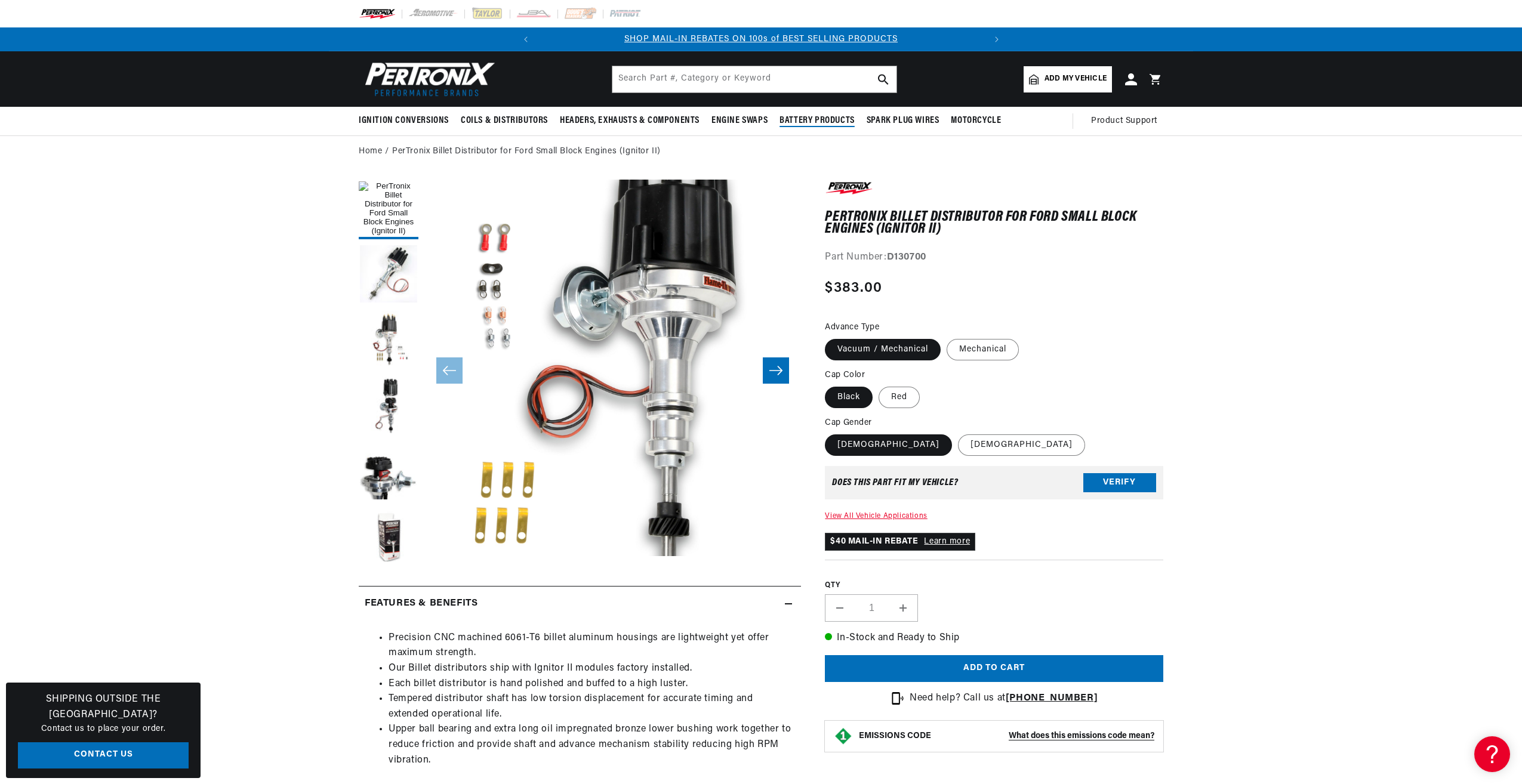
click at [806, 122] on span "Battery Products" at bounding box center [817, 121] width 75 height 13
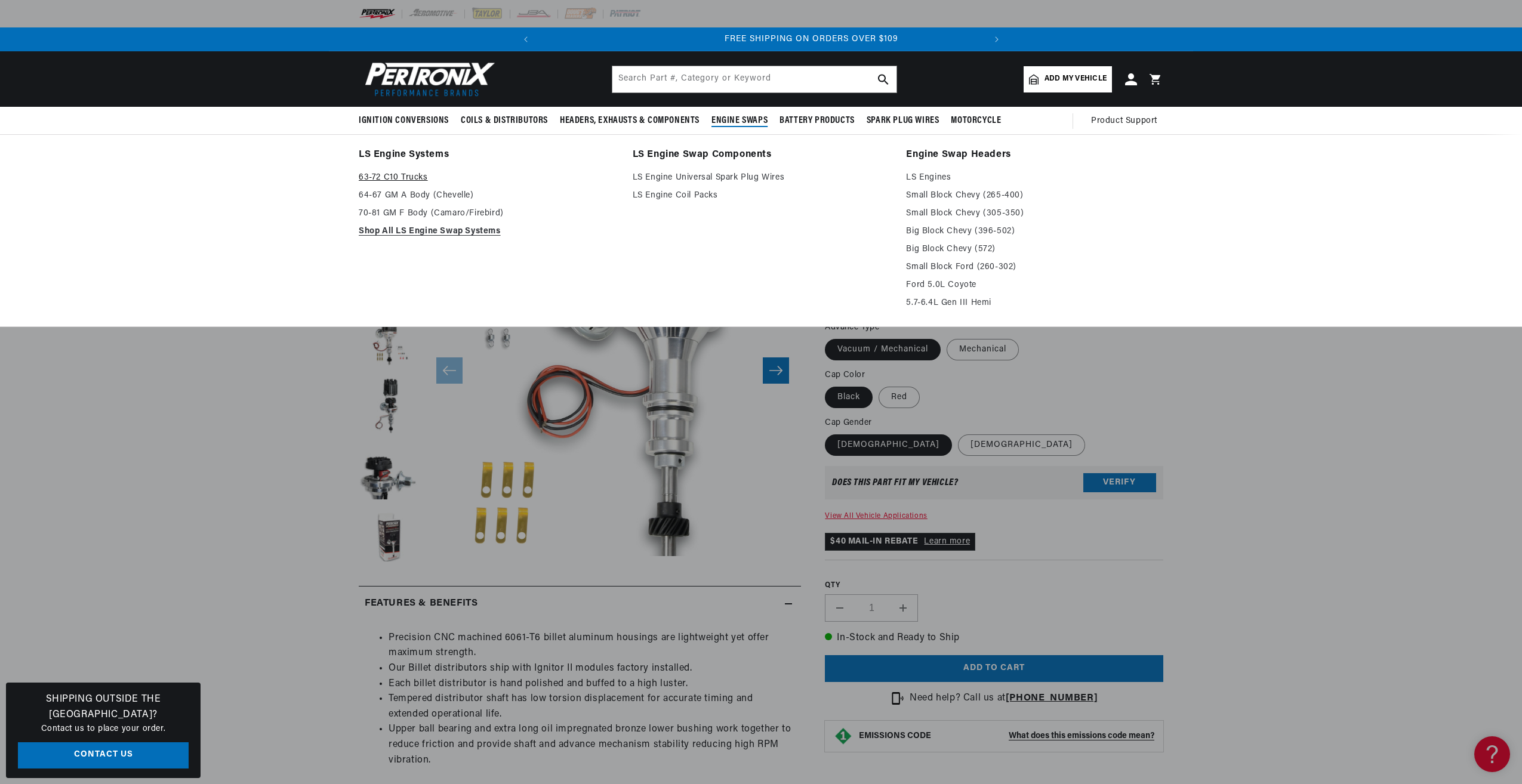
scroll to position [0, 446]
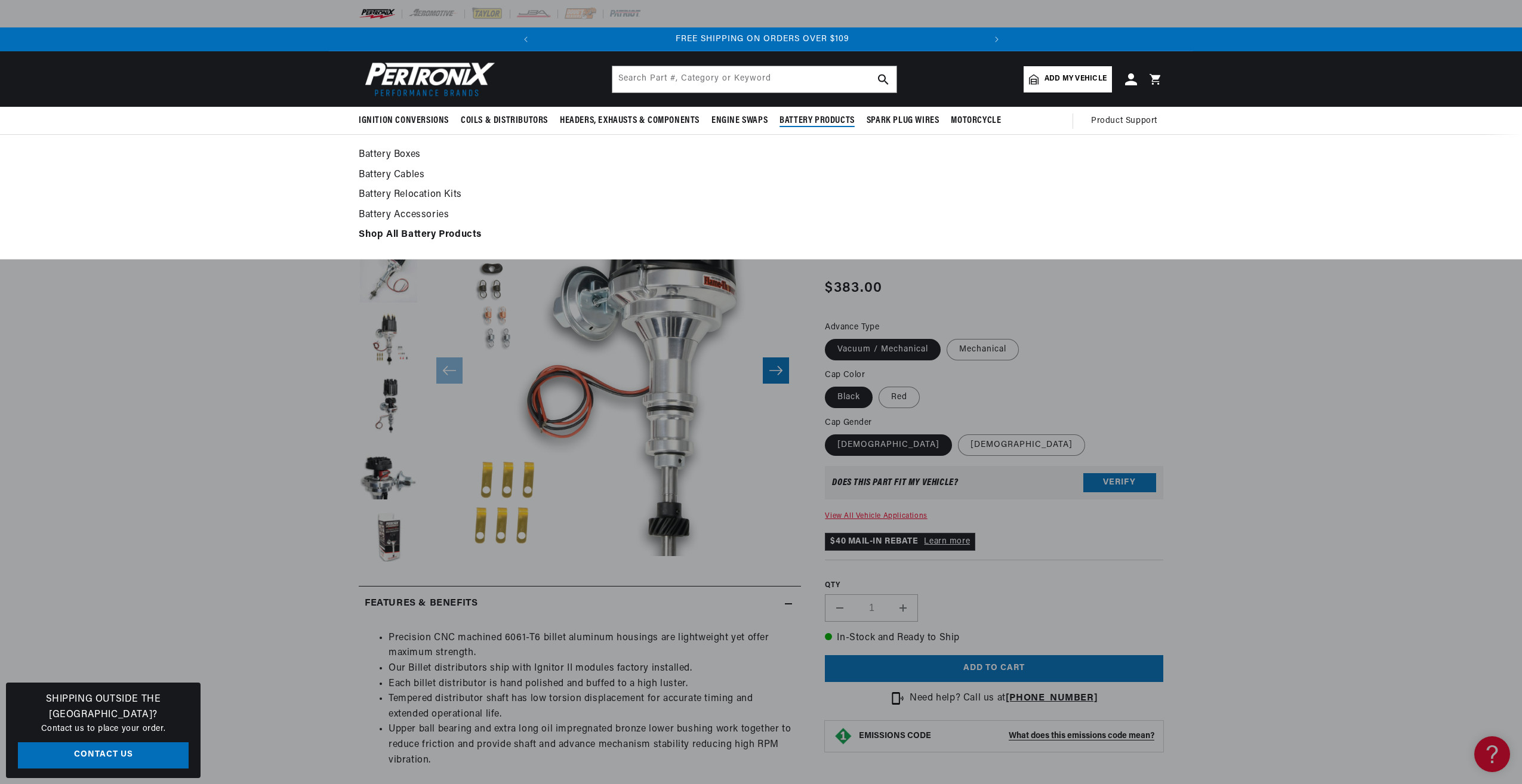
click at [378, 171] on link "Battery Cables" at bounding box center [761, 175] width 805 height 17
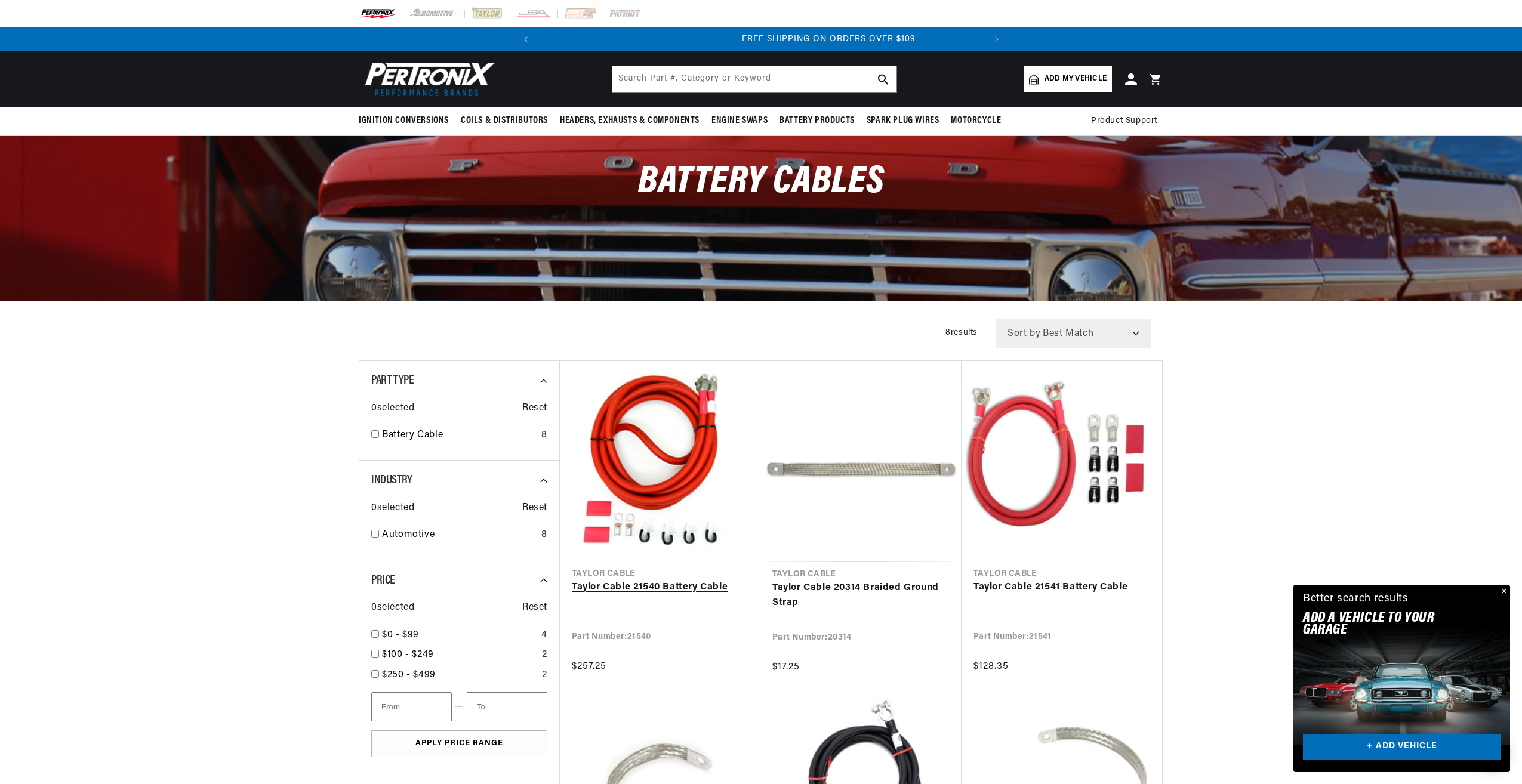
scroll to position [0, 446]
click at [668, 586] on link "Taylor Cable 21540 Battery Cable" at bounding box center [661, 588] width 177 height 16
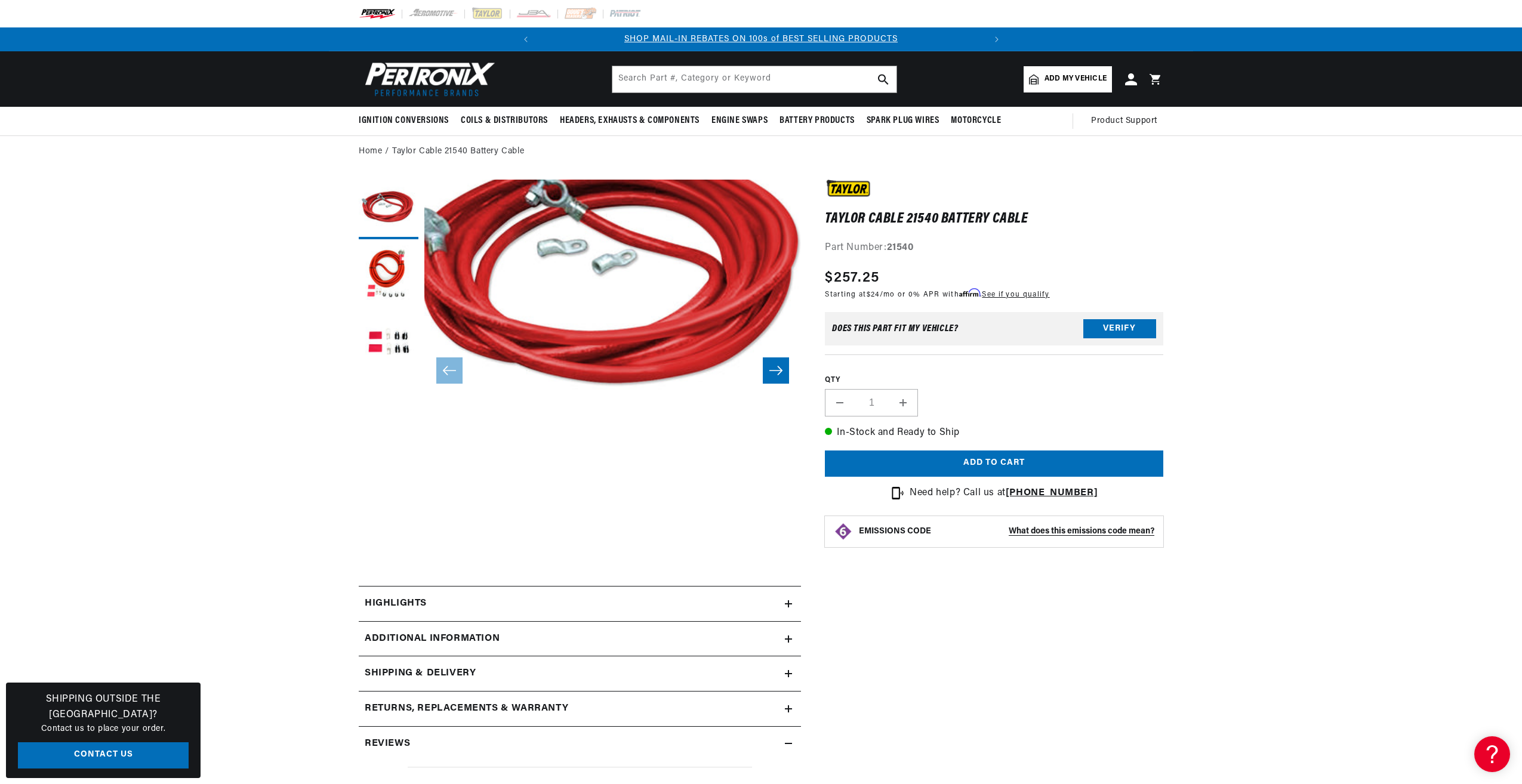
scroll to position [38, 0]
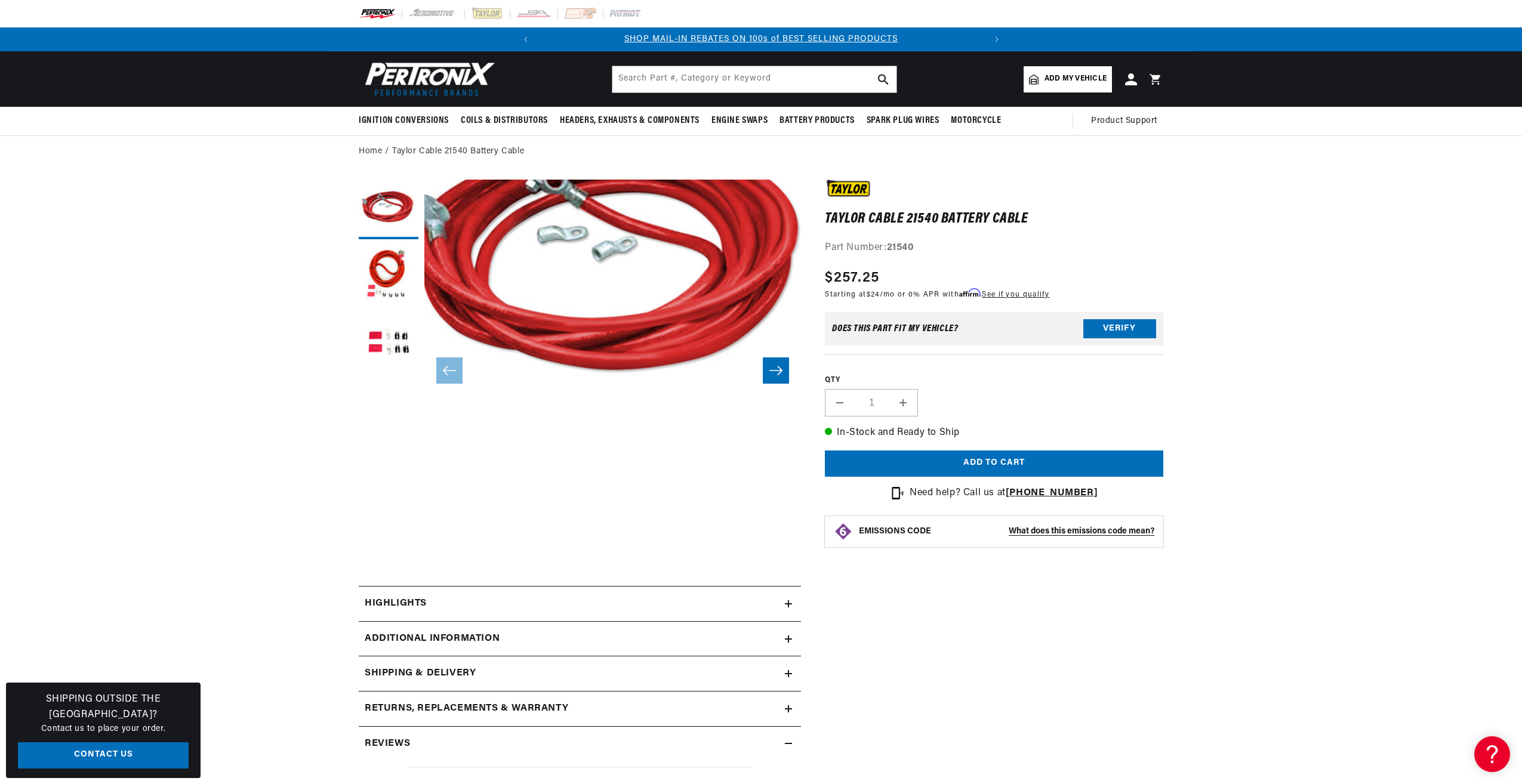
click at [791, 601] on icon at bounding box center [788, 604] width 7 height 7
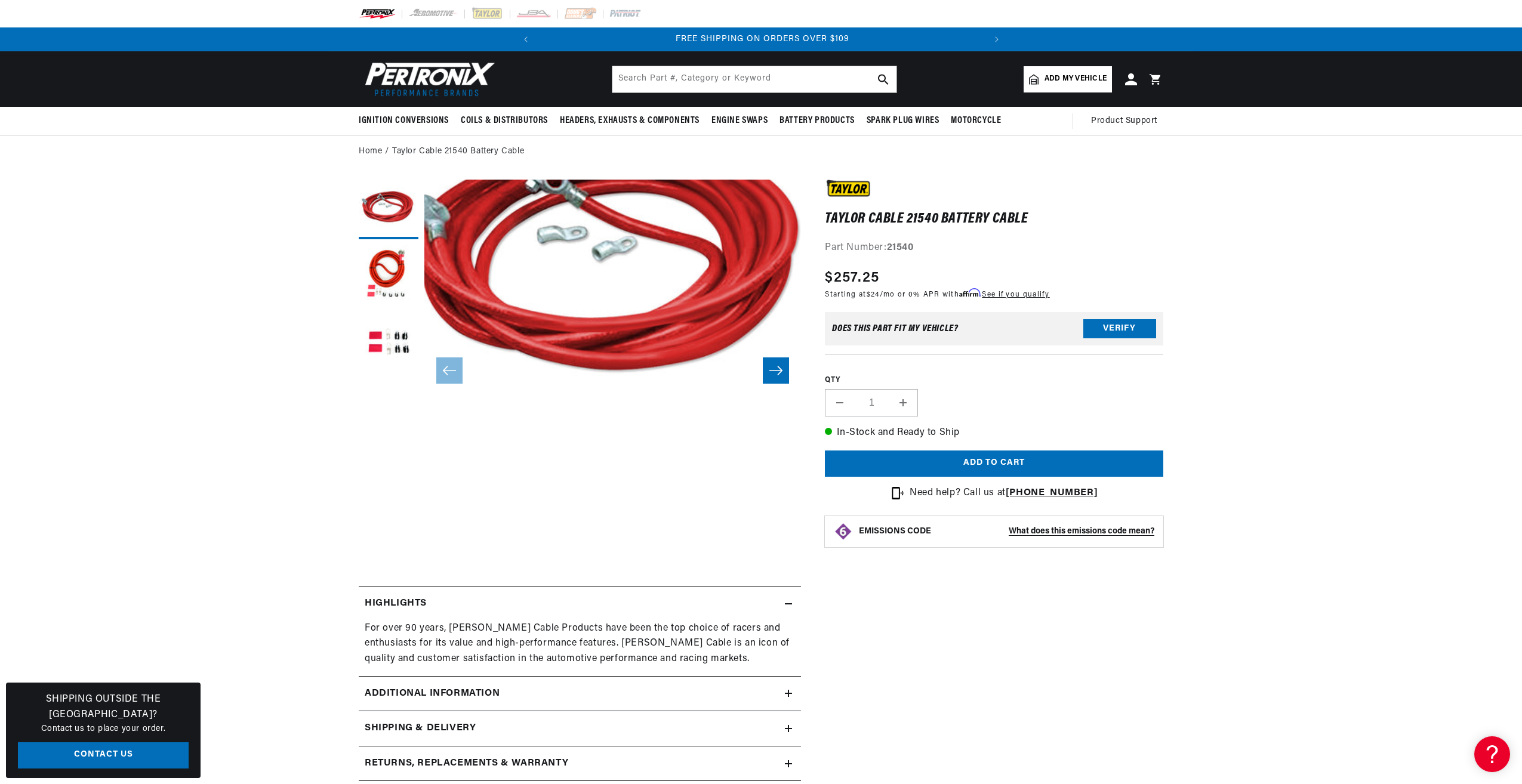
scroll to position [119, 0]
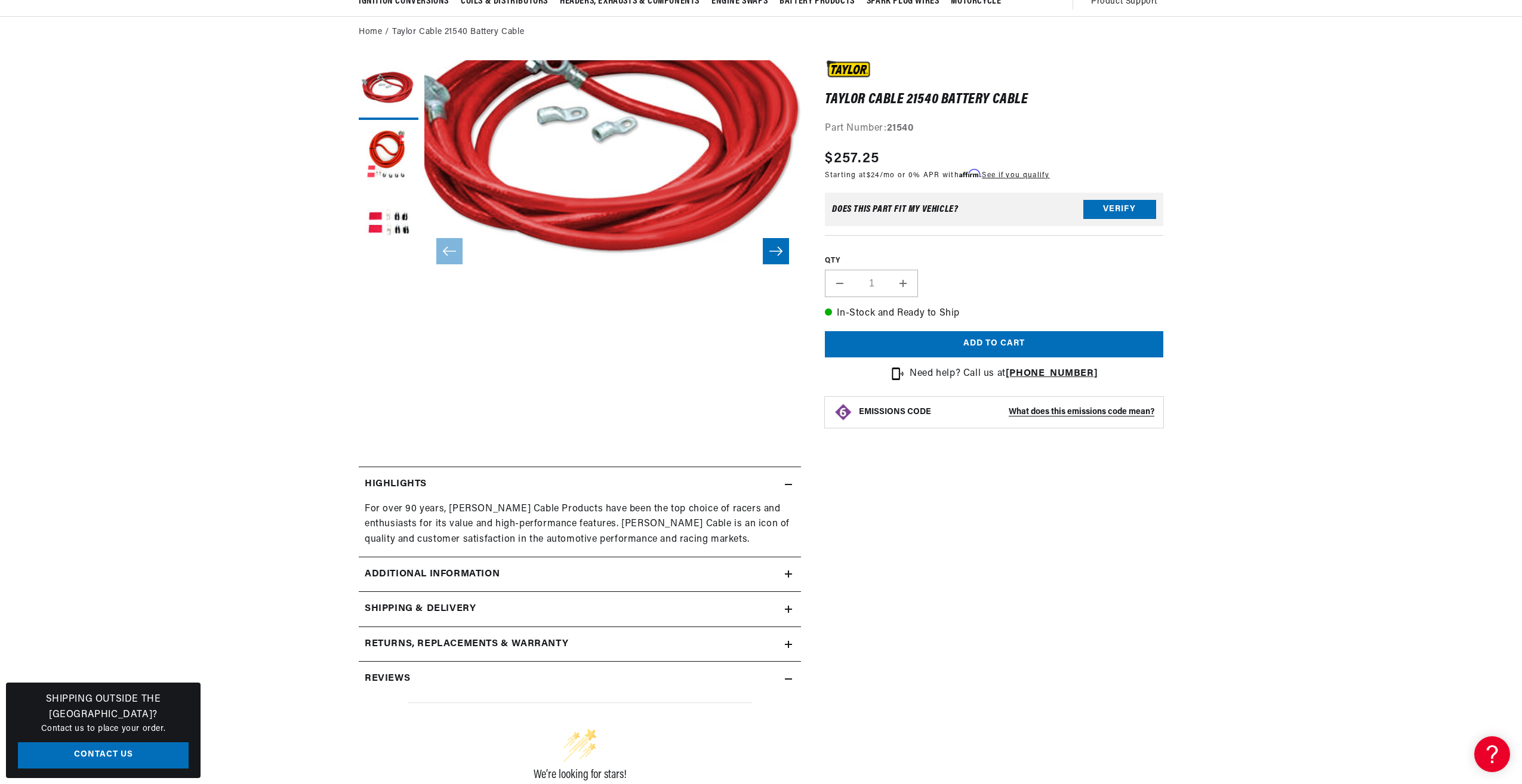
click at [788, 577] on icon at bounding box center [788, 574] width 7 height 7
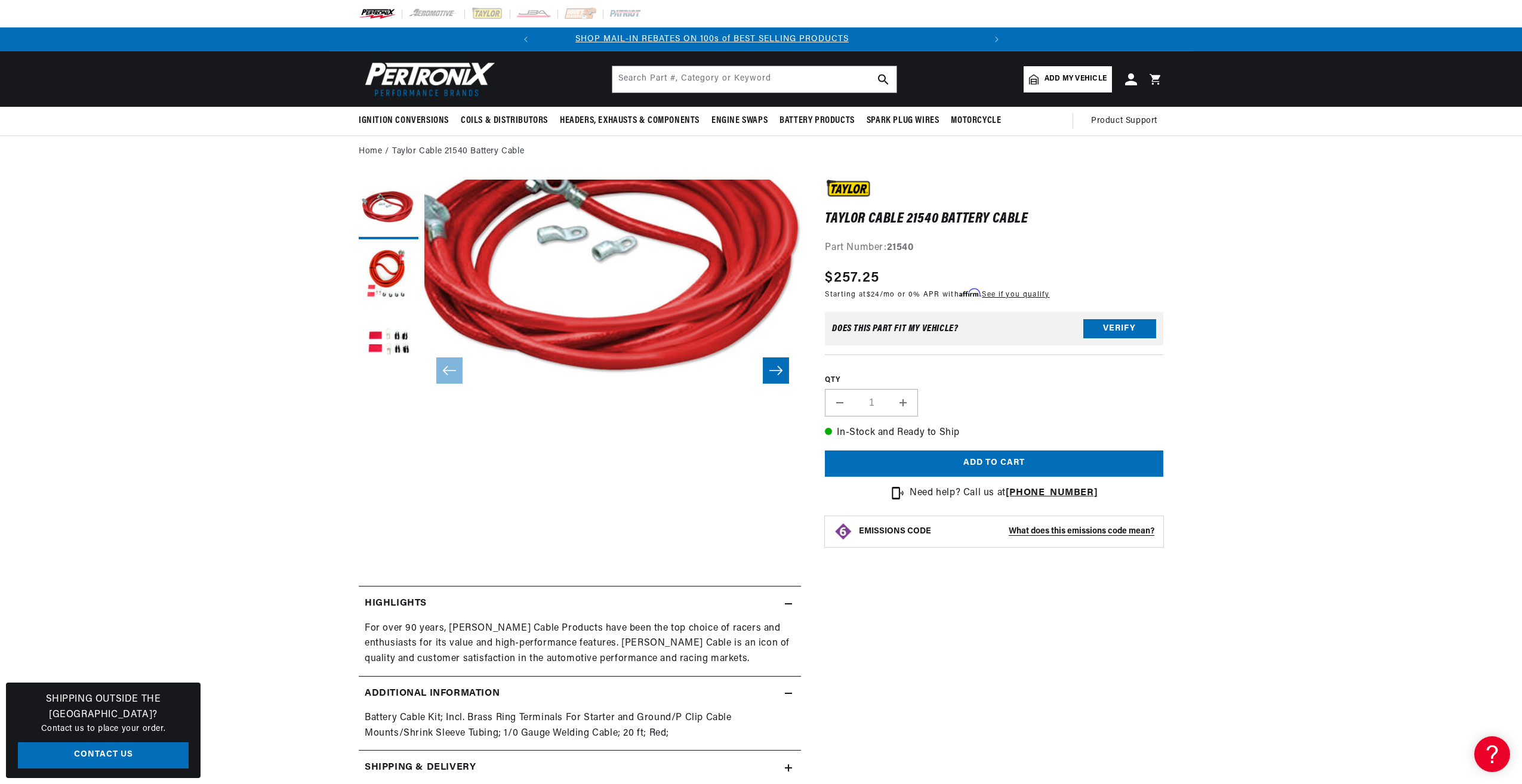
scroll to position [0, 0]
